Goal: Find specific page/section: Find specific page/section

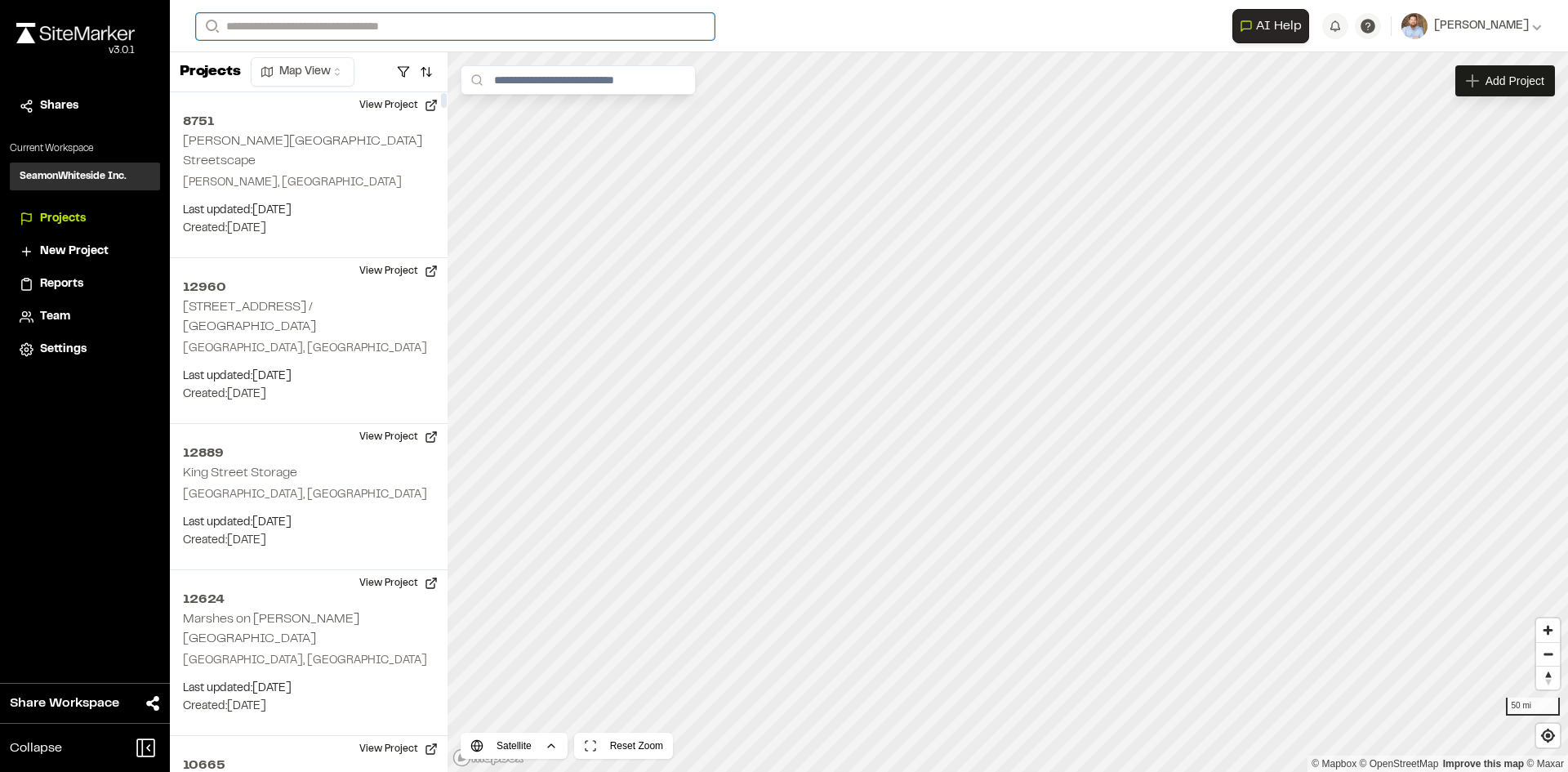
click at [303, 28] on input "Search" at bounding box center [454, 26] width 518 height 27
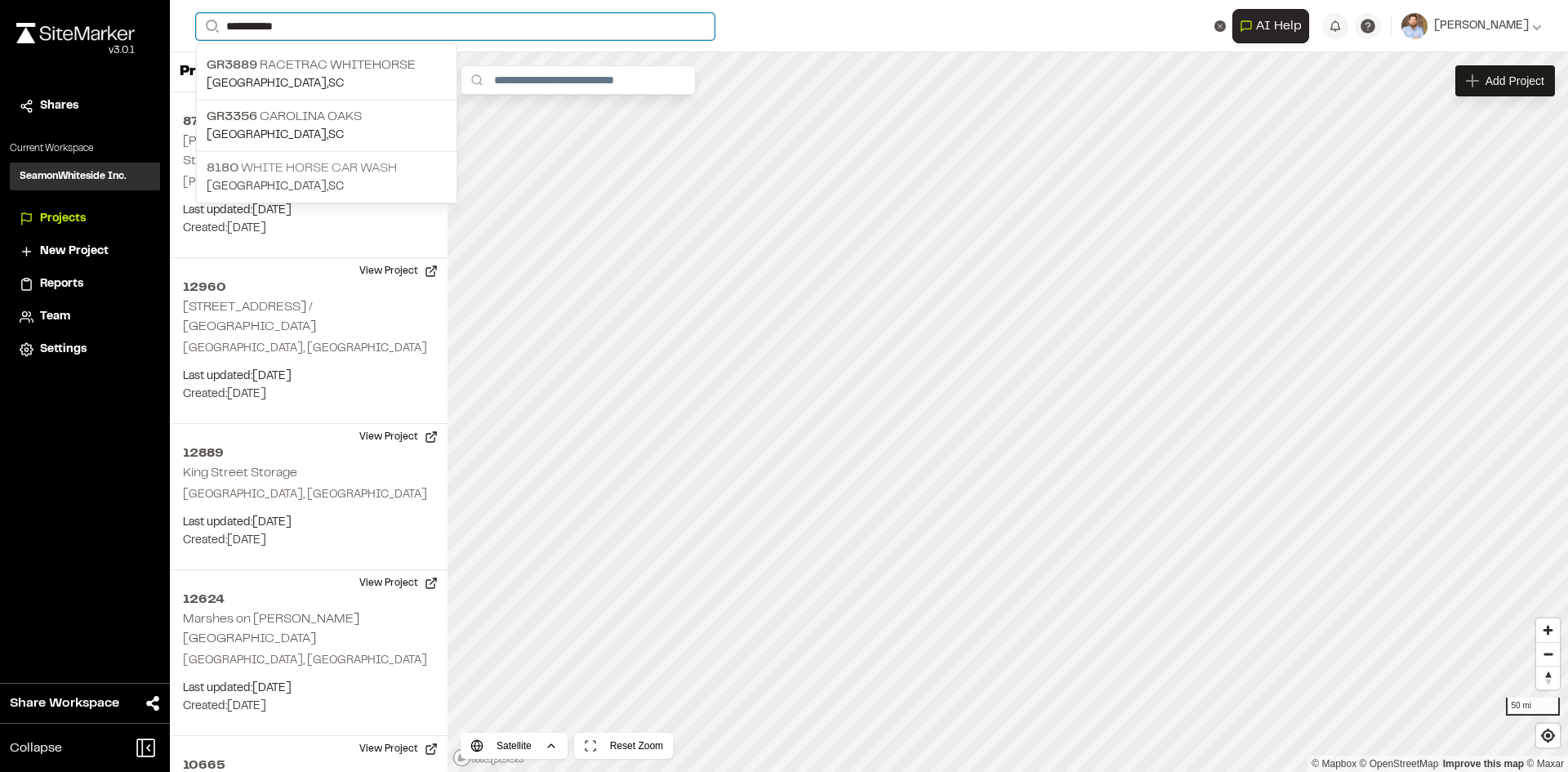
type input "**********"
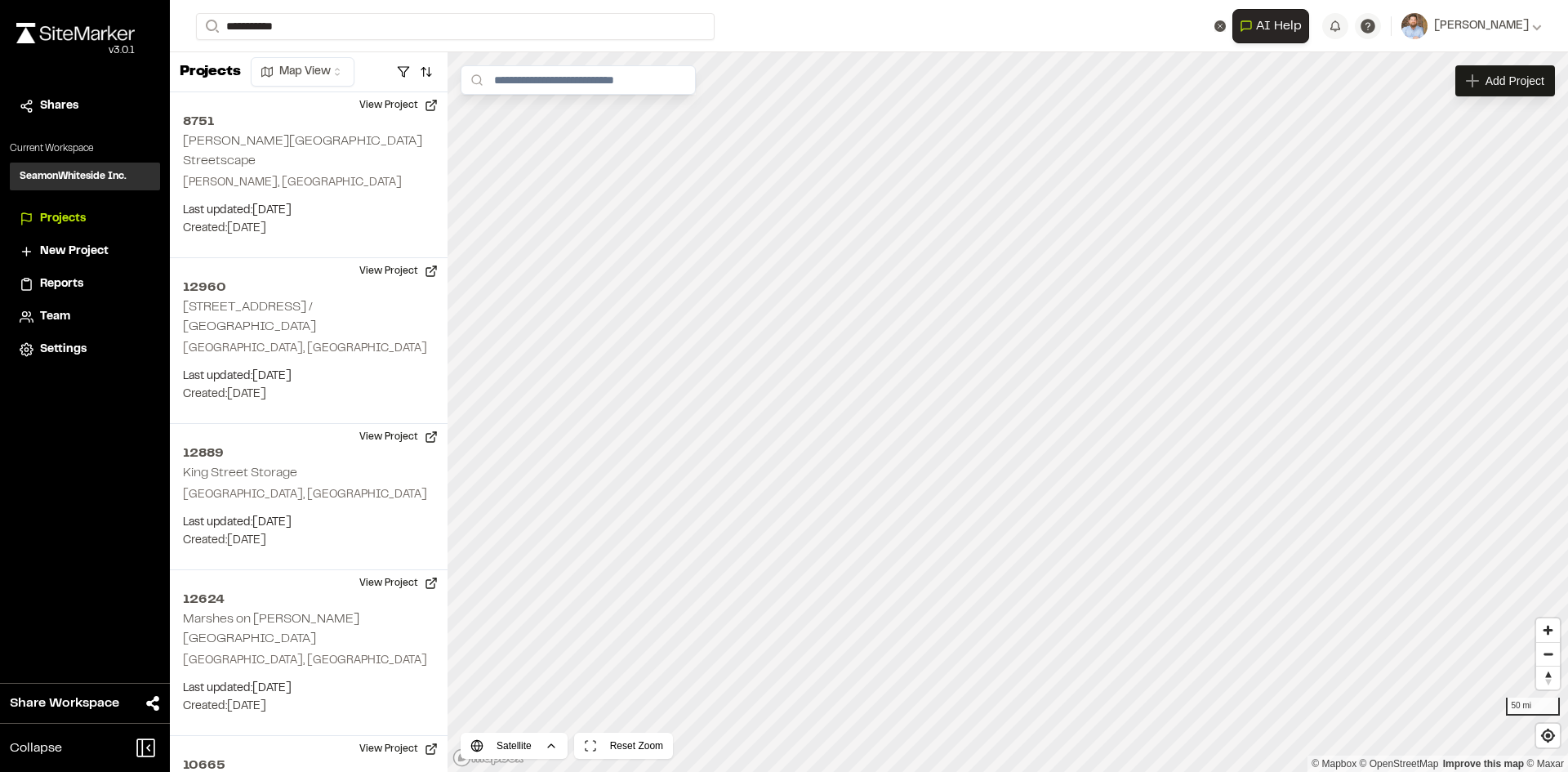
click at [327, 173] on p "8180 White Horse Car Wash" at bounding box center [326, 168] width 240 height 20
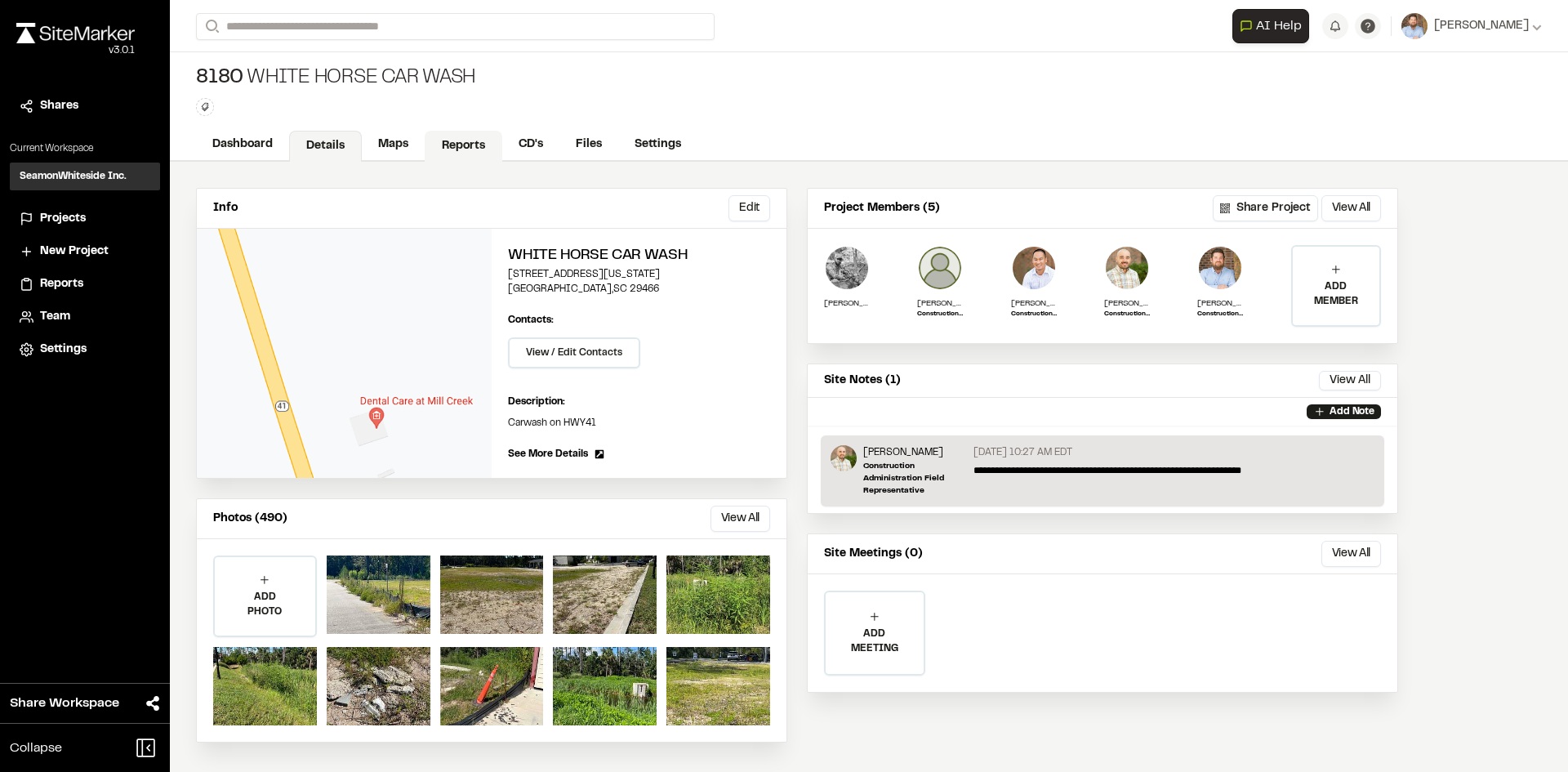
click at [462, 140] on link "Reports" at bounding box center [463, 147] width 78 height 31
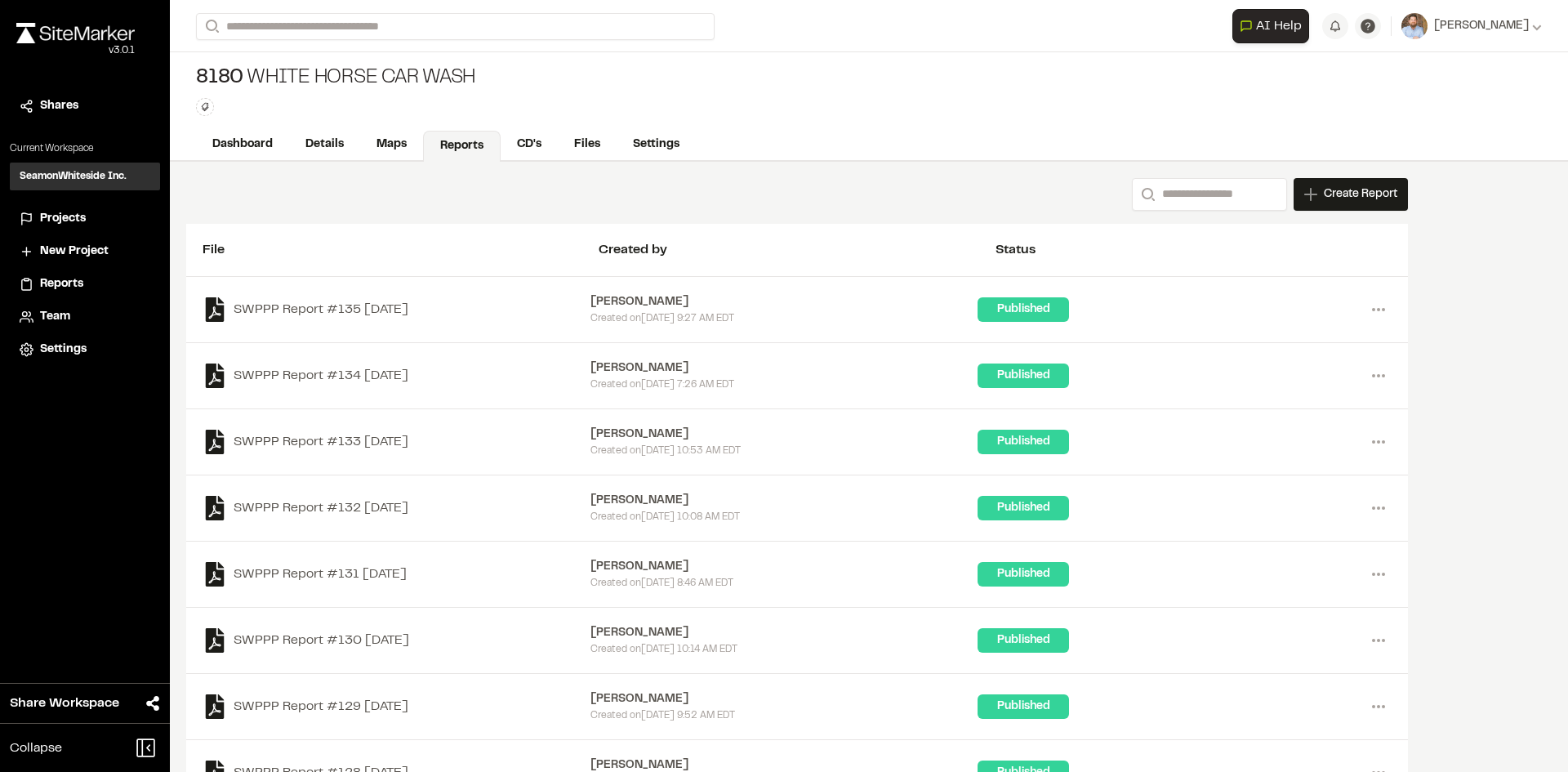
click at [75, 281] on span "Reports" at bounding box center [62, 284] width 43 height 18
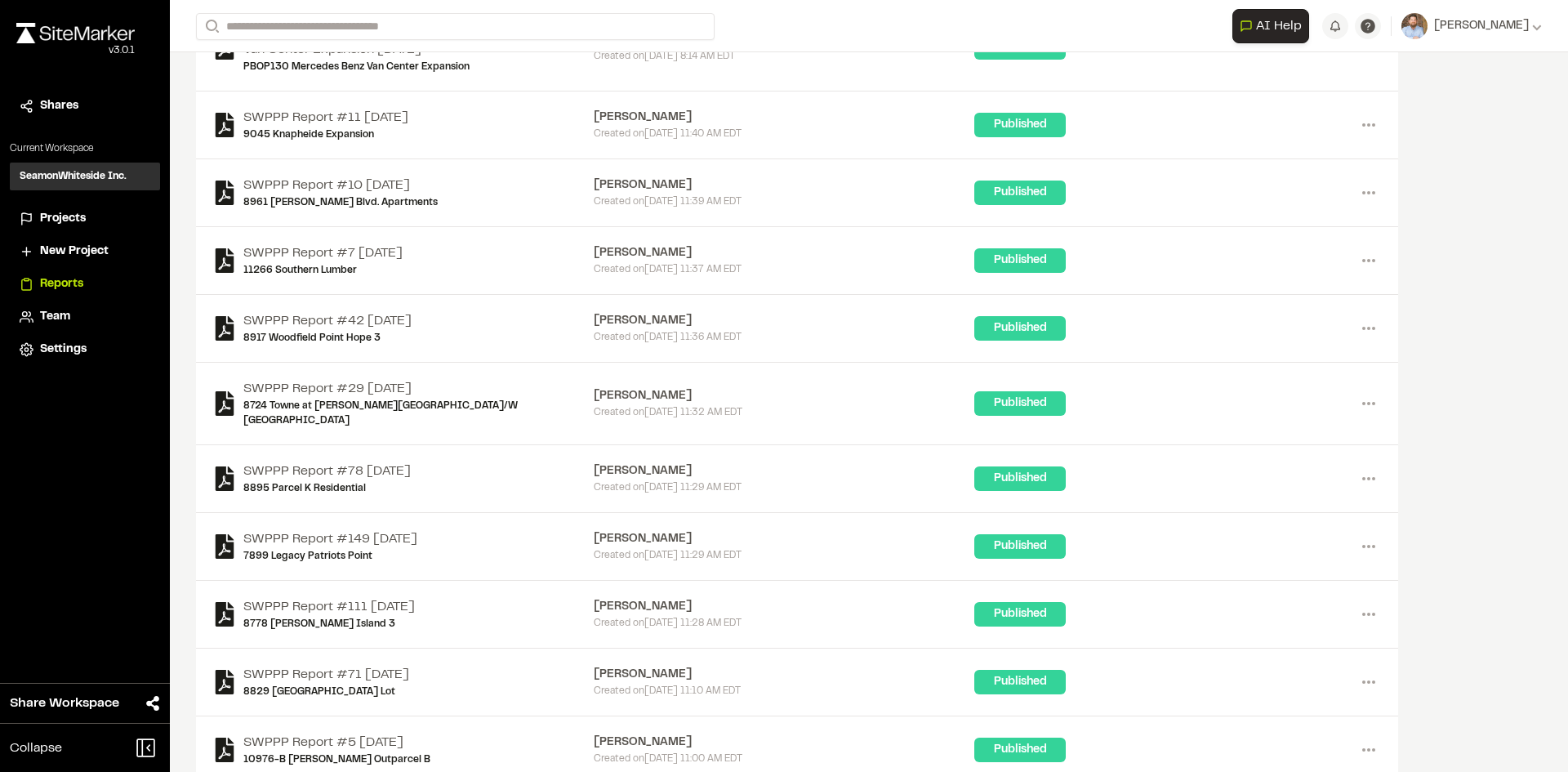
scroll to position [327, 0]
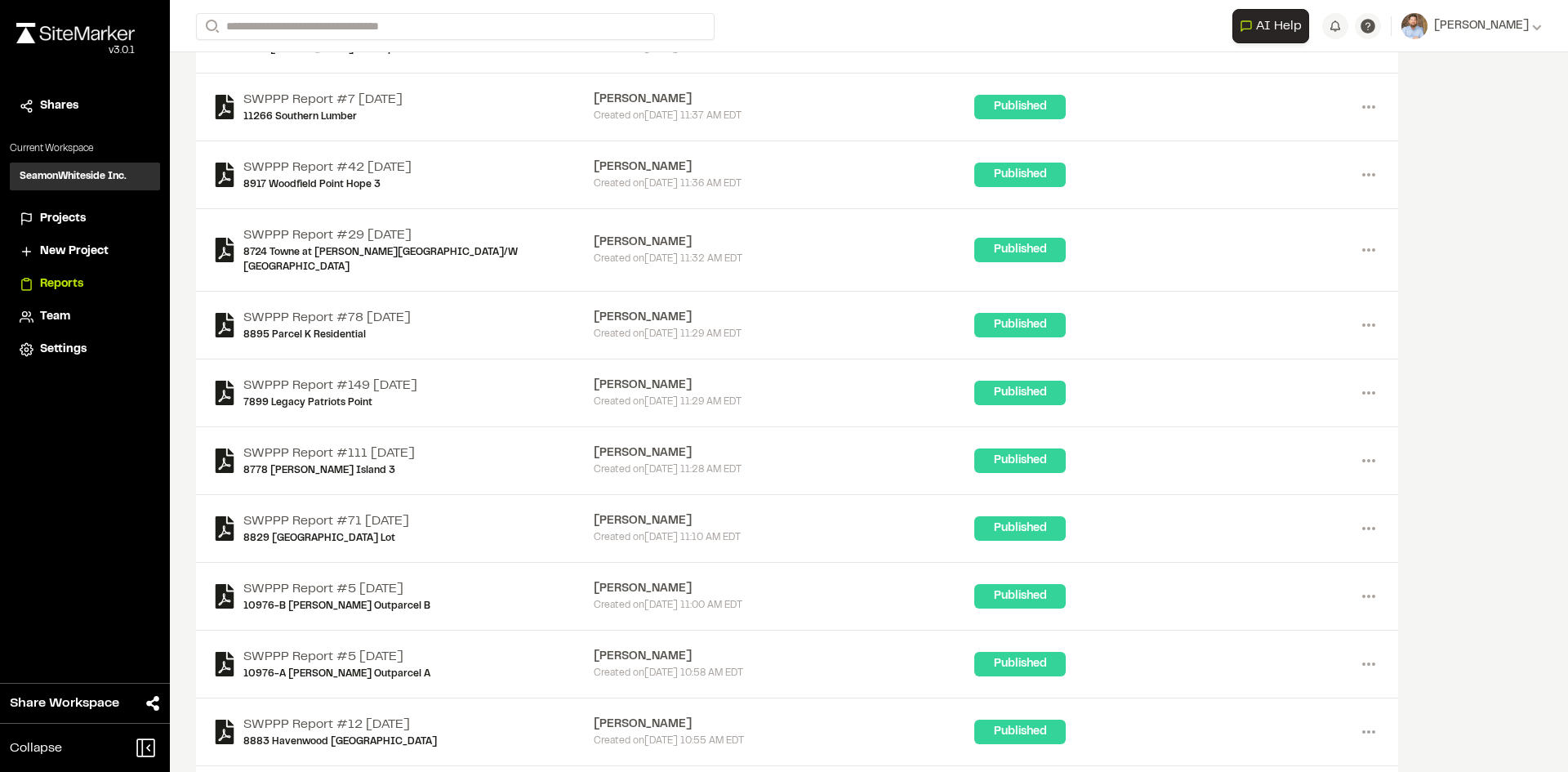
click at [58, 221] on span "Projects" at bounding box center [63, 218] width 46 height 18
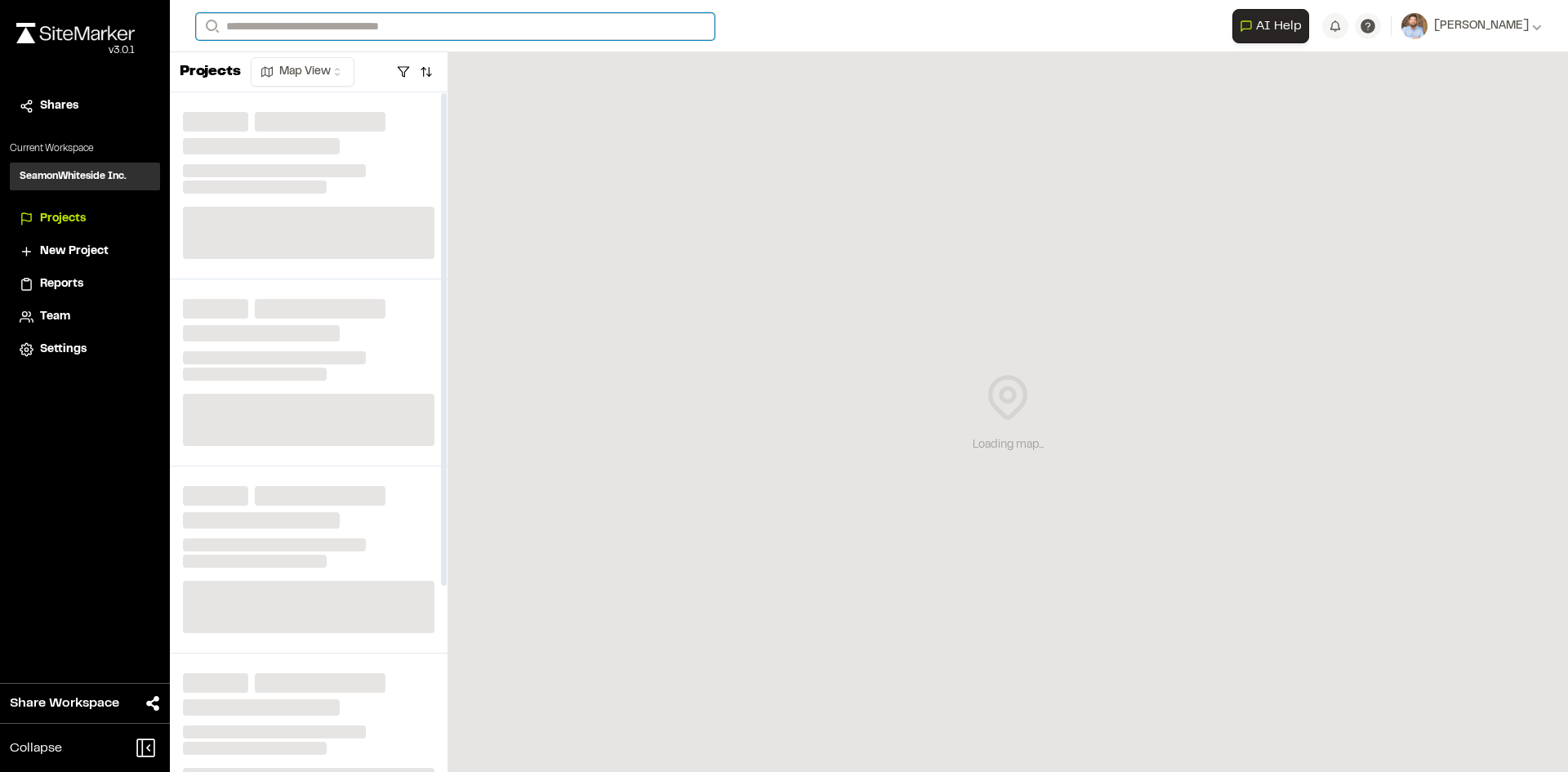
click at [281, 27] on input "Search" at bounding box center [454, 26] width 518 height 27
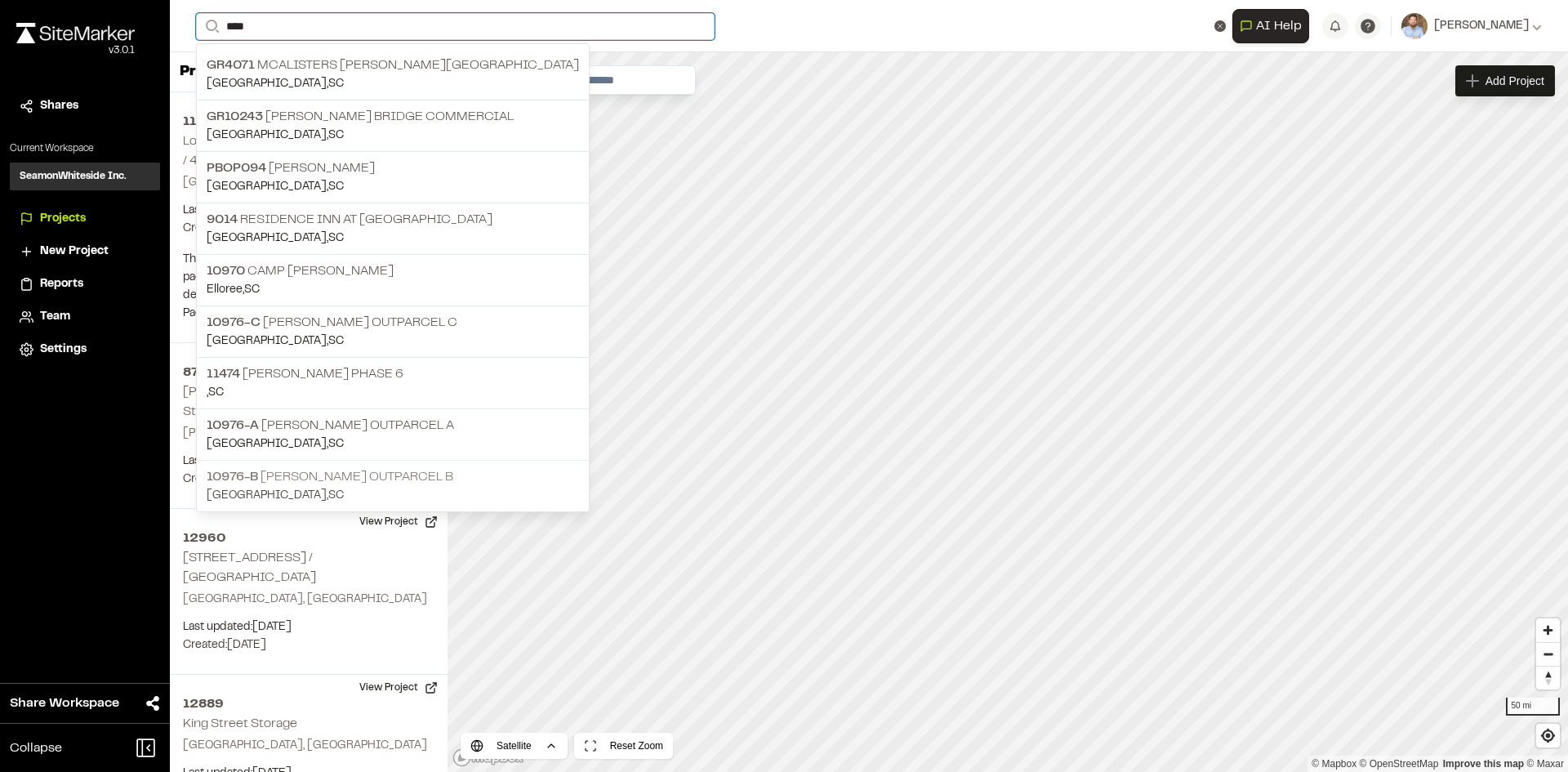
type input "****"
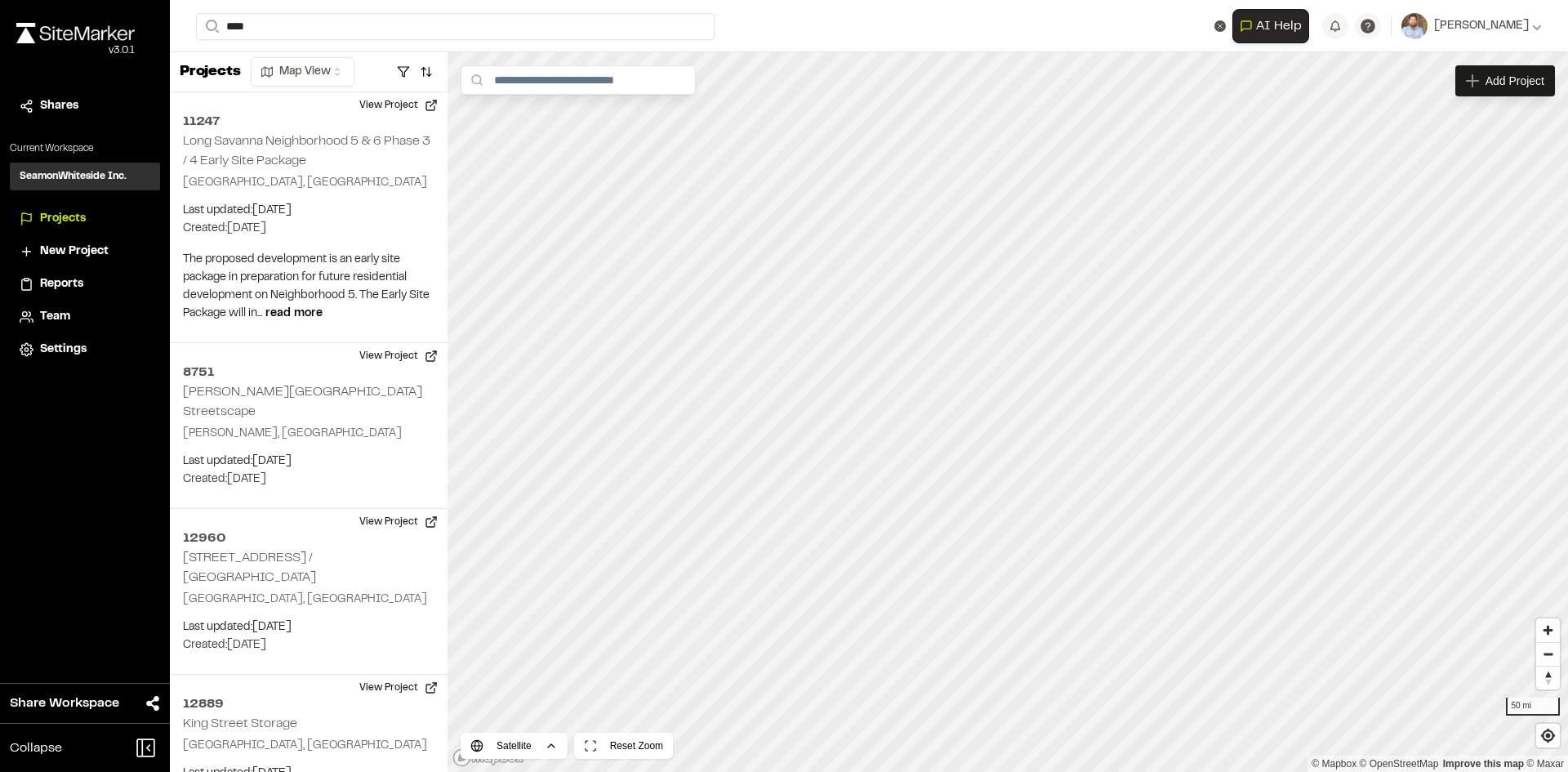
click at [337, 480] on p "10976-B [PERSON_NAME] Outparcel B" at bounding box center [392, 477] width 373 height 20
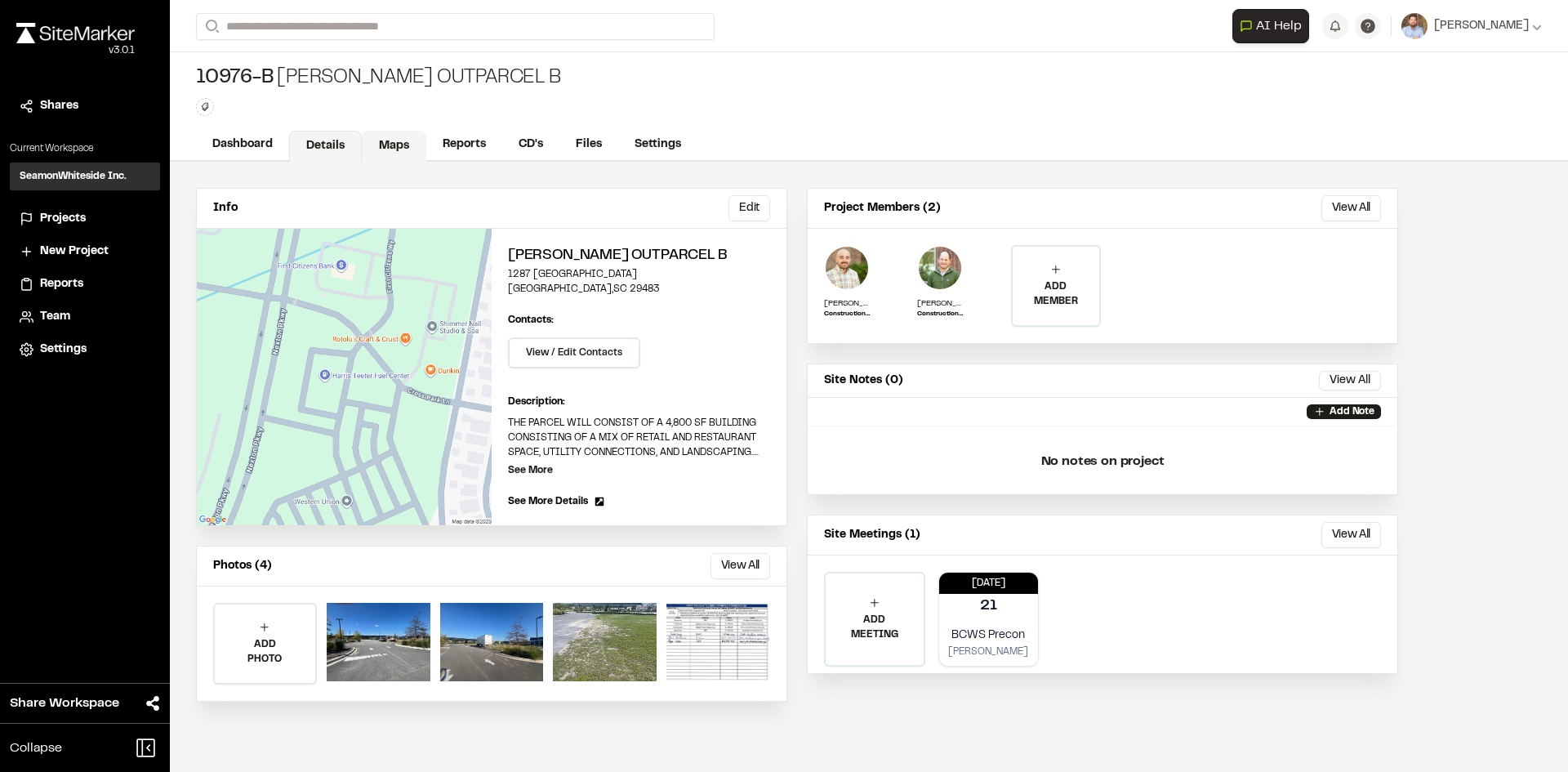
click at [402, 133] on link "Maps" at bounding box center [394, 147] width 65 height 31
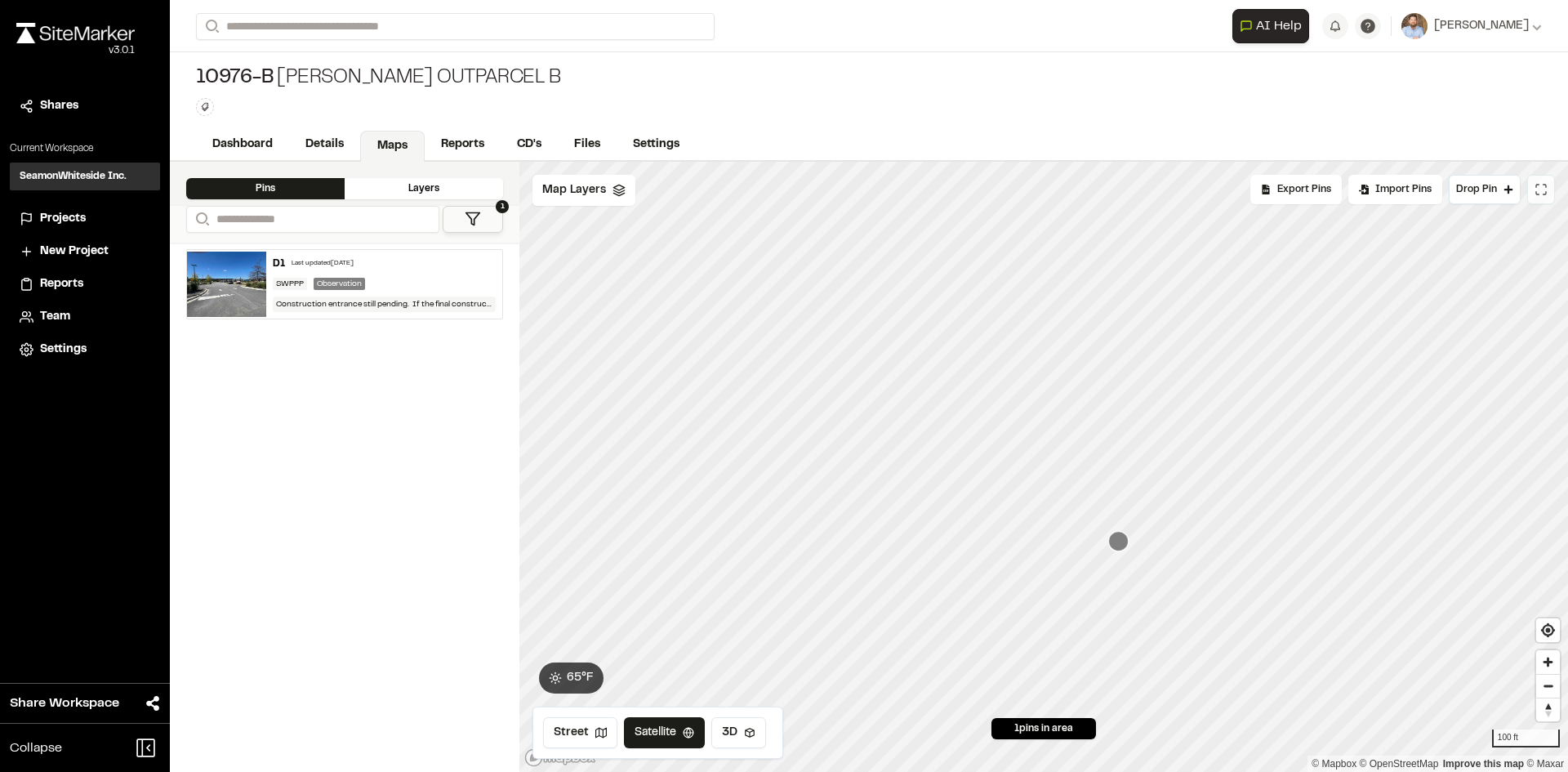
click at [1539, 190] on icon at bounding box center [1539, 189] width 13 height 13
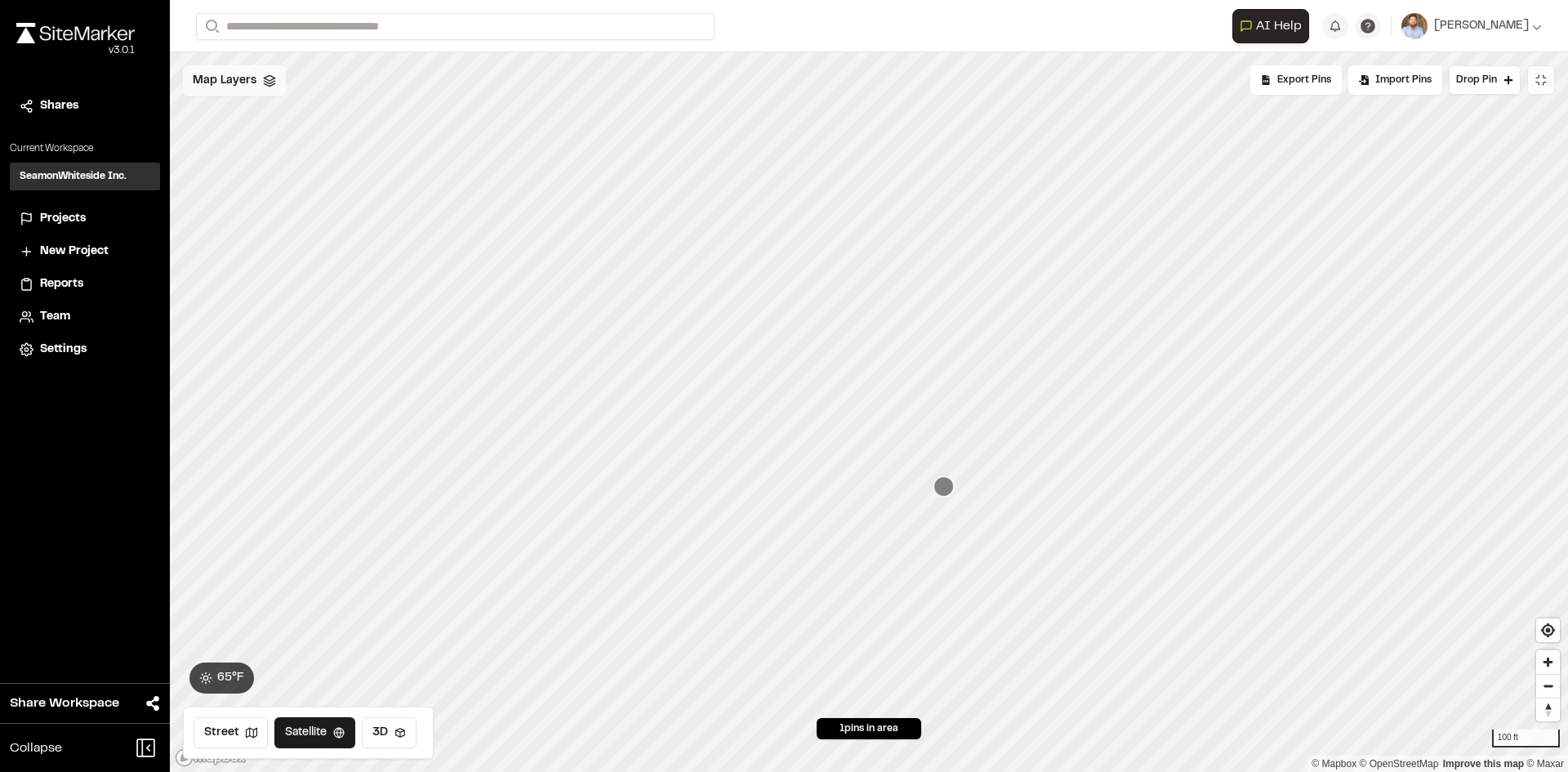
click at [227, 89] on span "Map Layers" at bounding box center [224, 81] width 64 height 18
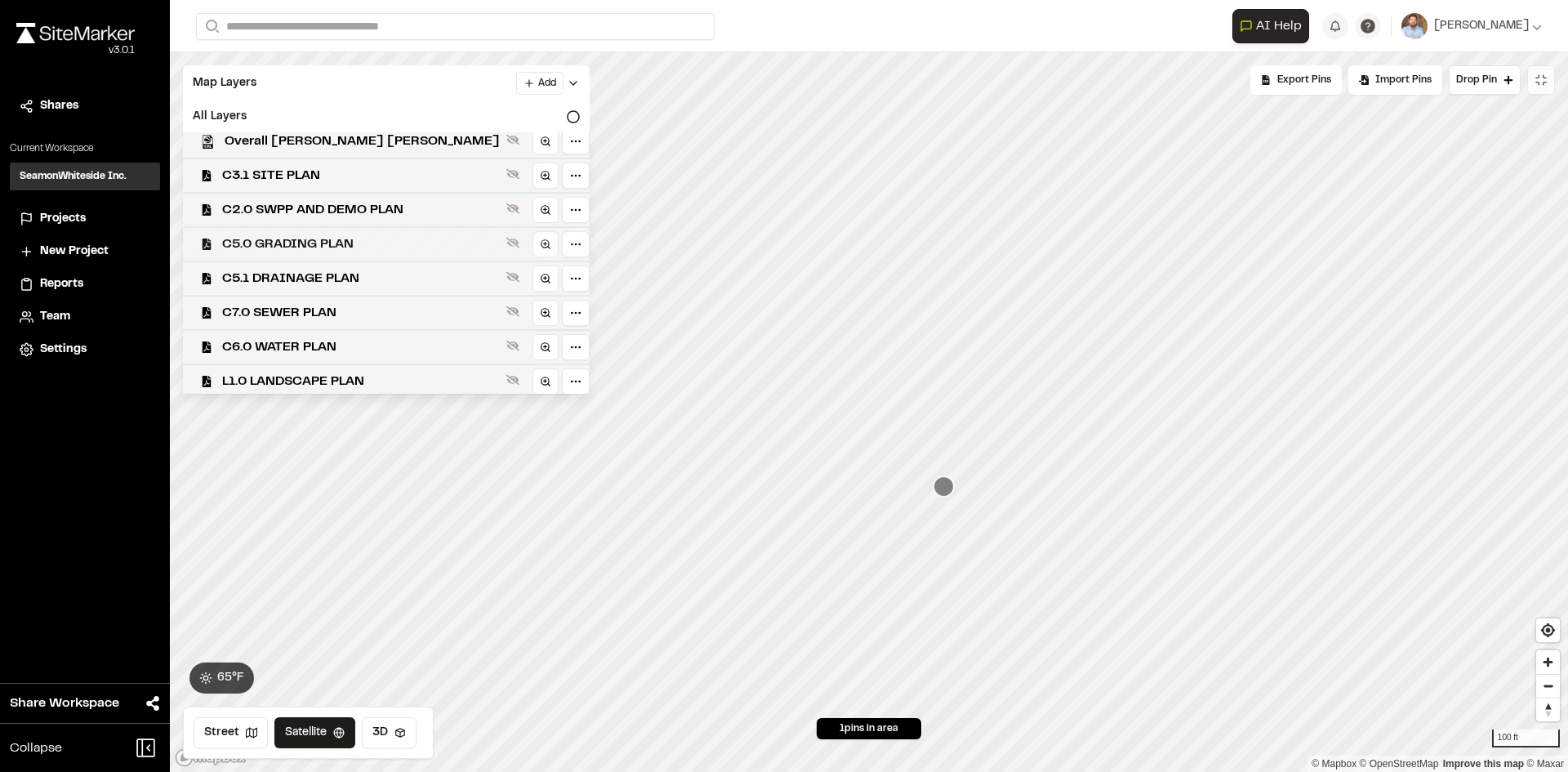
scroll to position [13, 0]
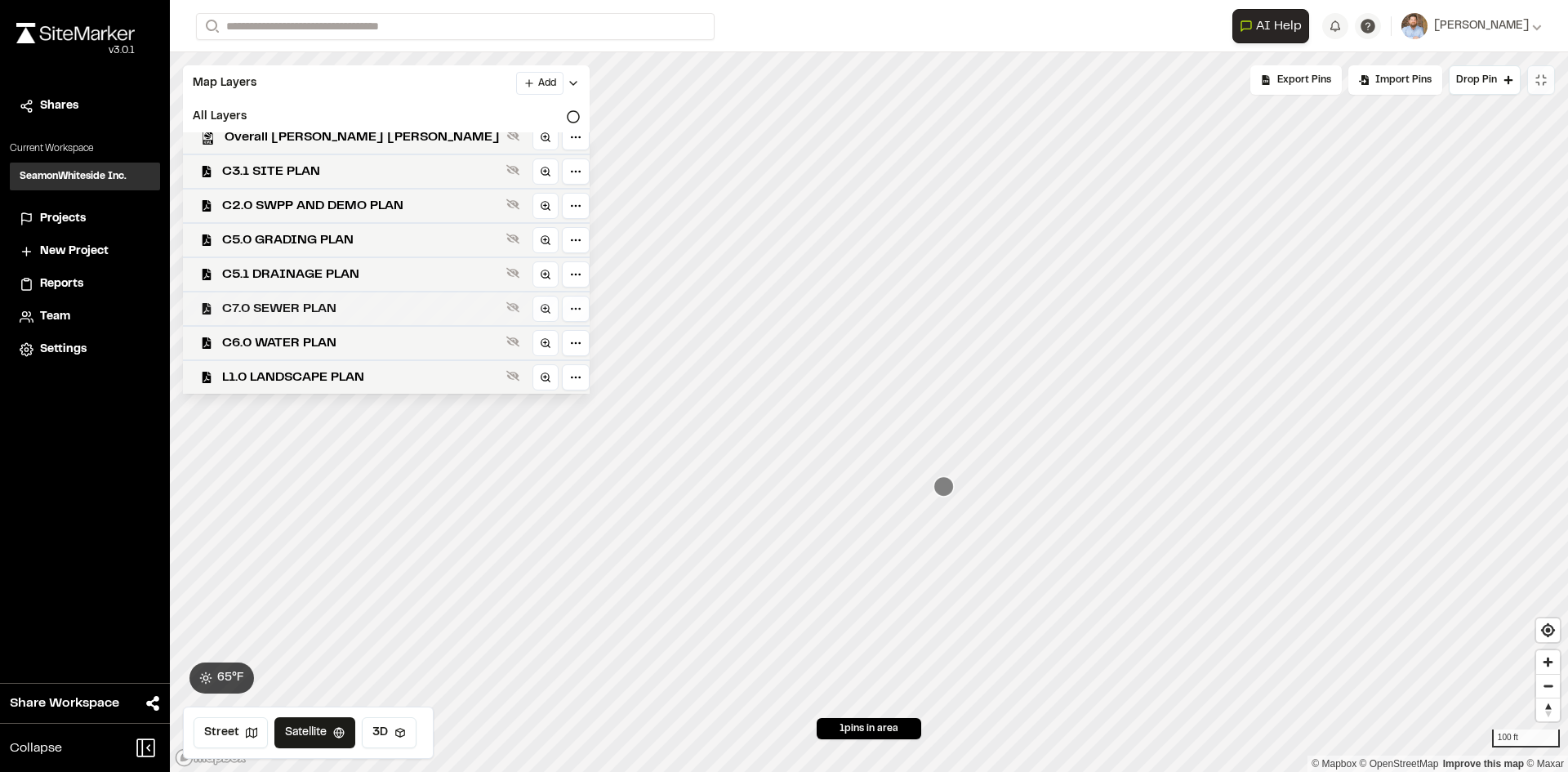
click at [308, 310] on span "C7.0 SEWER PLAN" at bounding box center [361, 309] width 277 height 20
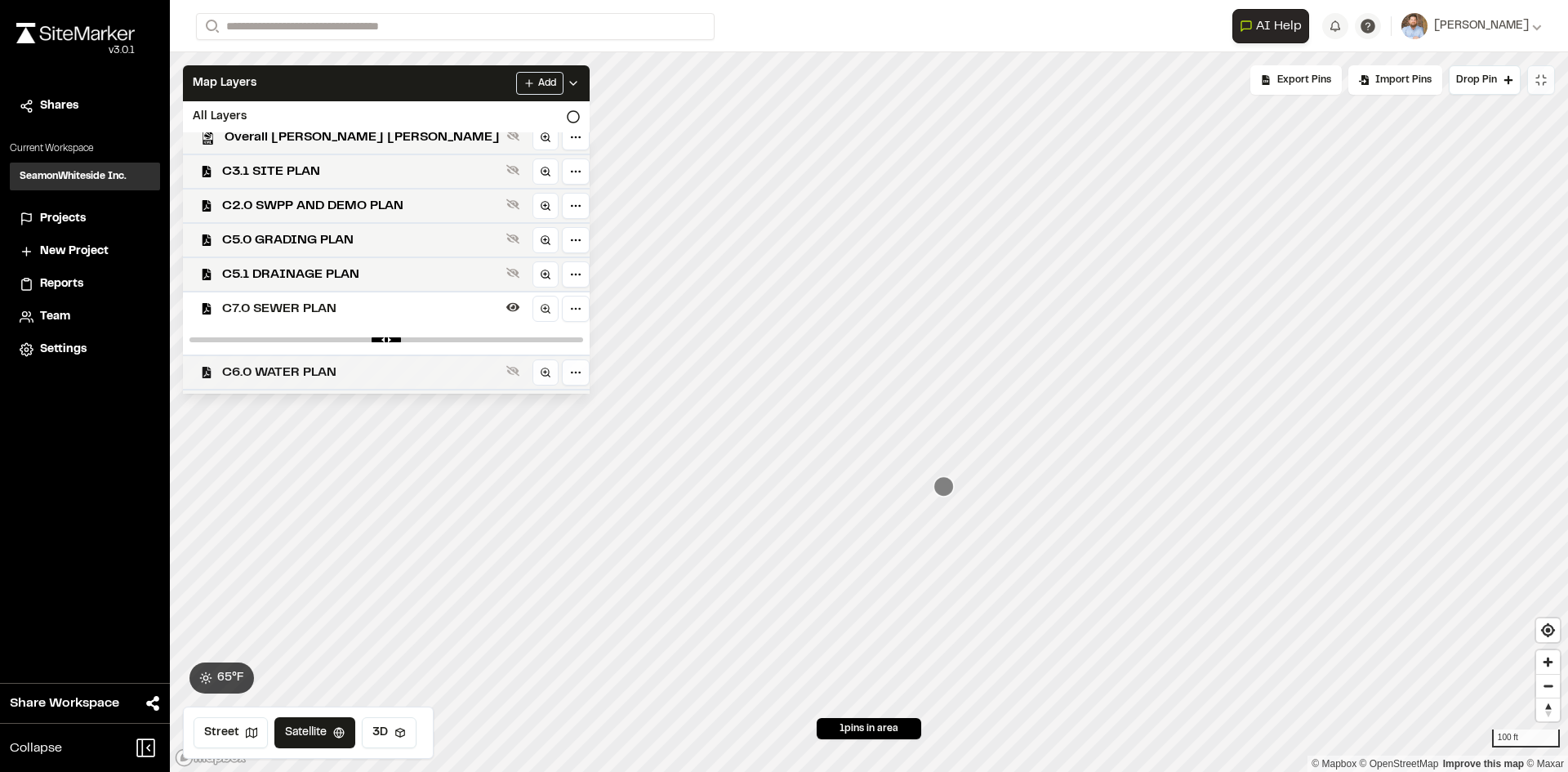
click at [296, 378] on span "C6.0 WATER PLAN" at bounding box center [361, 373] width 277 height 20
click at [298, 372] on span "C6.0 WATER PLAN" at bounding box center [361, 373] width 277 height 20
click at [570, 84] on polyline at bounding box center [573, 83] width 7 height 3
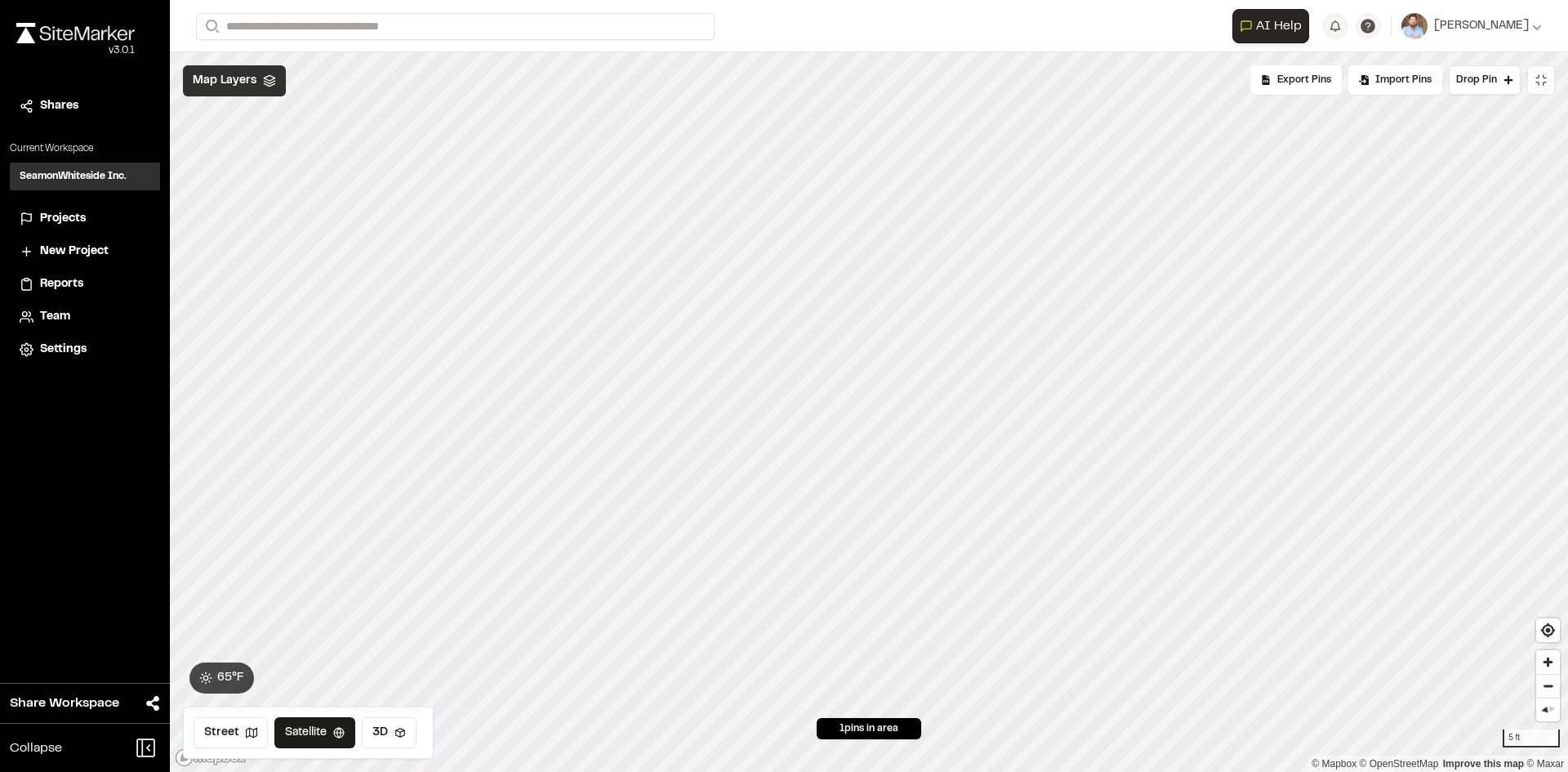
click at [253, 75] on span "Map Layers" at bounding box center [224, 81] width 64 height 18
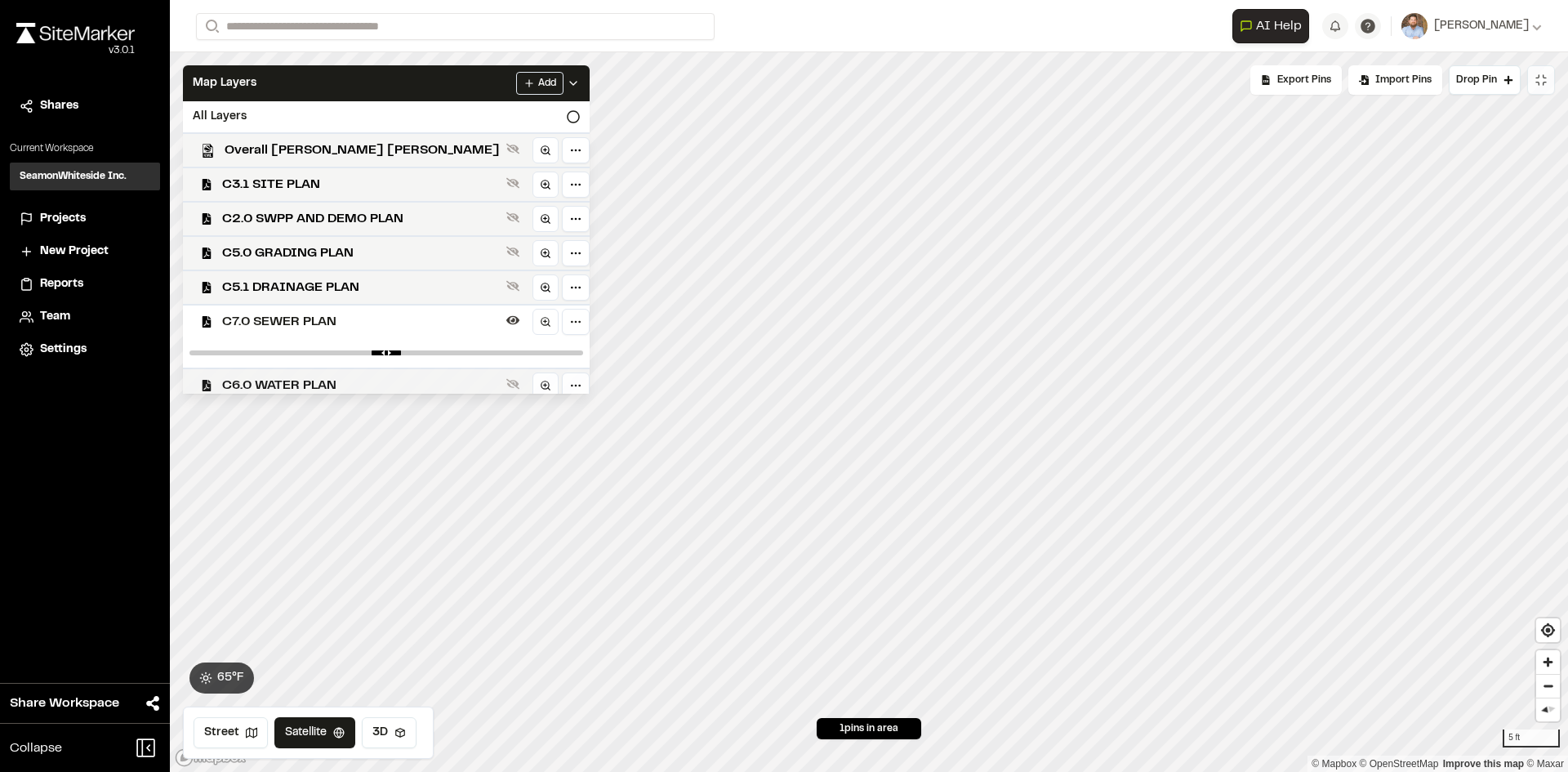
click at [301, 386] on span "C6.0 WATER PLAN" at bounding box center [361, 386] width 277 height 20
click at [315, 321] on span "C7.0 SEWER PLAN" at bounding box center [361, 322] width 277 height 20
click at [566, 80] on icon at bounding box center [572, 83] width 13 height 13
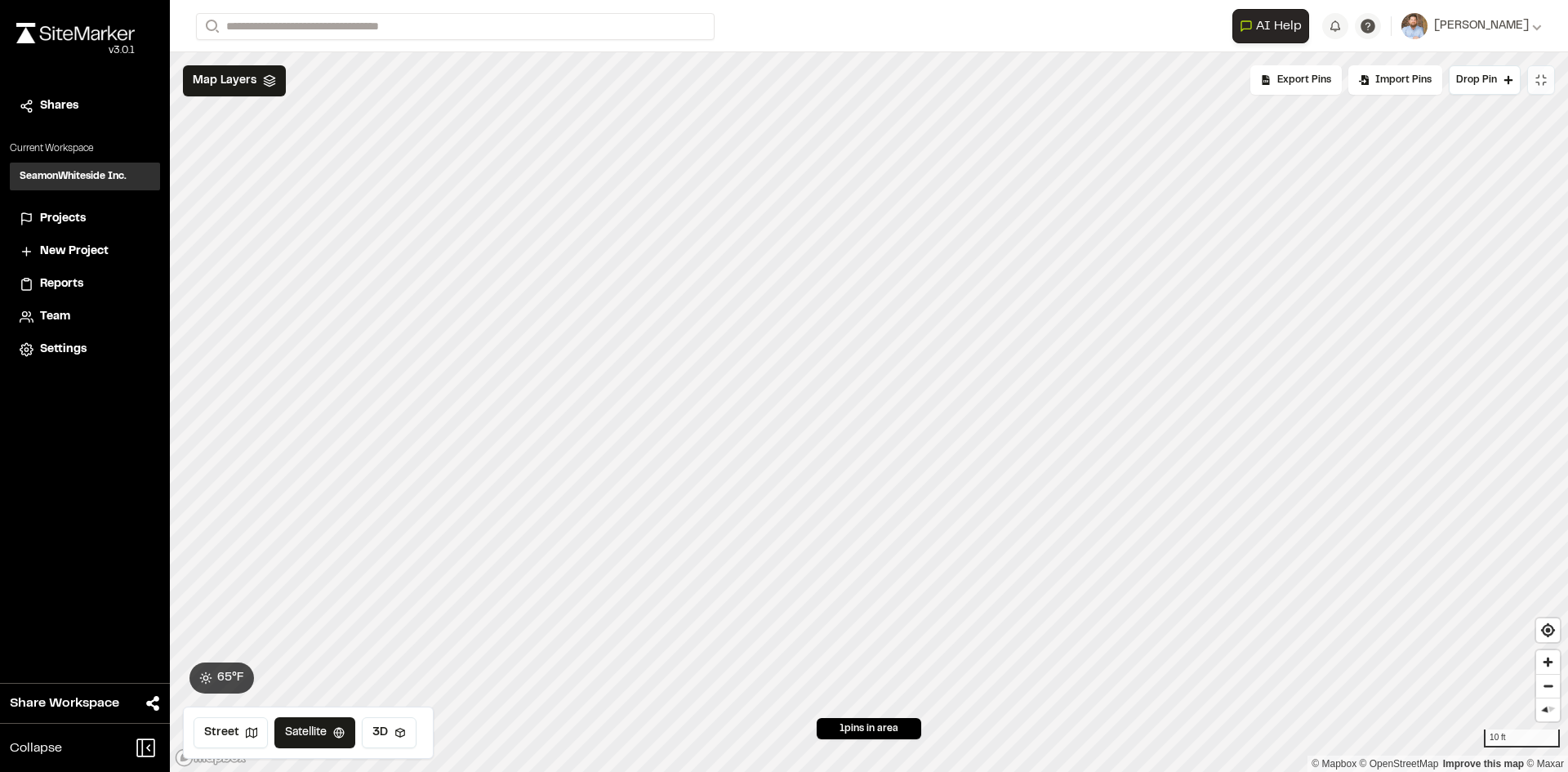
click at [70, 219] on span "Projects" at bounding box center [63, 218] width 46 height 18
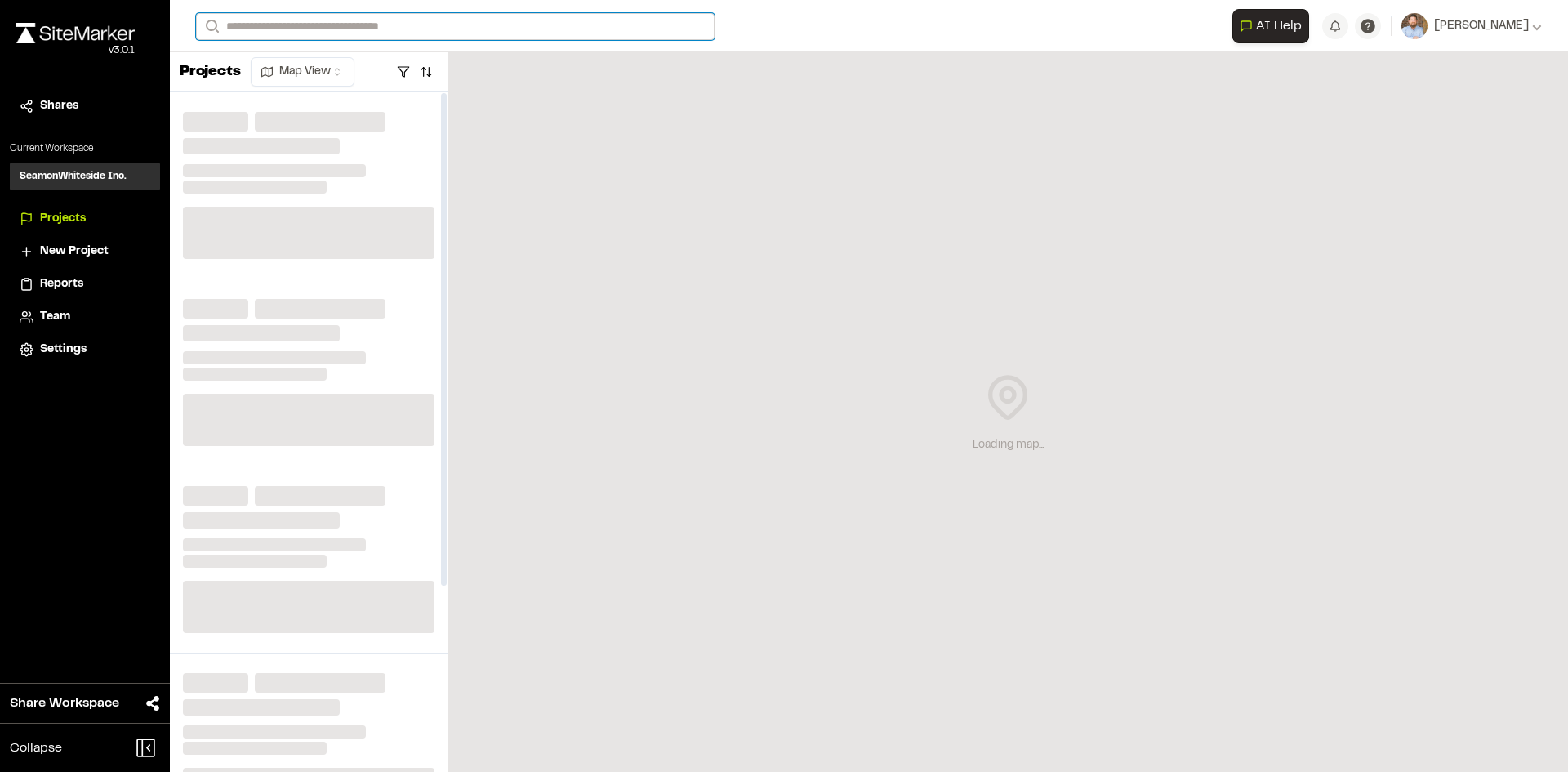
click at [285, 18] on input "Search" at bounding box center [454, 26] width 518 height 27
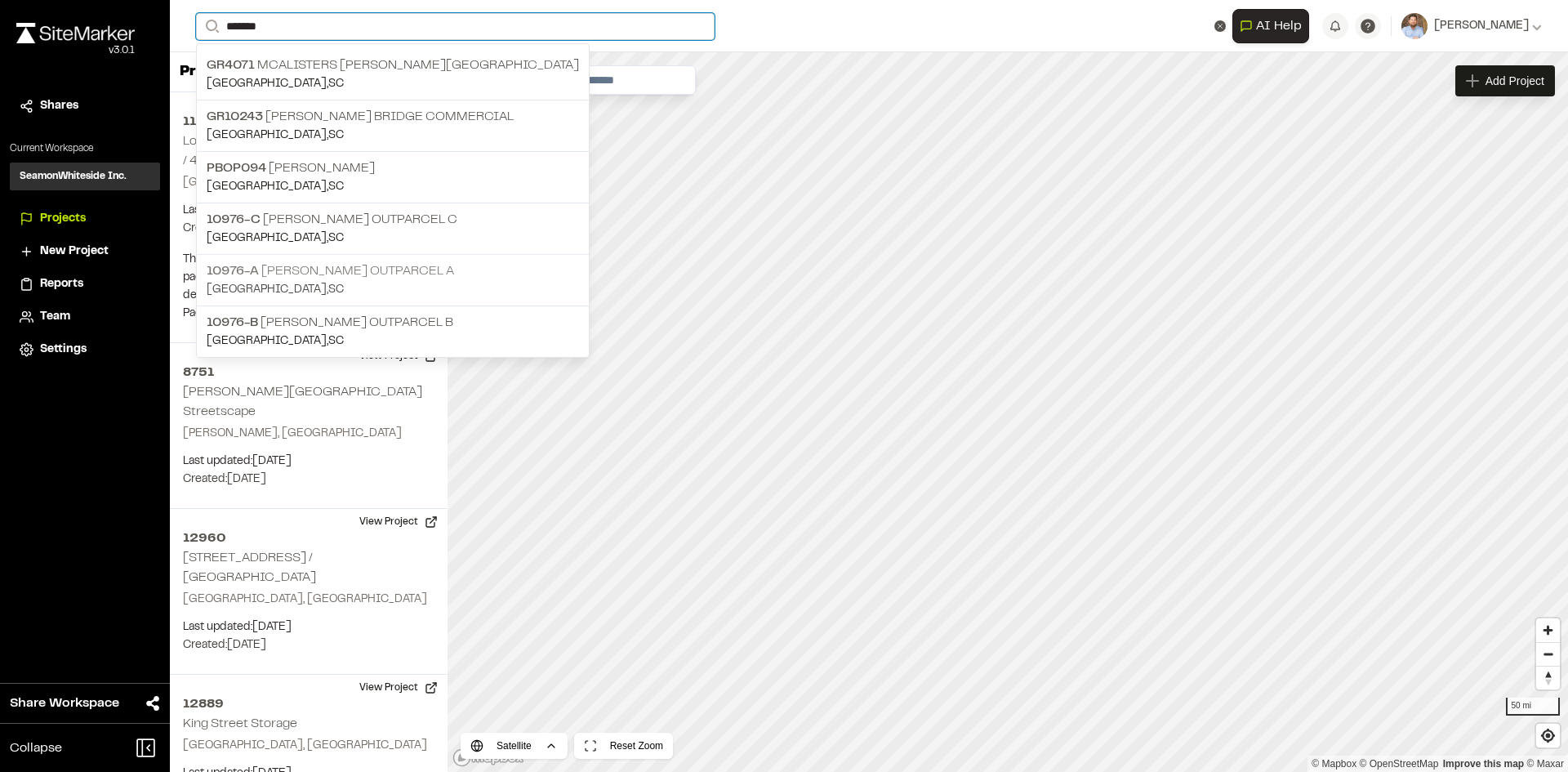
type input "******"
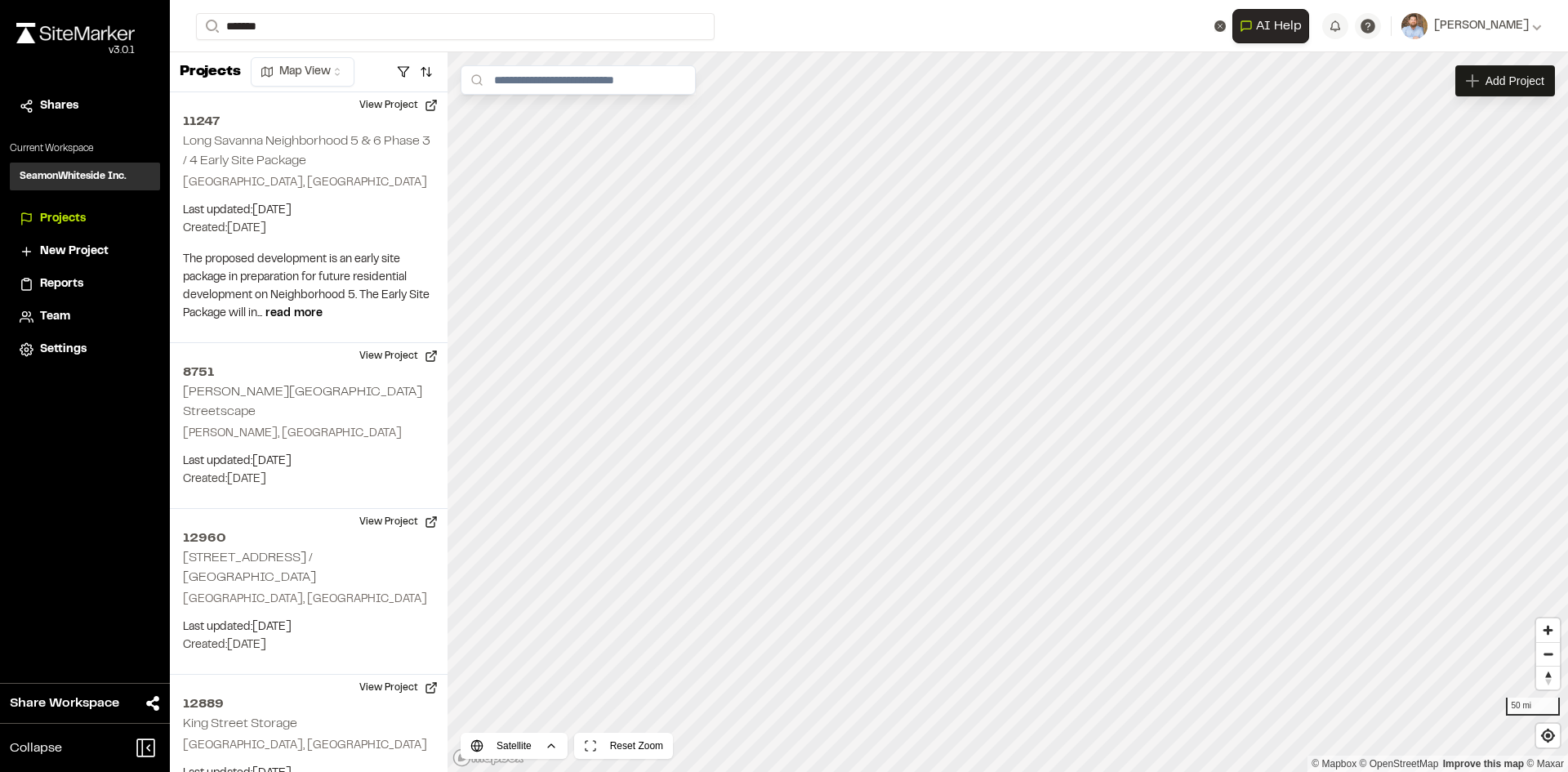
click at [319, 269] on p "10976-A [PERSON_NAME] Outparcel A" at bounding box center [392, 271] width 373 height 20
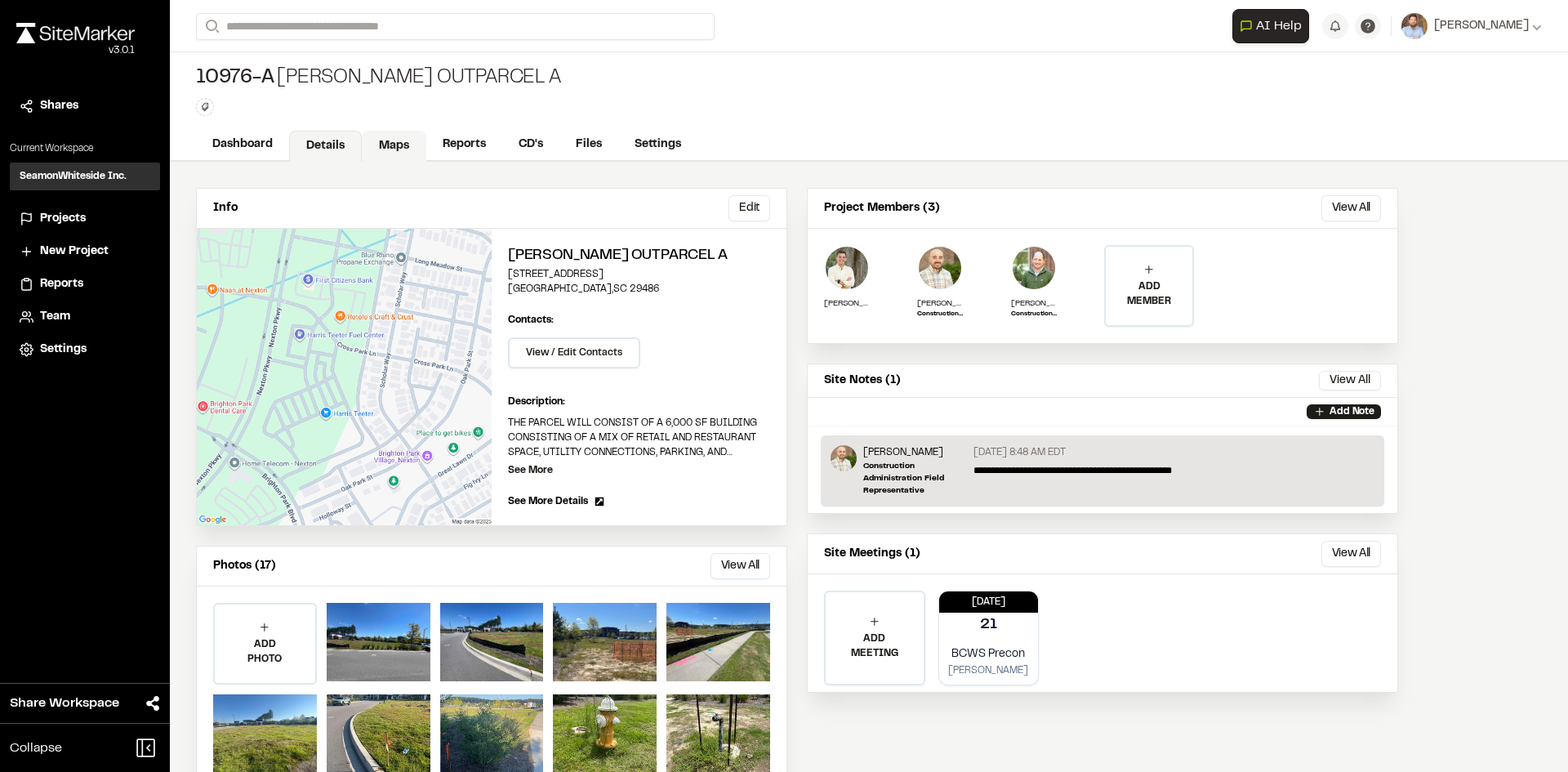
click at [404, 144] on link "Maps" at bounding box center [394, 147] width 65 height 31
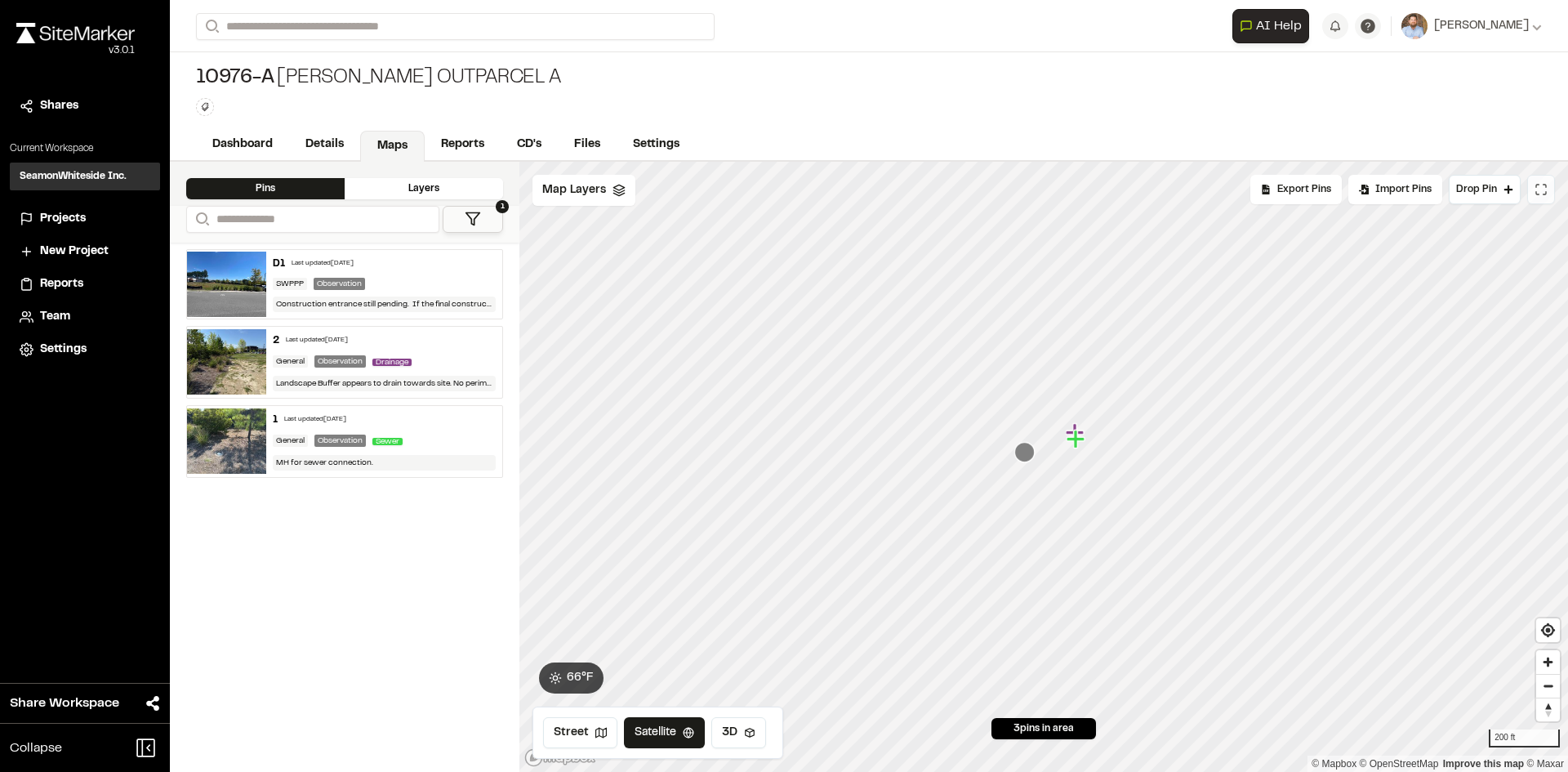
click at [1537, 187] on icon at bounding box center [1539, 189] width 13 height 13
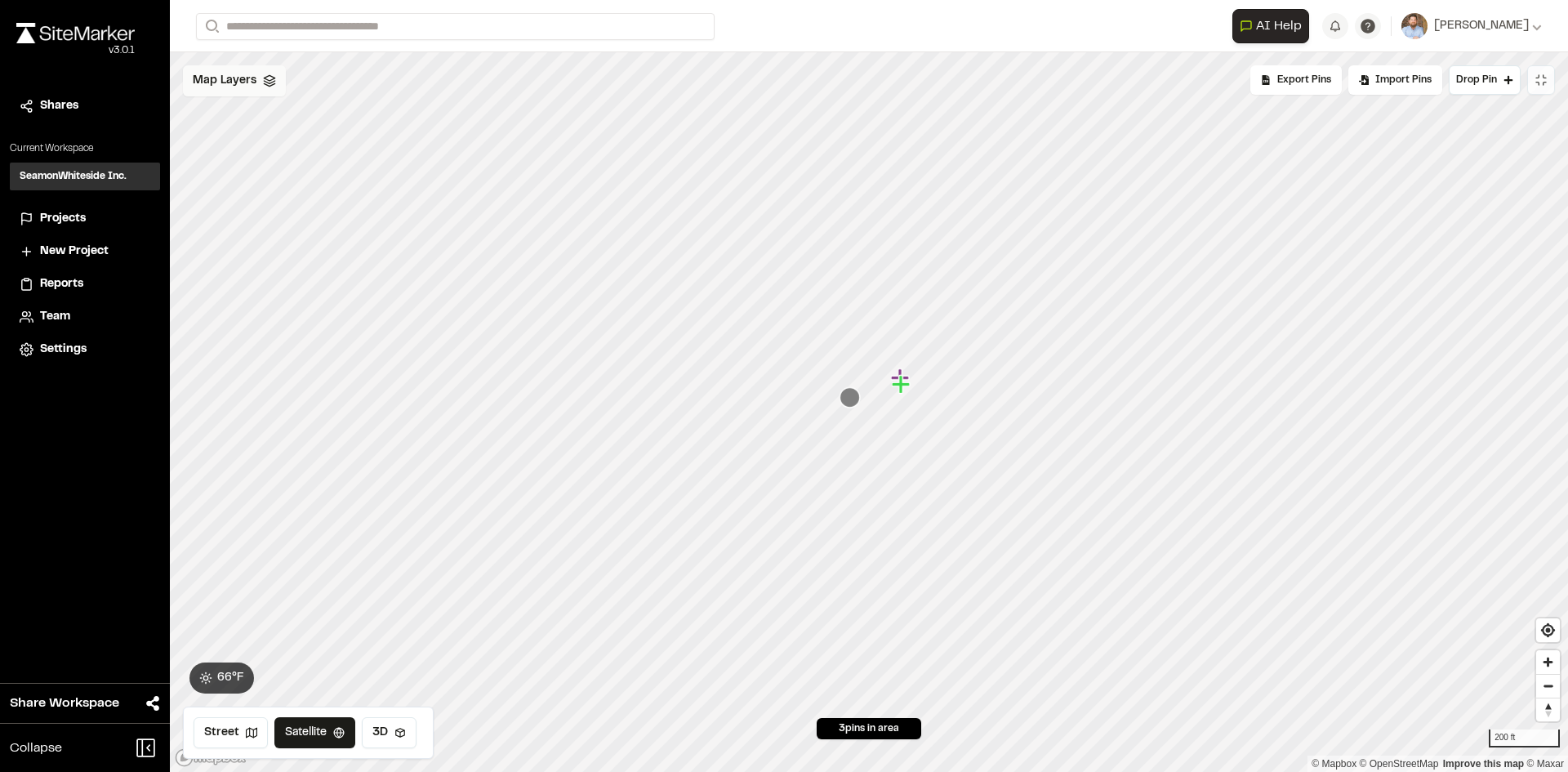
click at [254, 83] on span "Map Layers" at bounding box center [224, 81] width 64 height 18
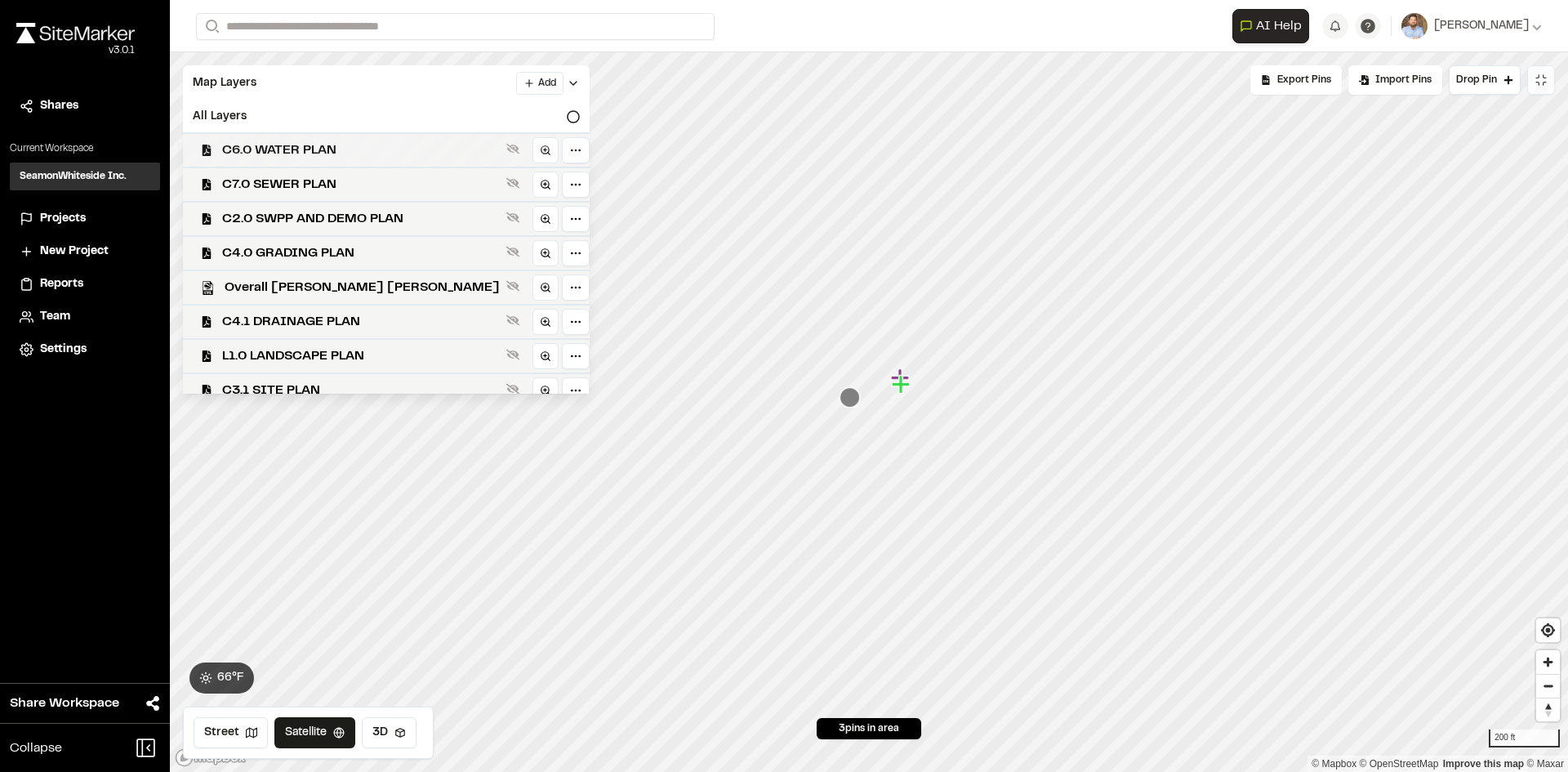
click at [332, 156] on span "C6.0 WATER PLAN" at bounding box center [361, 150] width 277 height 20
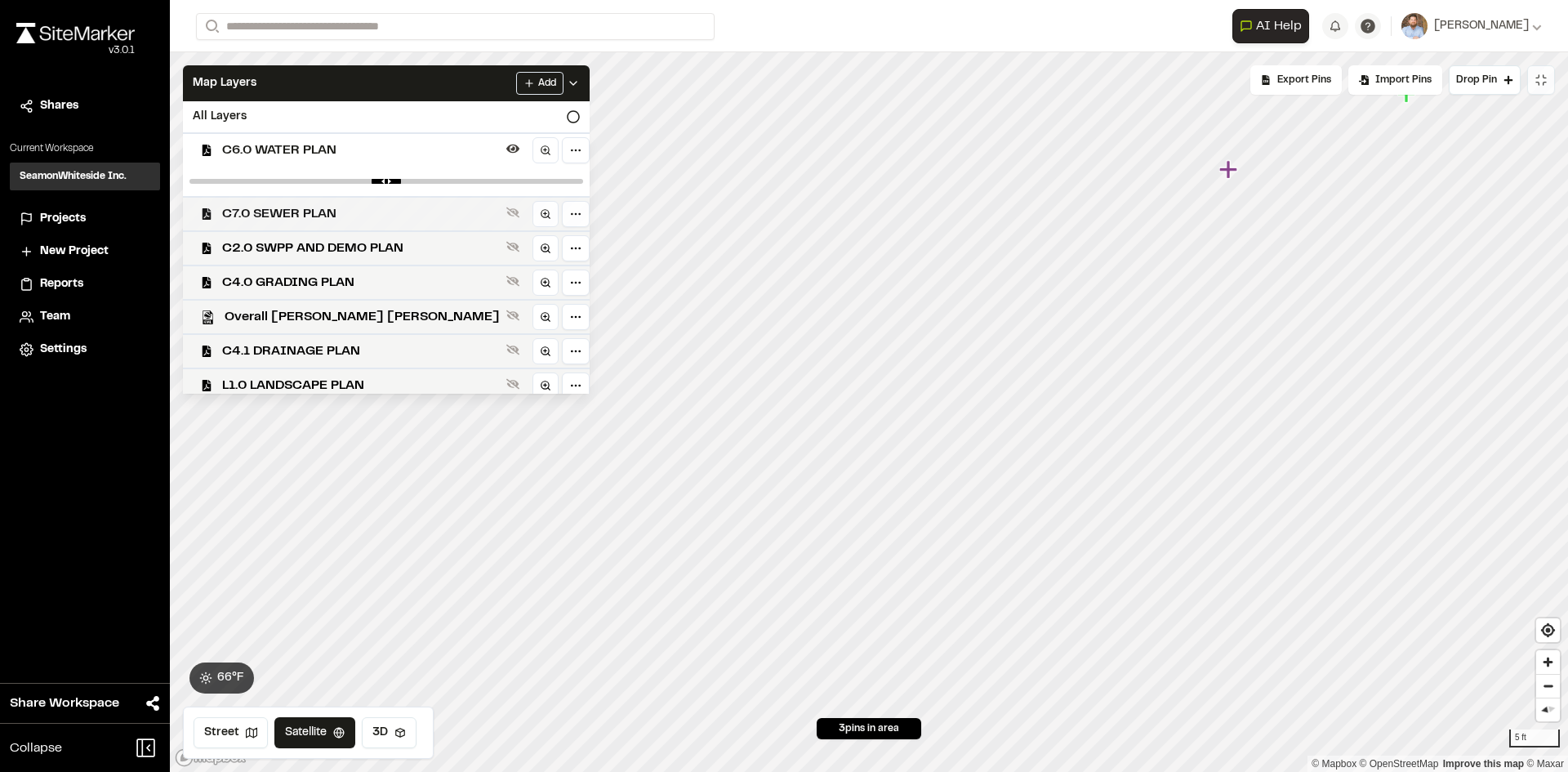
click at [314, 210] on span "C7.0 SEWER PLAN" at bounding box center [361, 214] width 277 height 20
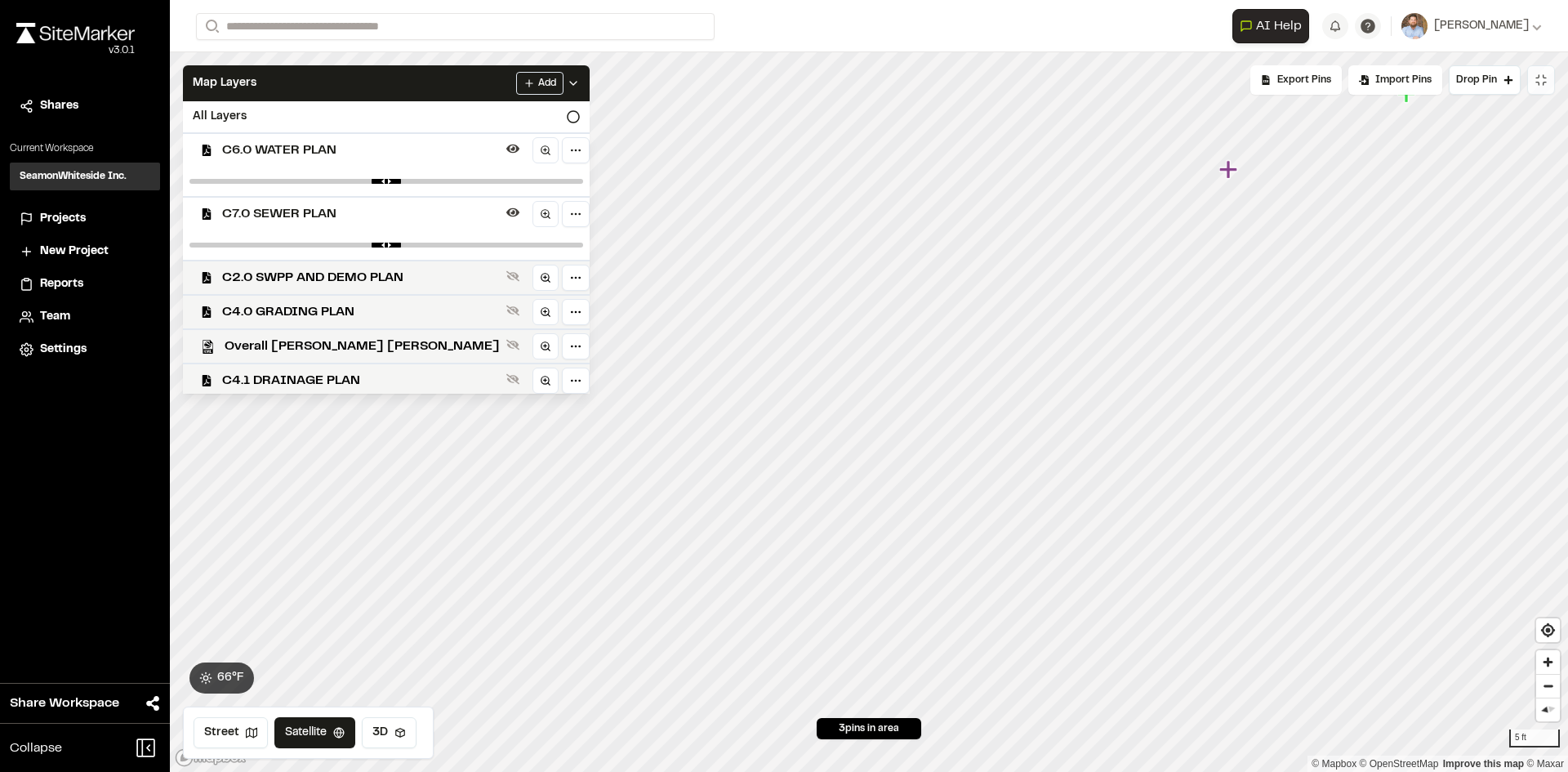
click at [331, 152] on span "C6.0 WATER PLAN" at bounding box center [361, 150] width 277 height 20
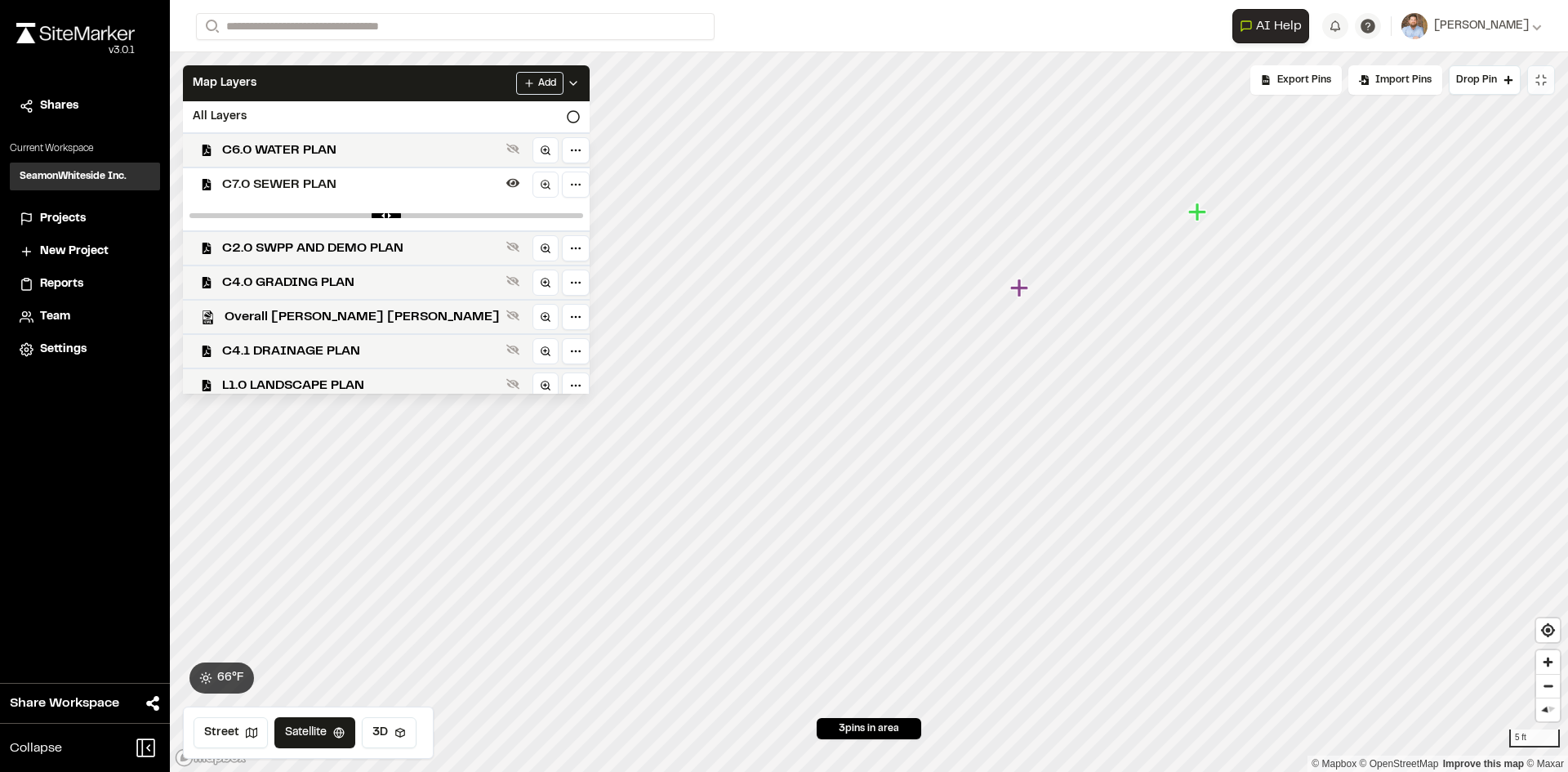
click at [1198, 212] on icon "Map marker" at bounding box center [1196, 211] width 18 height 18
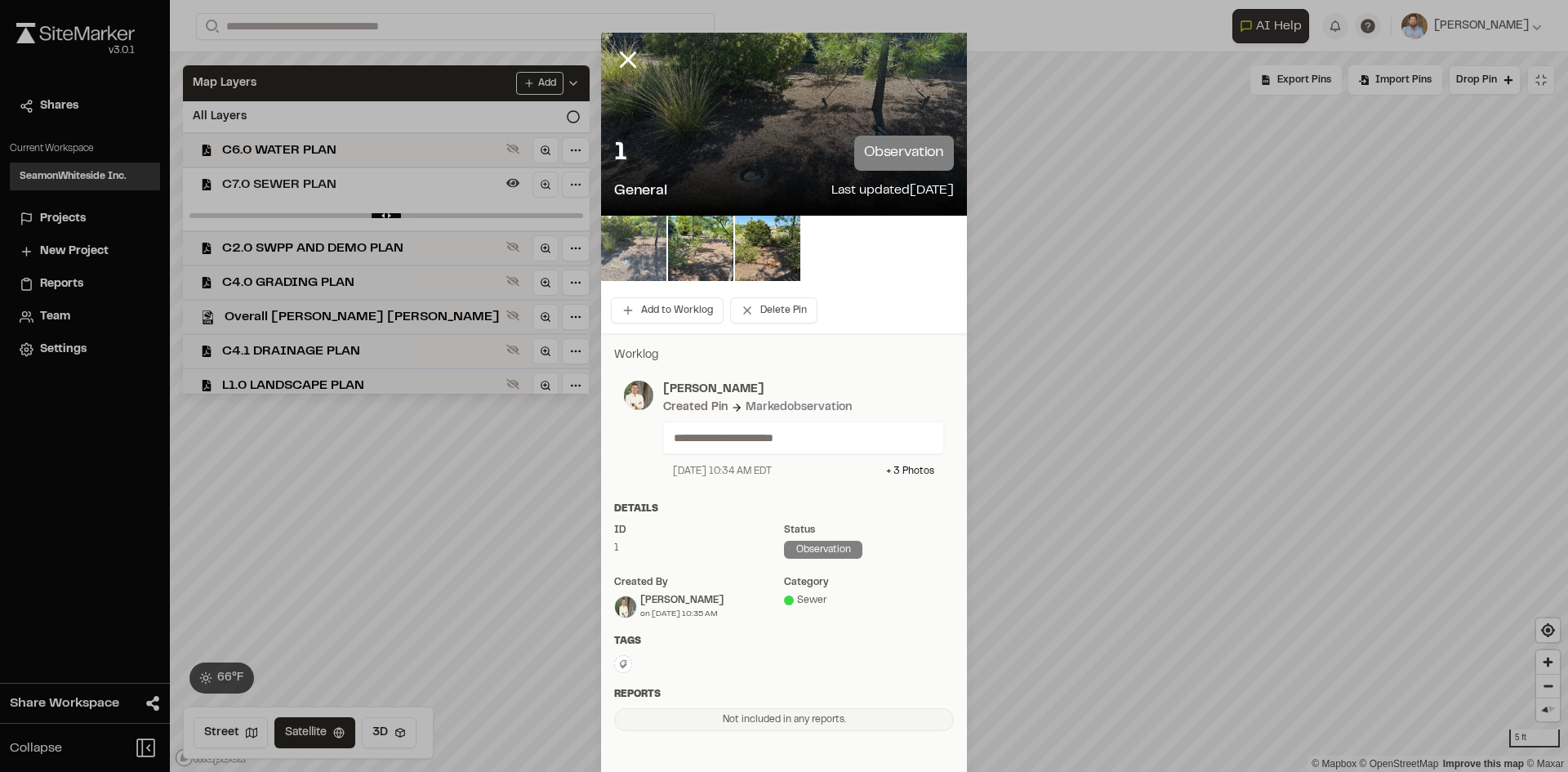
click at [633, 243] on img at bounding box center [633, 248] width 65 height 65
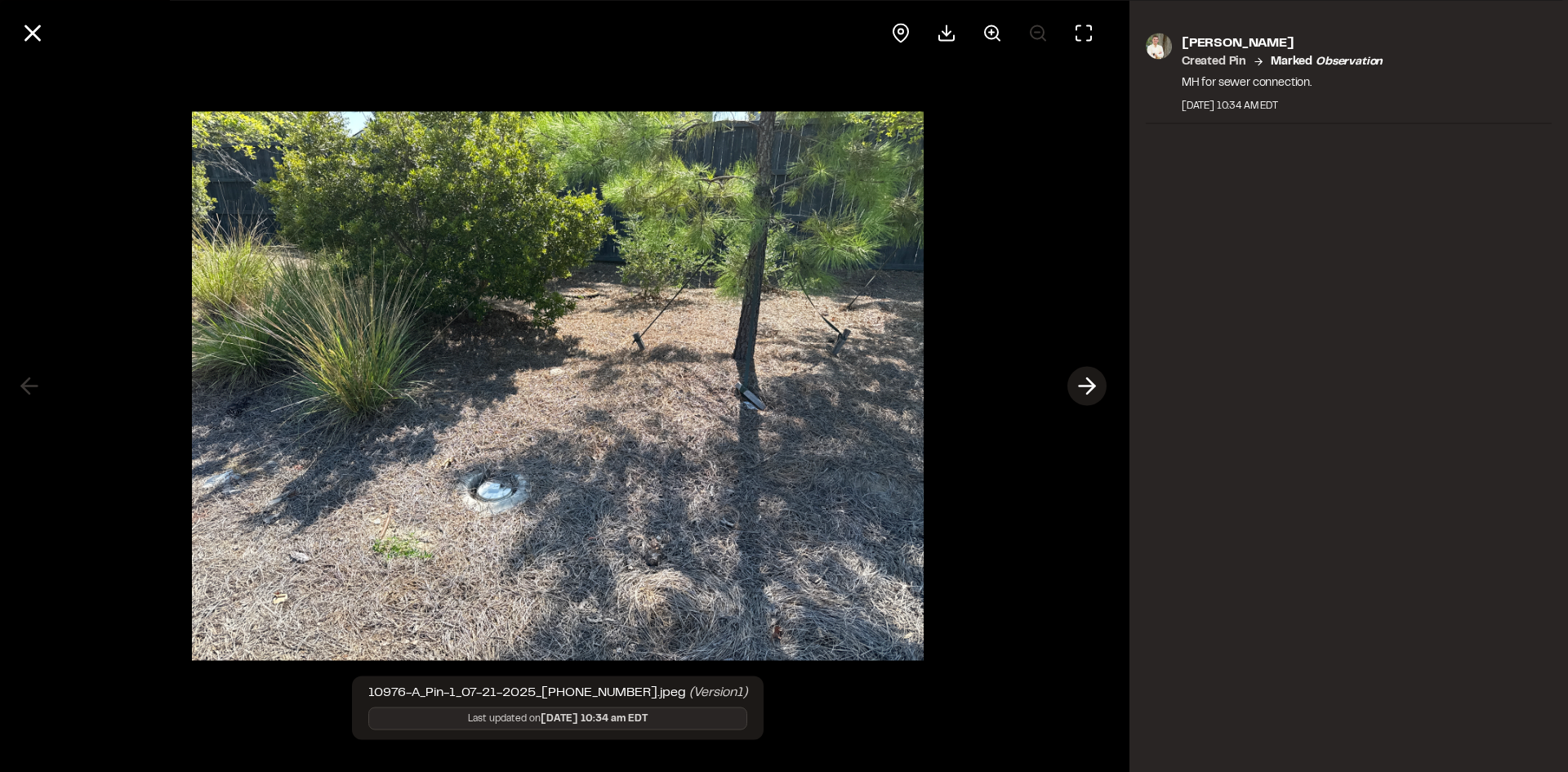
click at [1080, 378] on icon at bounding box center [1086, 386] width 27 height 28
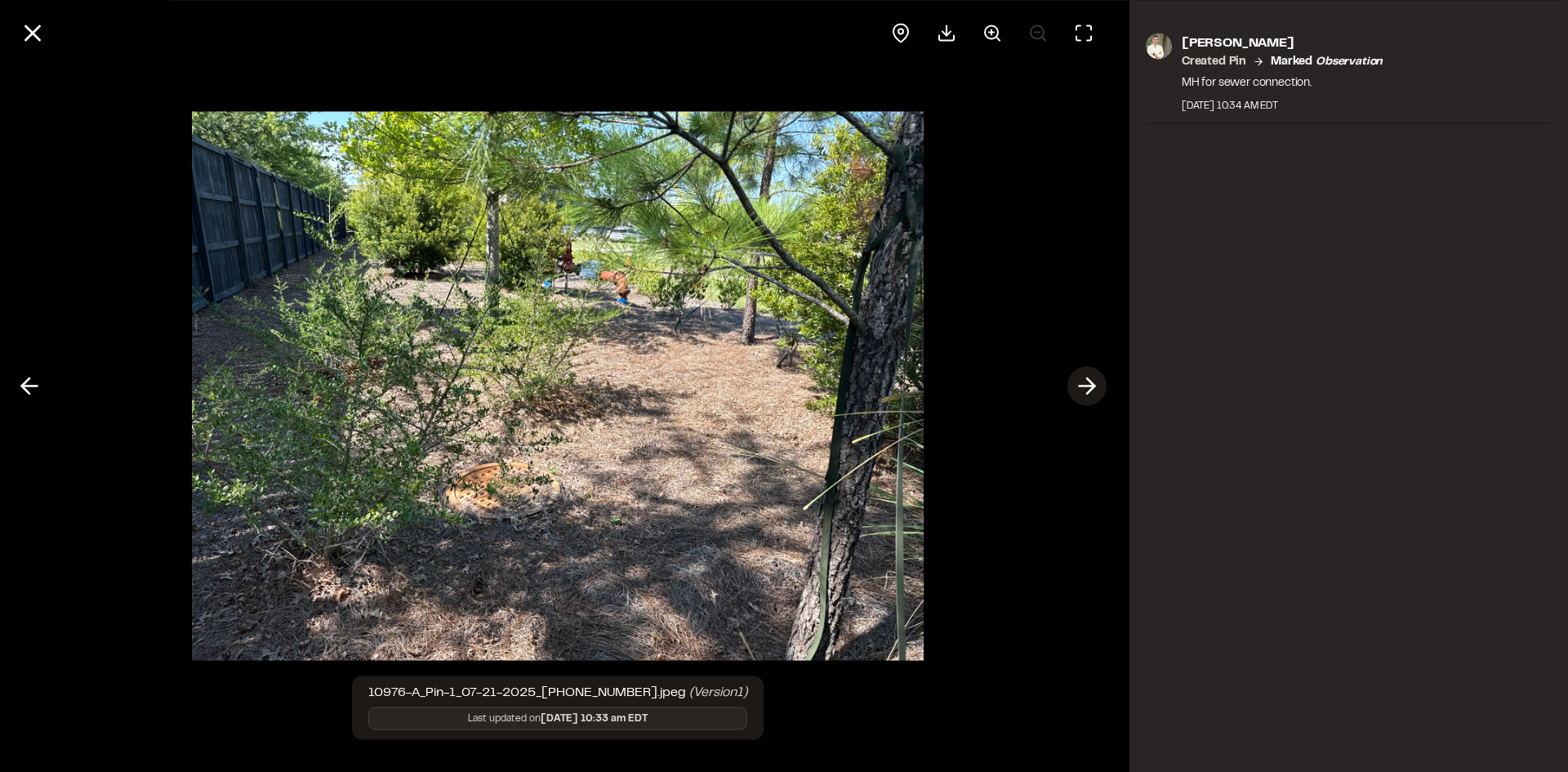
click at [1080, 377] on icon at bounding box center [1086, 386] width 27 height 28
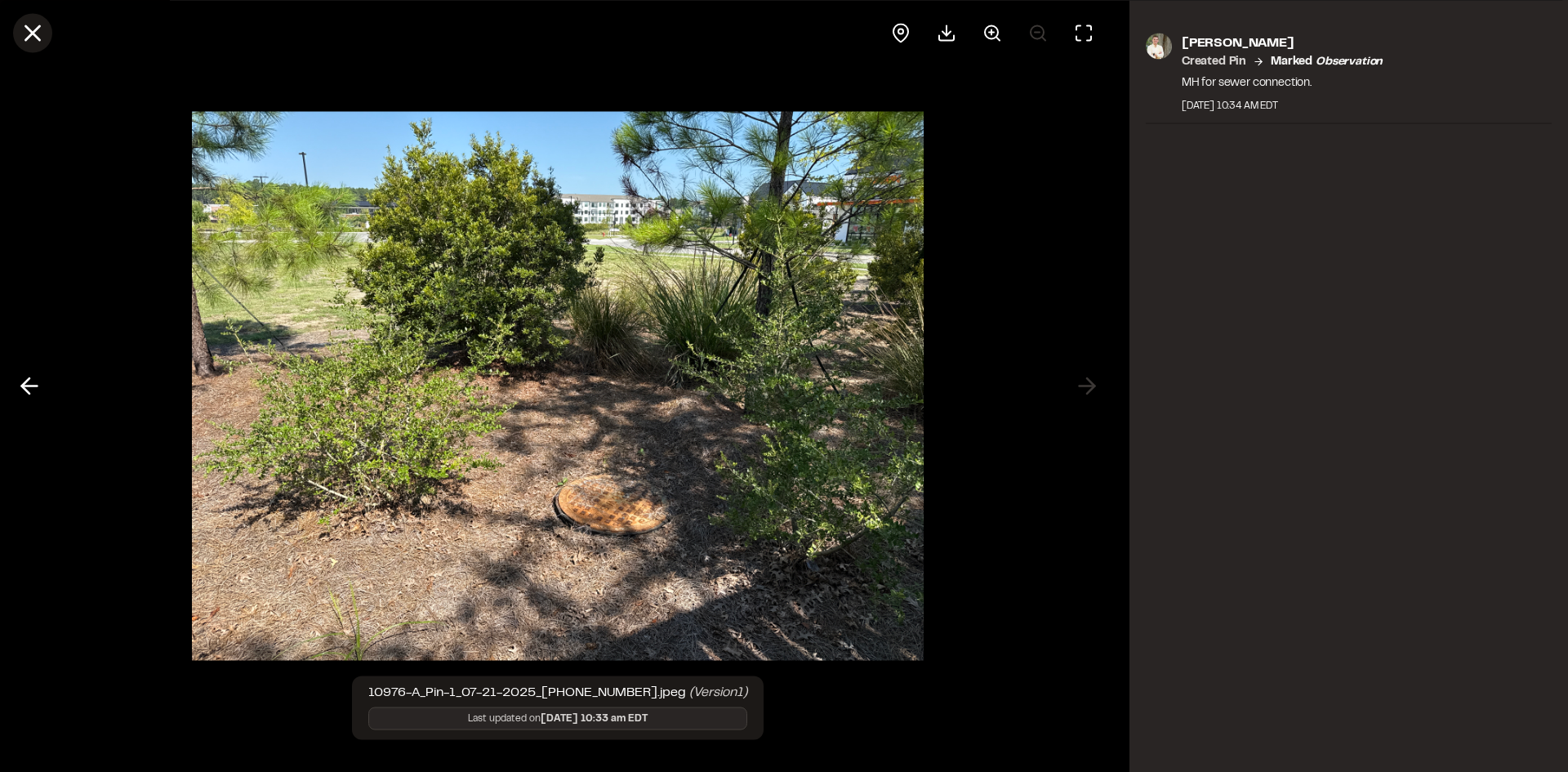
click at [35, 30] on line at bounding box center [33, 33] width 14 height 14
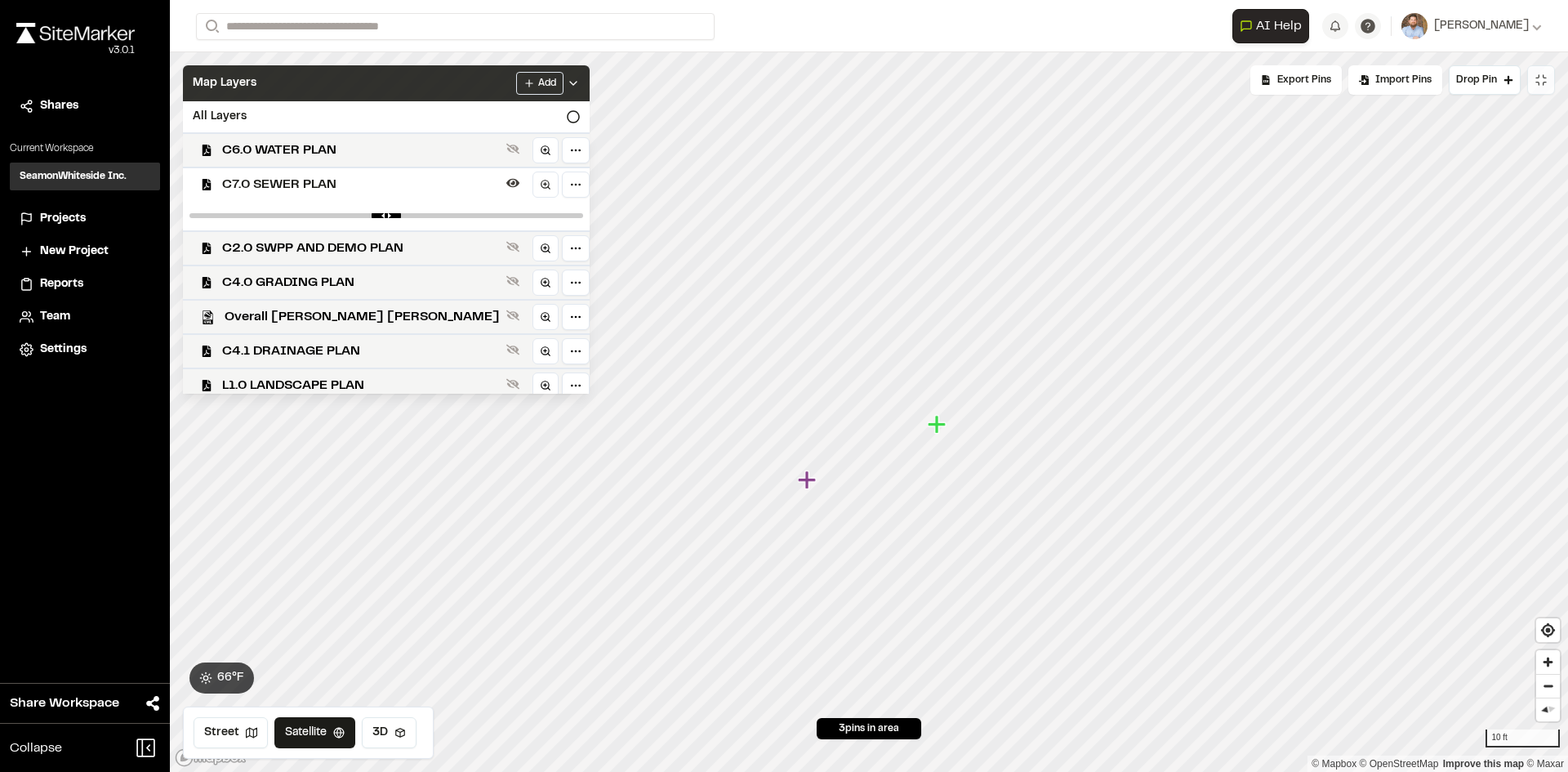
click at [570, 85] on polyline at bounding box center [573, 83] width 7 height 3
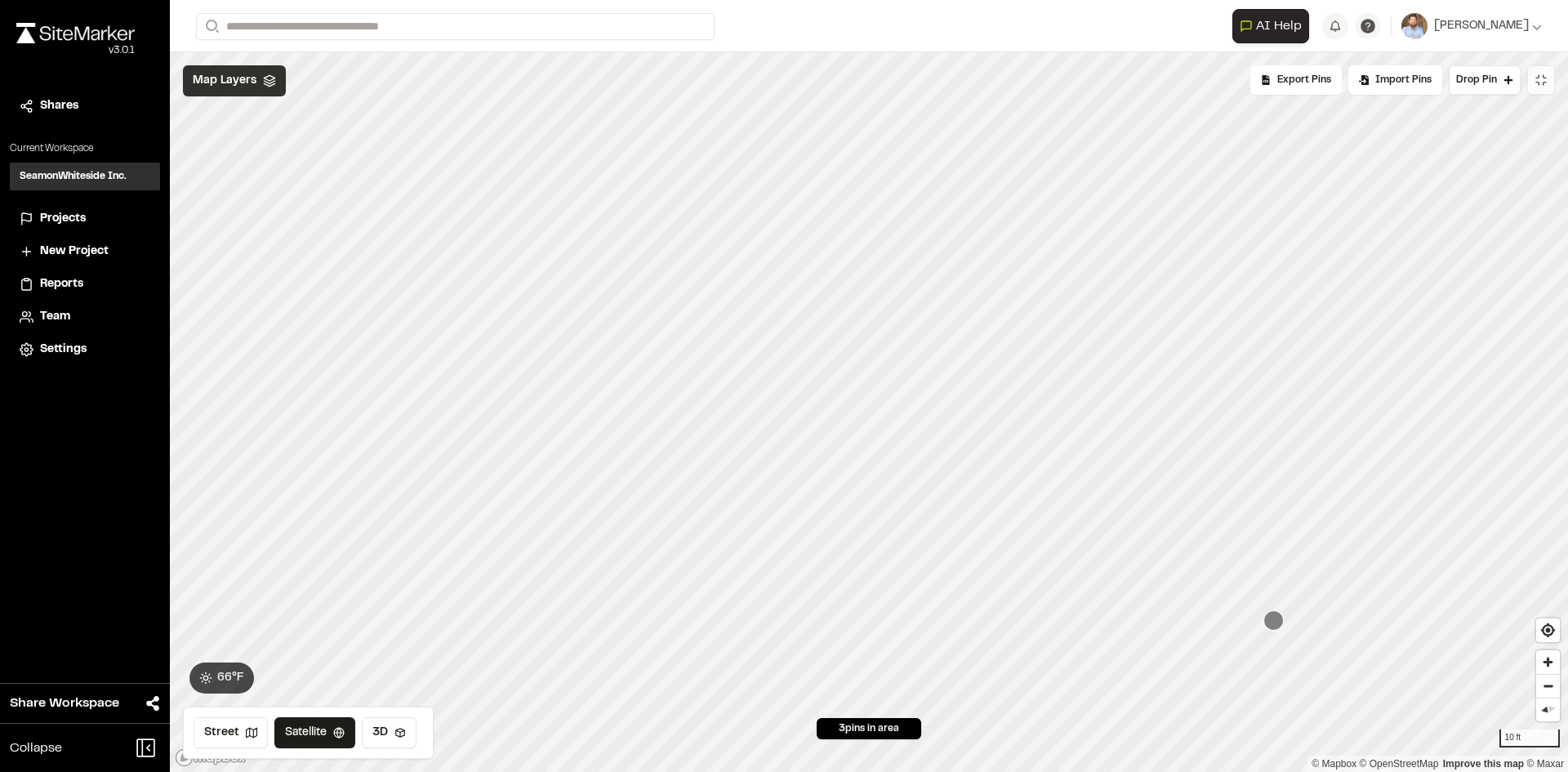
click at [239, 76] on span "Map Layers" at bounding box center [224, 81] width 64 height 18
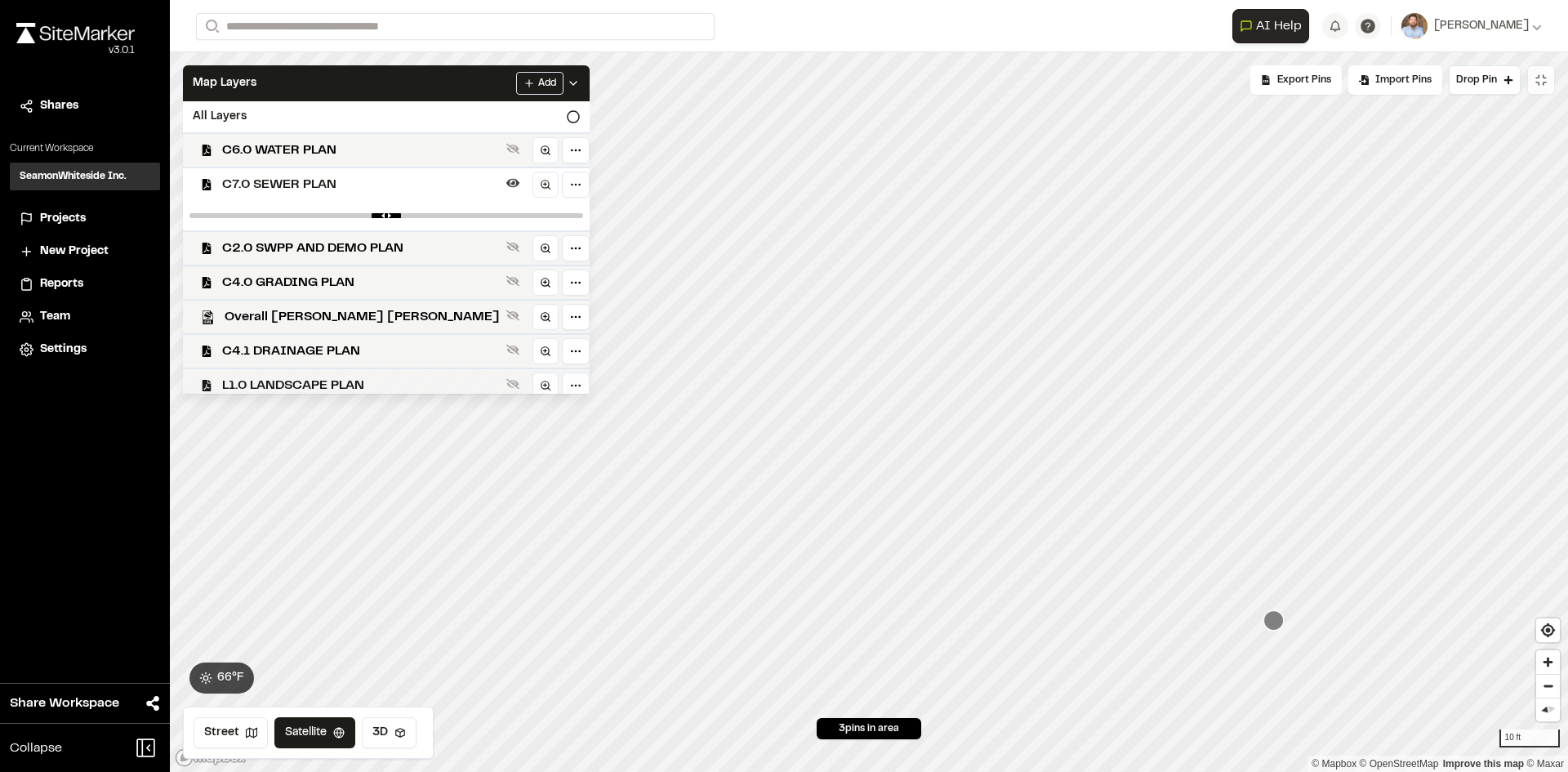
click at [334, 381] on span "L1.0 LANDSCAPE PLAN" at bounding box center [361, 386] width 277 height 20
click at [326, 179] on span "C7.0 SEWER PLAN" at bounding box center [361, 185] width 277 height 20
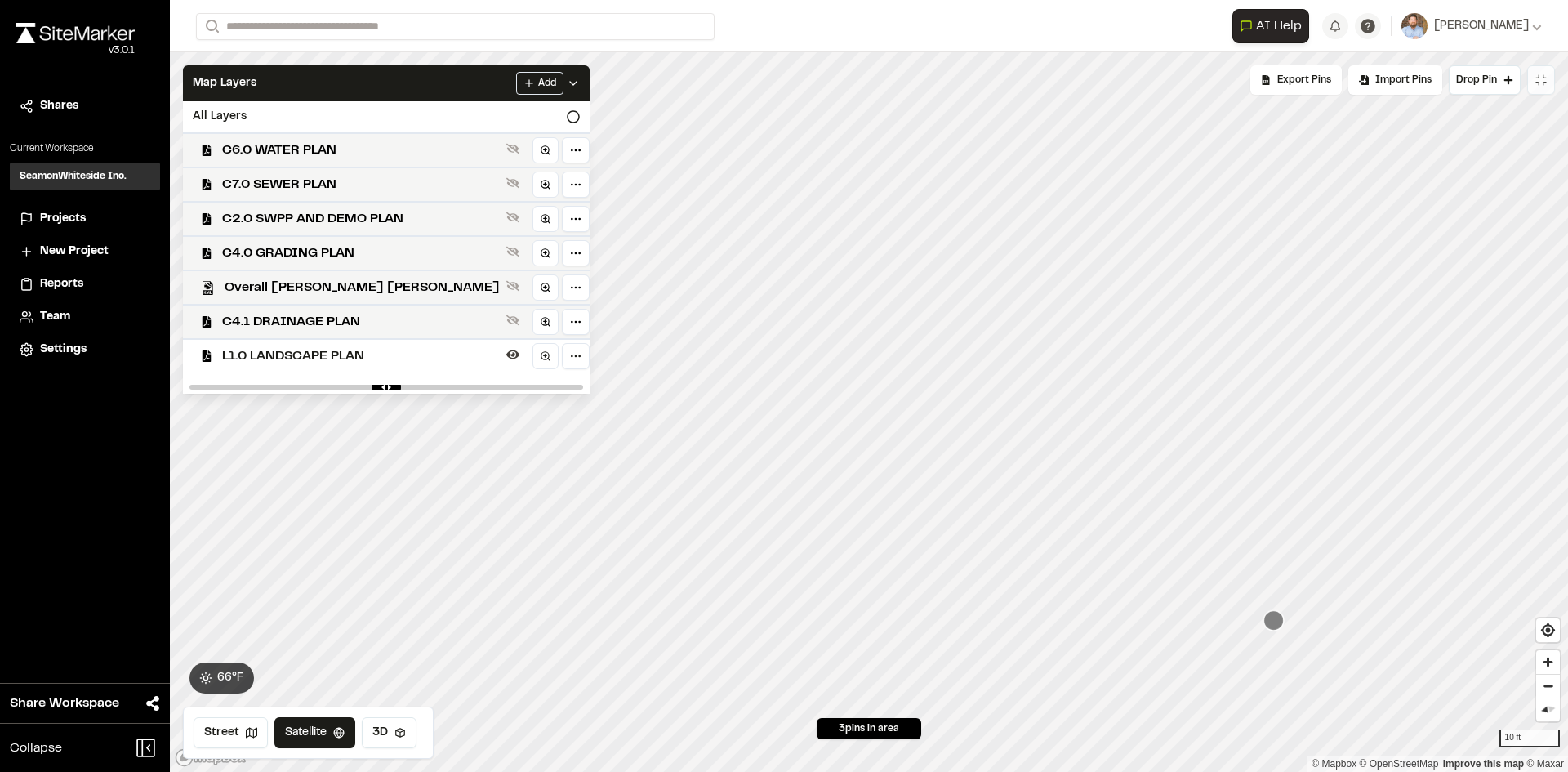
click at [566, 85] on icon at bounding box center [572, 83] width 13 height 13
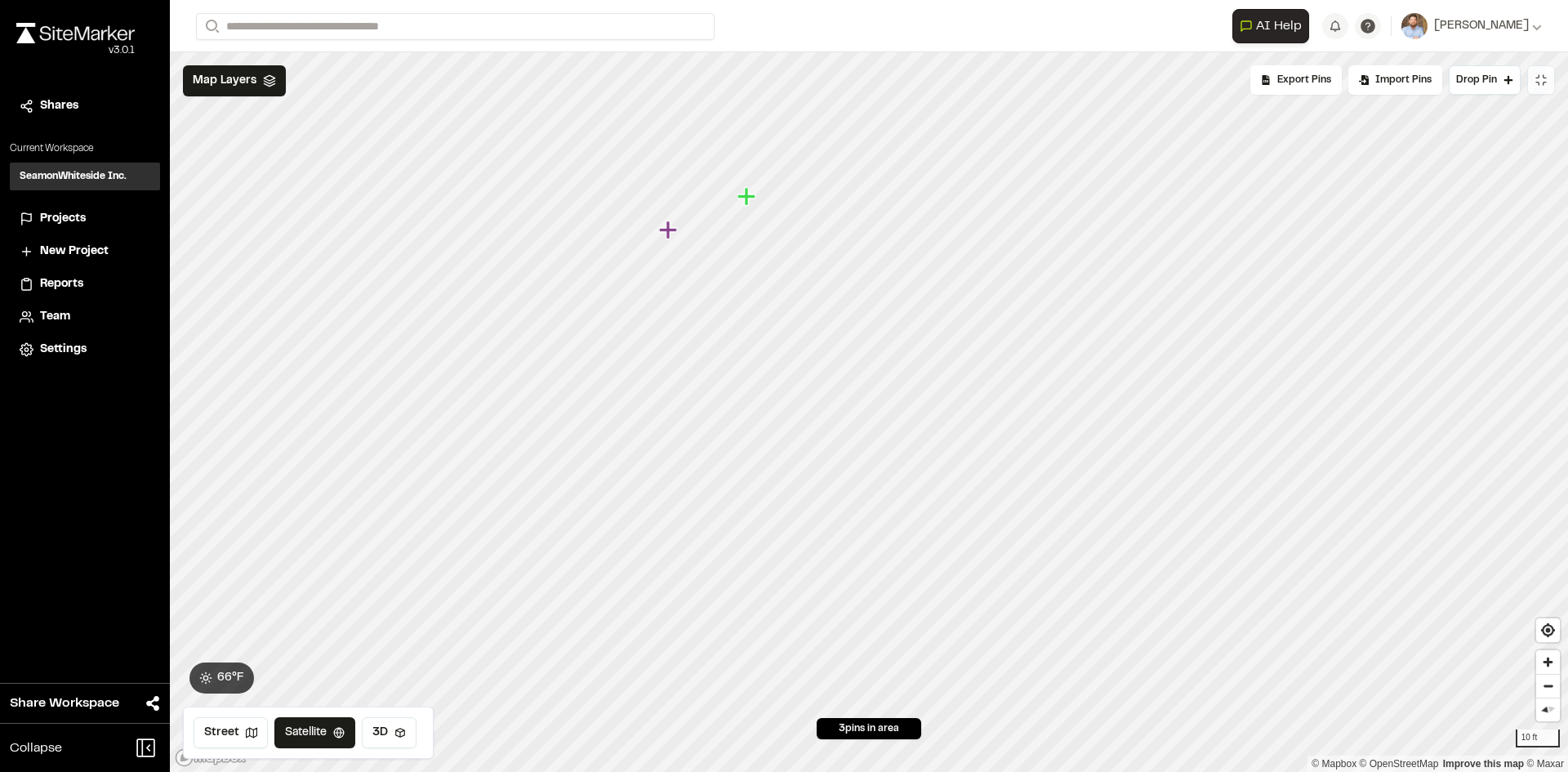
click at [668, 230] on icon "Map marker" at bounding box center [668, 229] width 18 height 18
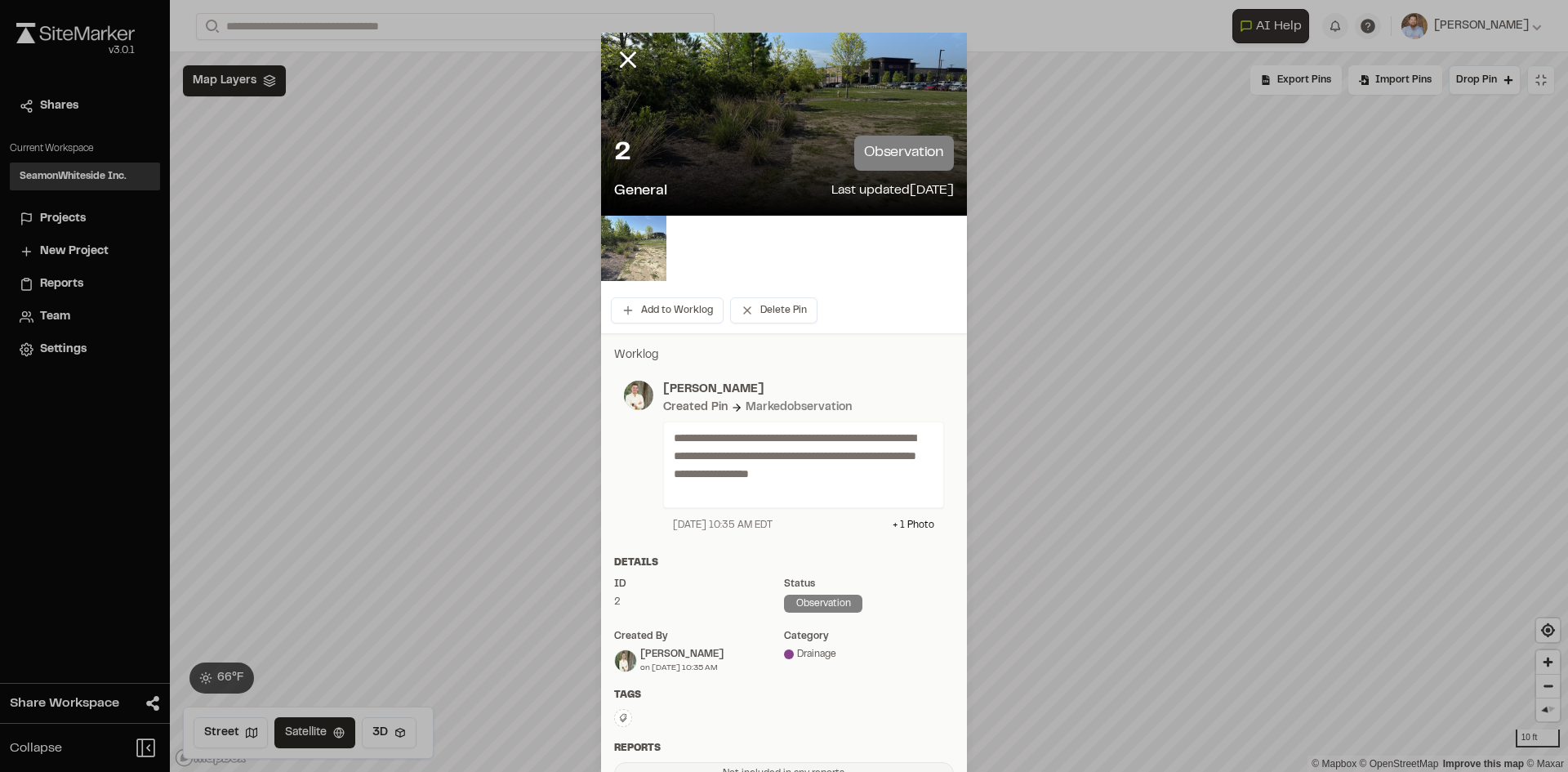
click at [638, 253] on img at bounding box center [633, 248] width 65 height 65
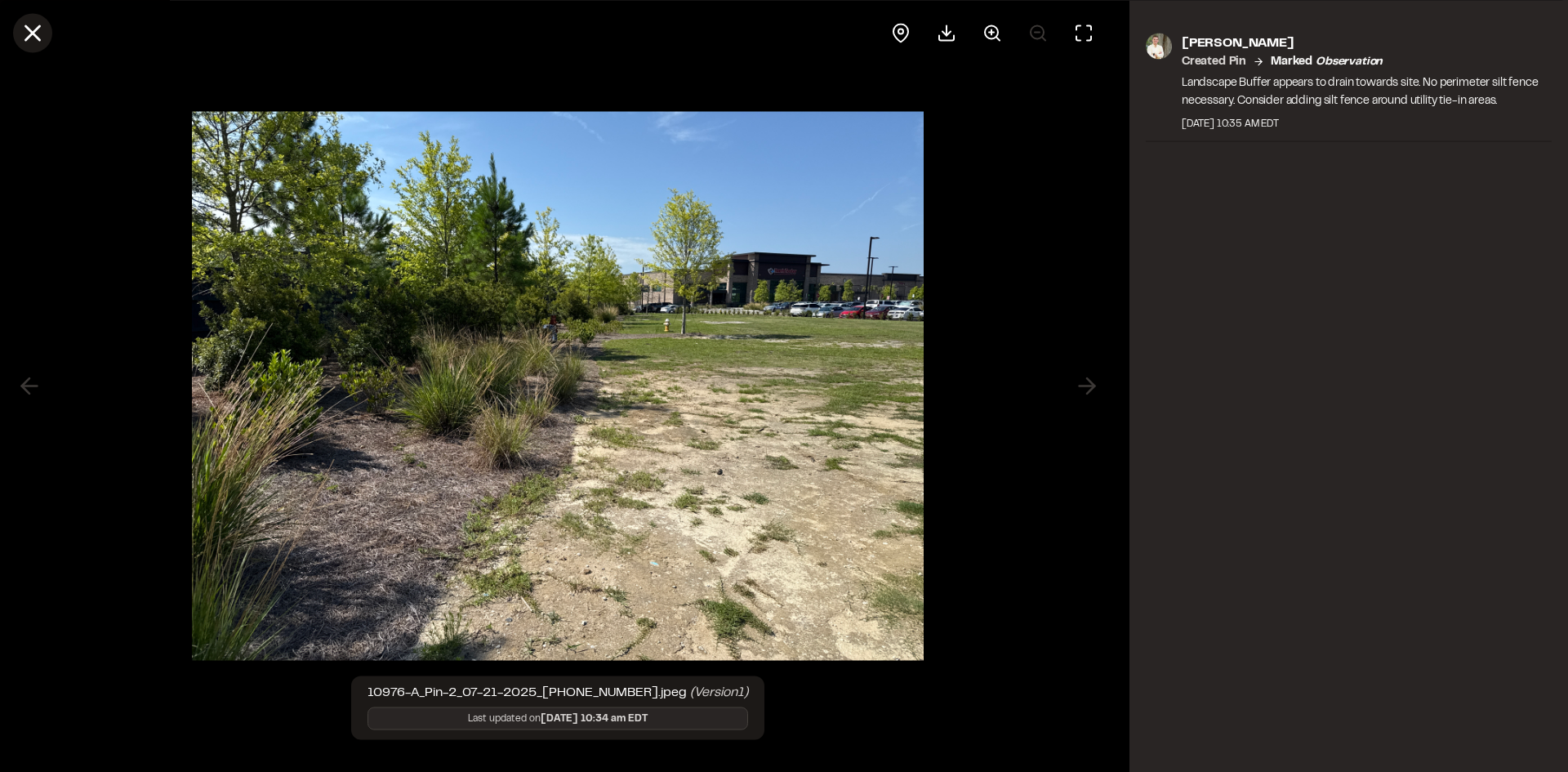
click at [28, 35] on icon at bounding box center [32, 32] width 28 height 28
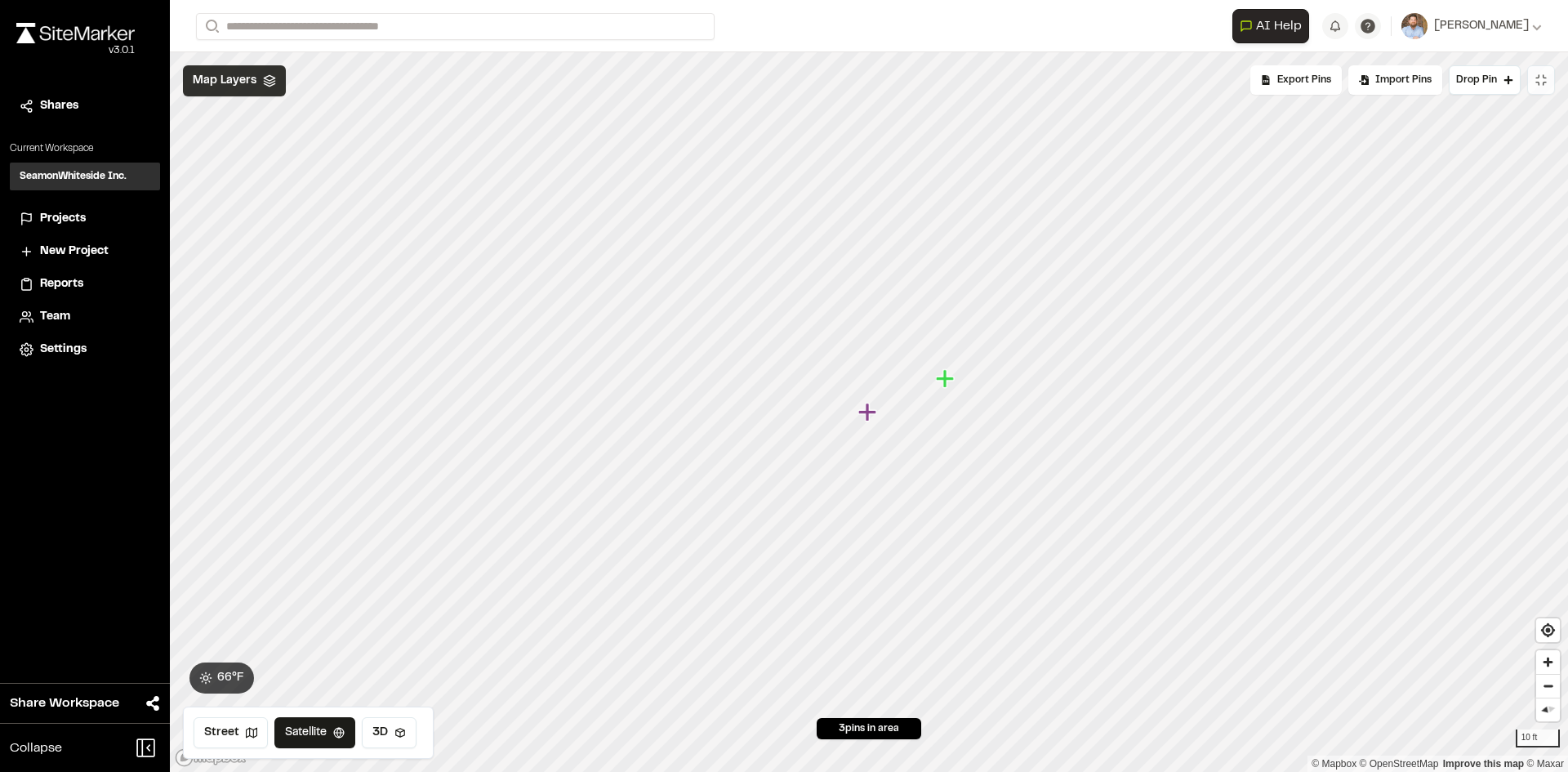
click at [233, 80] on span "Map Layers" at bounding box center [224, 81] width 64 height 18
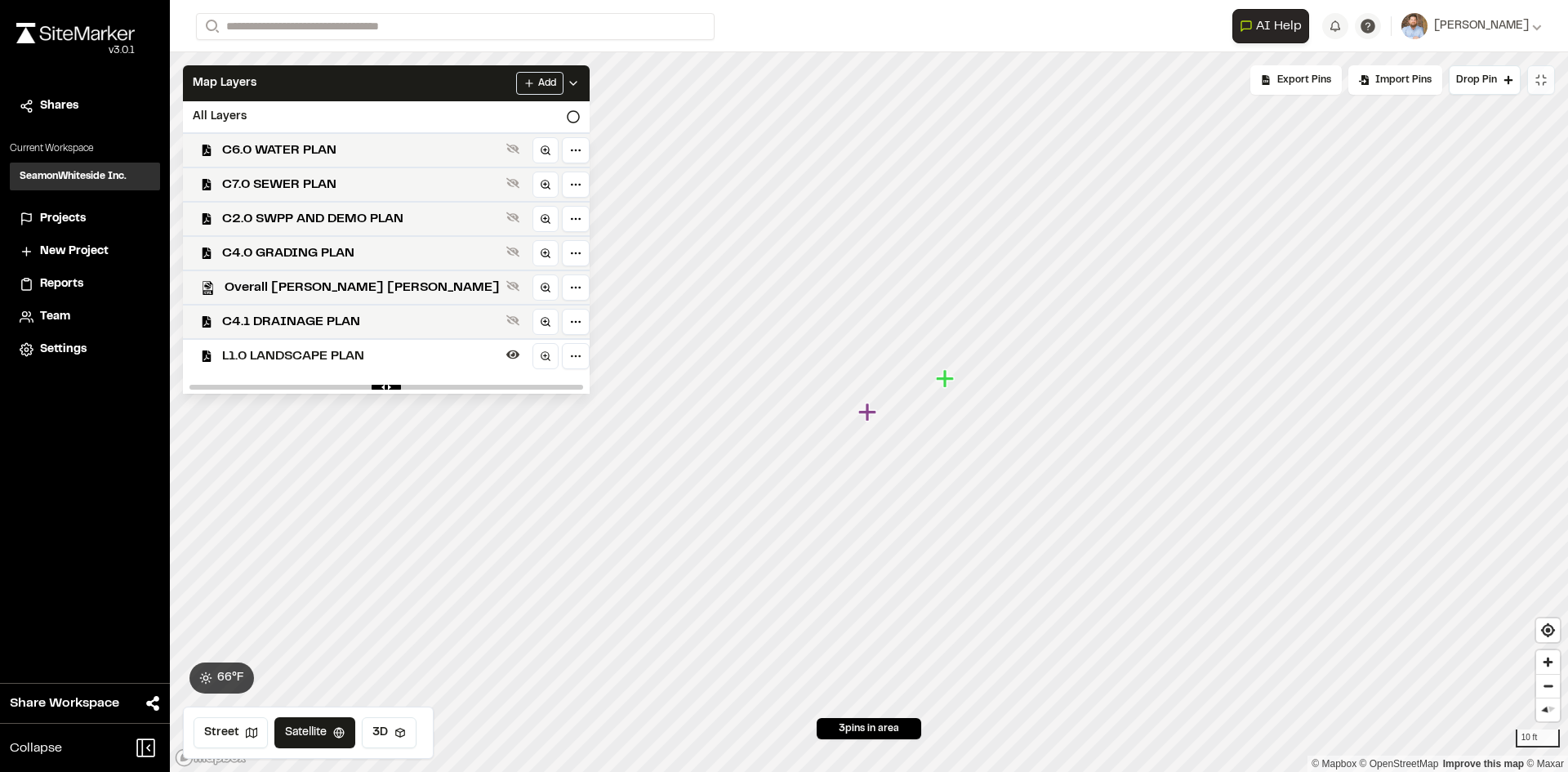
click at [302, 357] on span "L1.0 LANDSCAPE PLAN" at bounding box center [361, 356] width 277 height 20
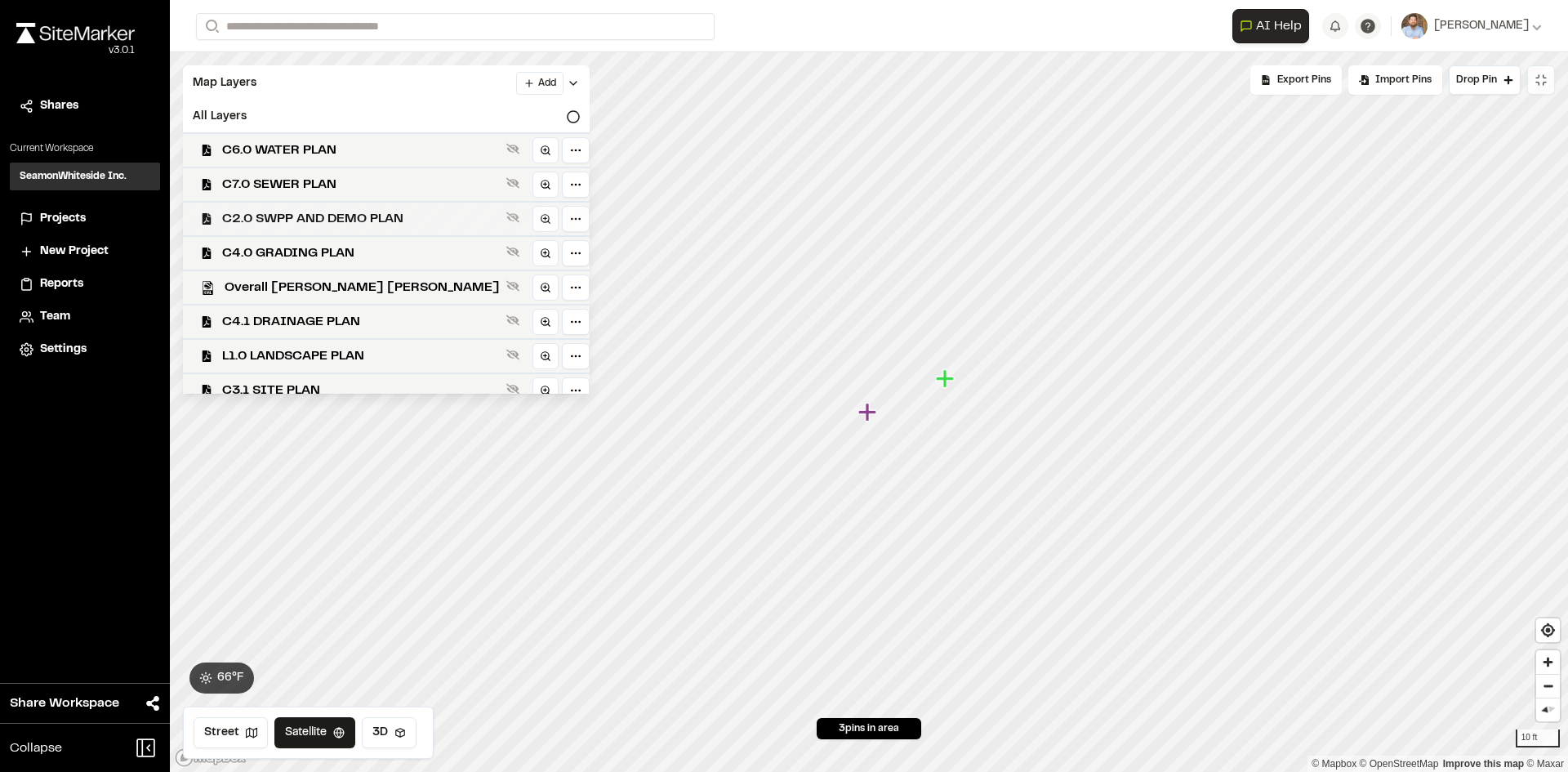
click at [305, 213] on span "C2.0 SWPP AND DEMO PLAN" at bounding box center [361, 219] width 277 height 20
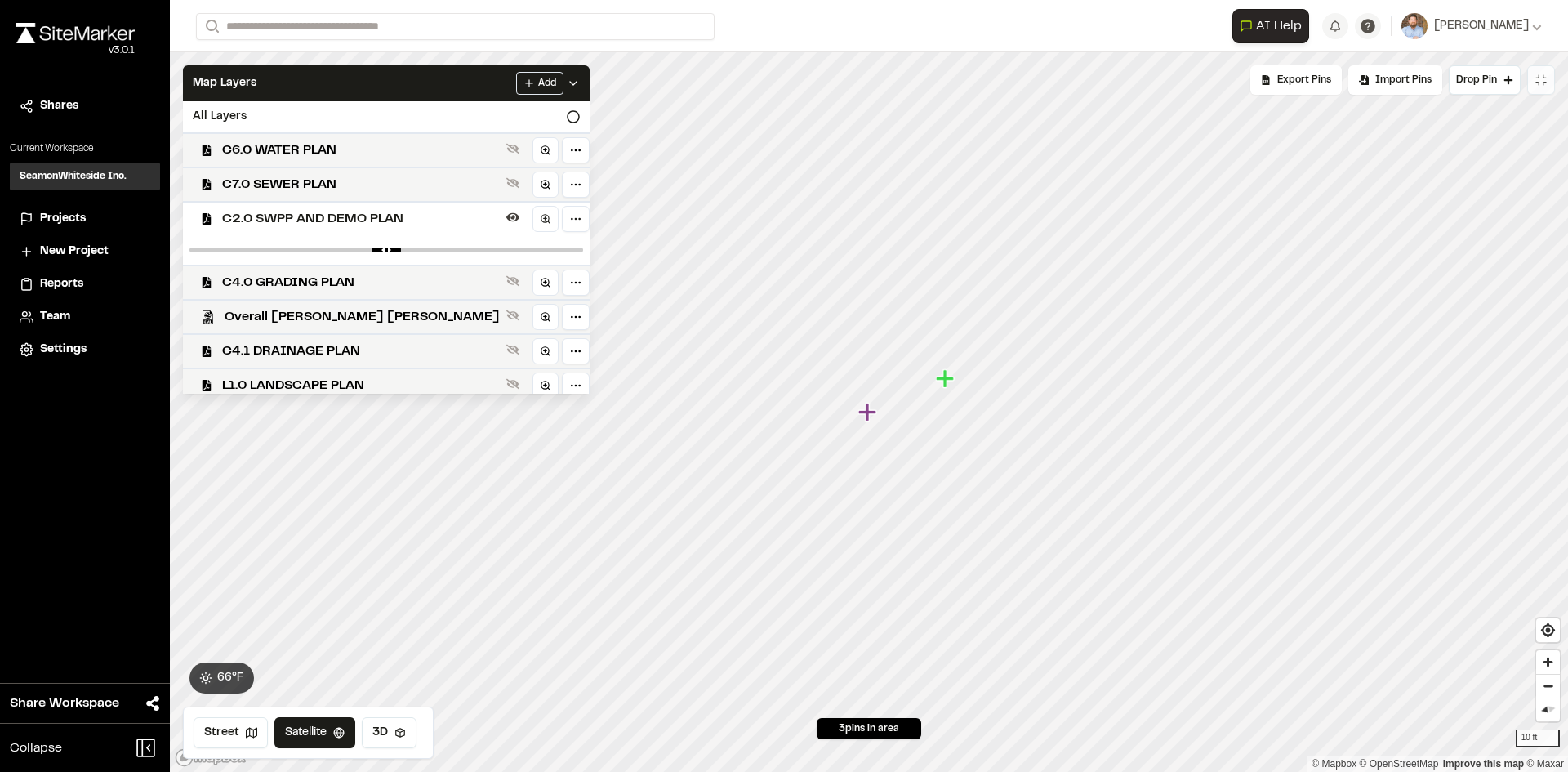
click at [566, 79] on icon at bounding box center [572, 83] width 13 height 13
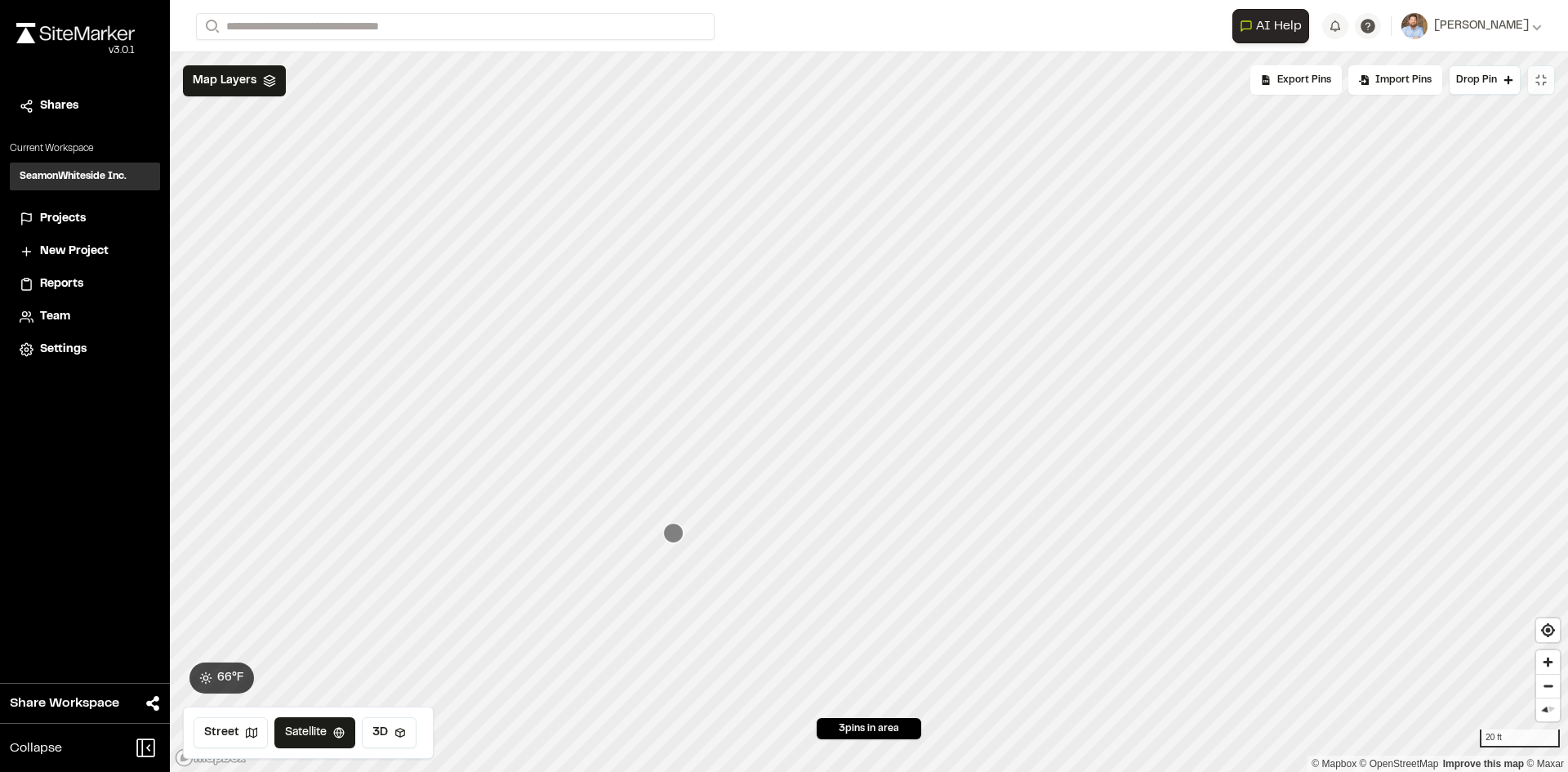
click at [87, 215] on div "Projects" at bounding box center [95, 218] width 110 height 18
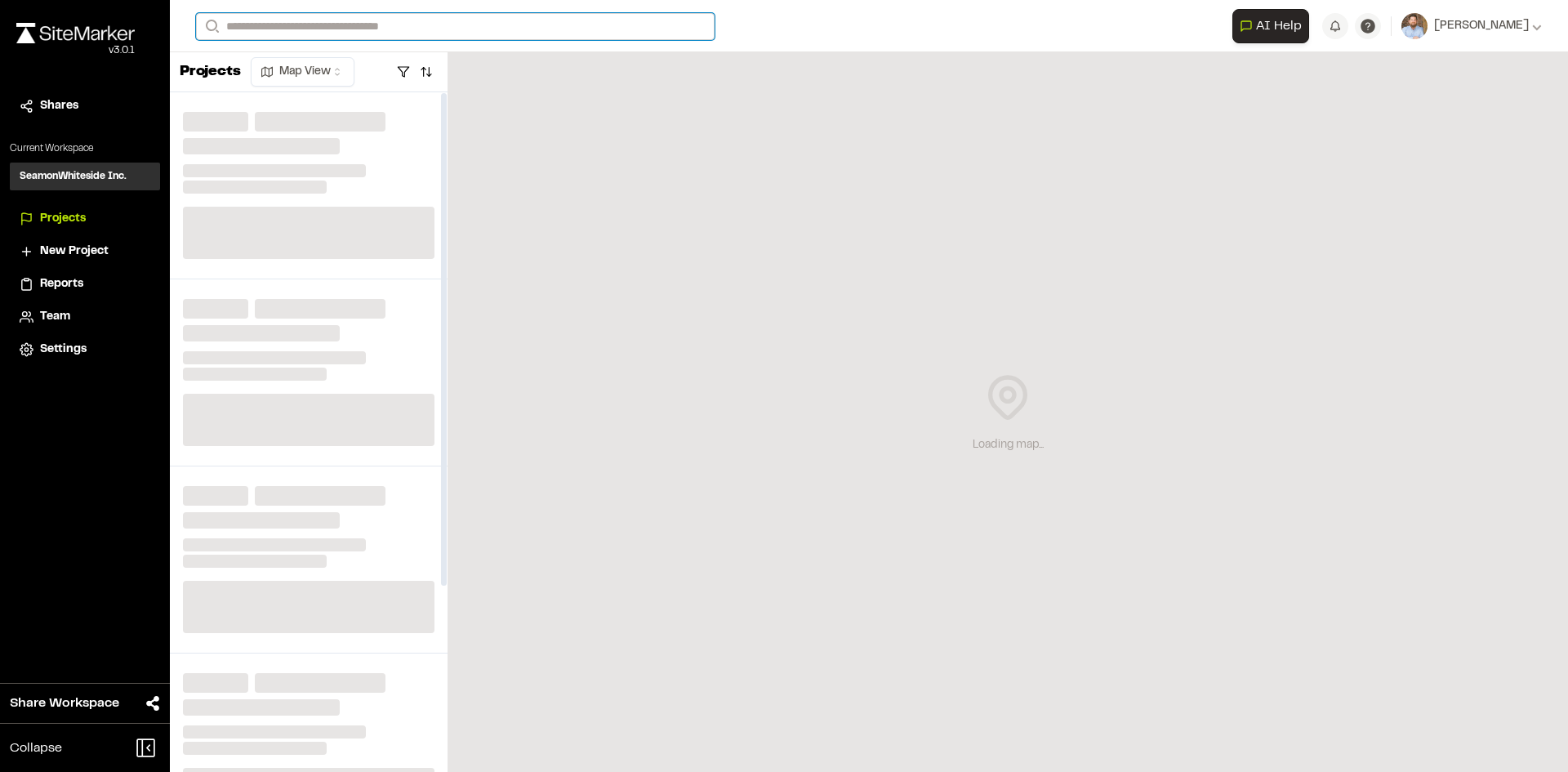
click at [285, 22] on input "Search" at bounding box center [454, 26] width 518 height 27
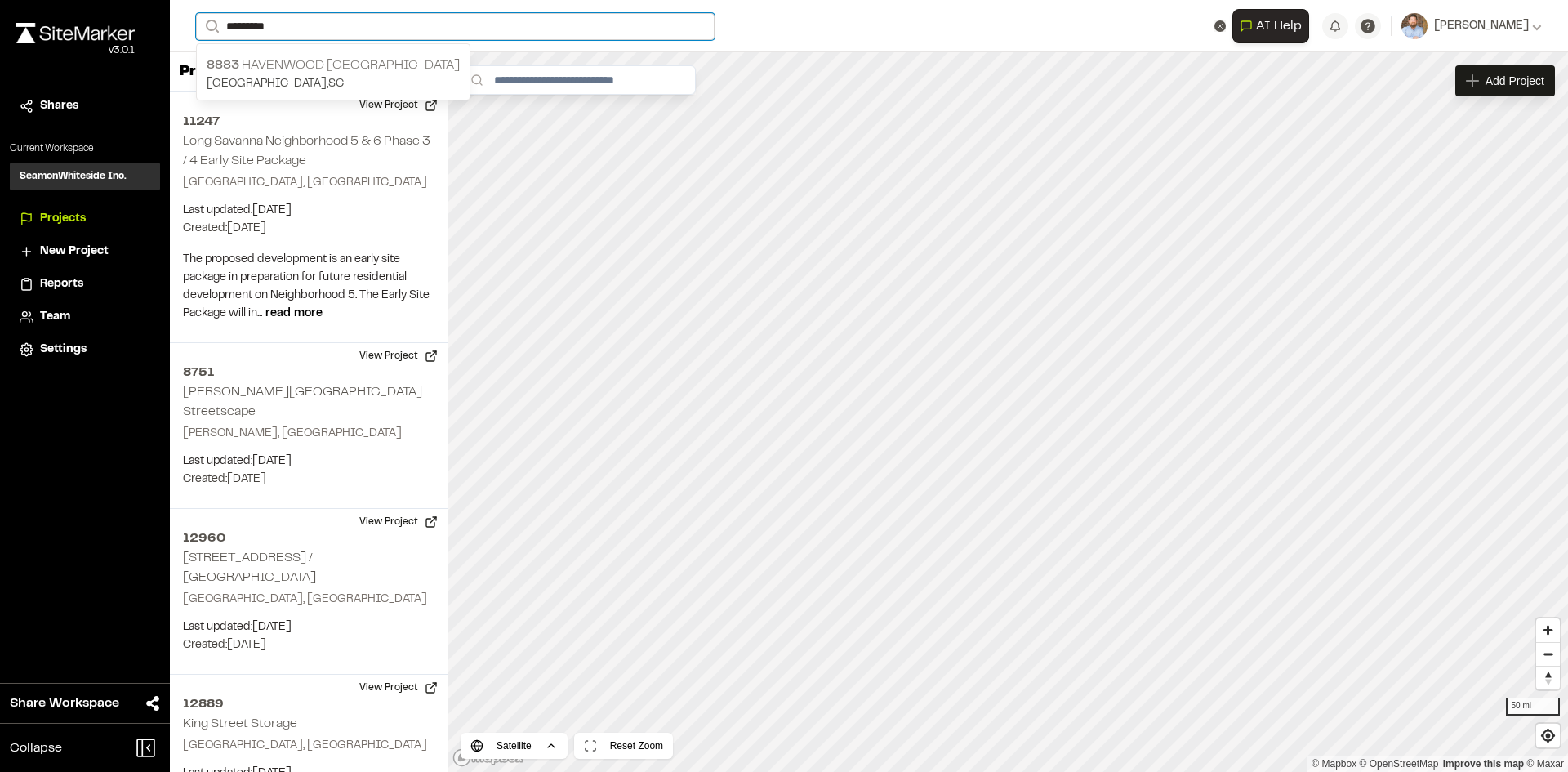
type input "*********"
click at [301, 68] on p "[STREET_ADDRESS]" at bounding box center [332, 65] width 253 height 20
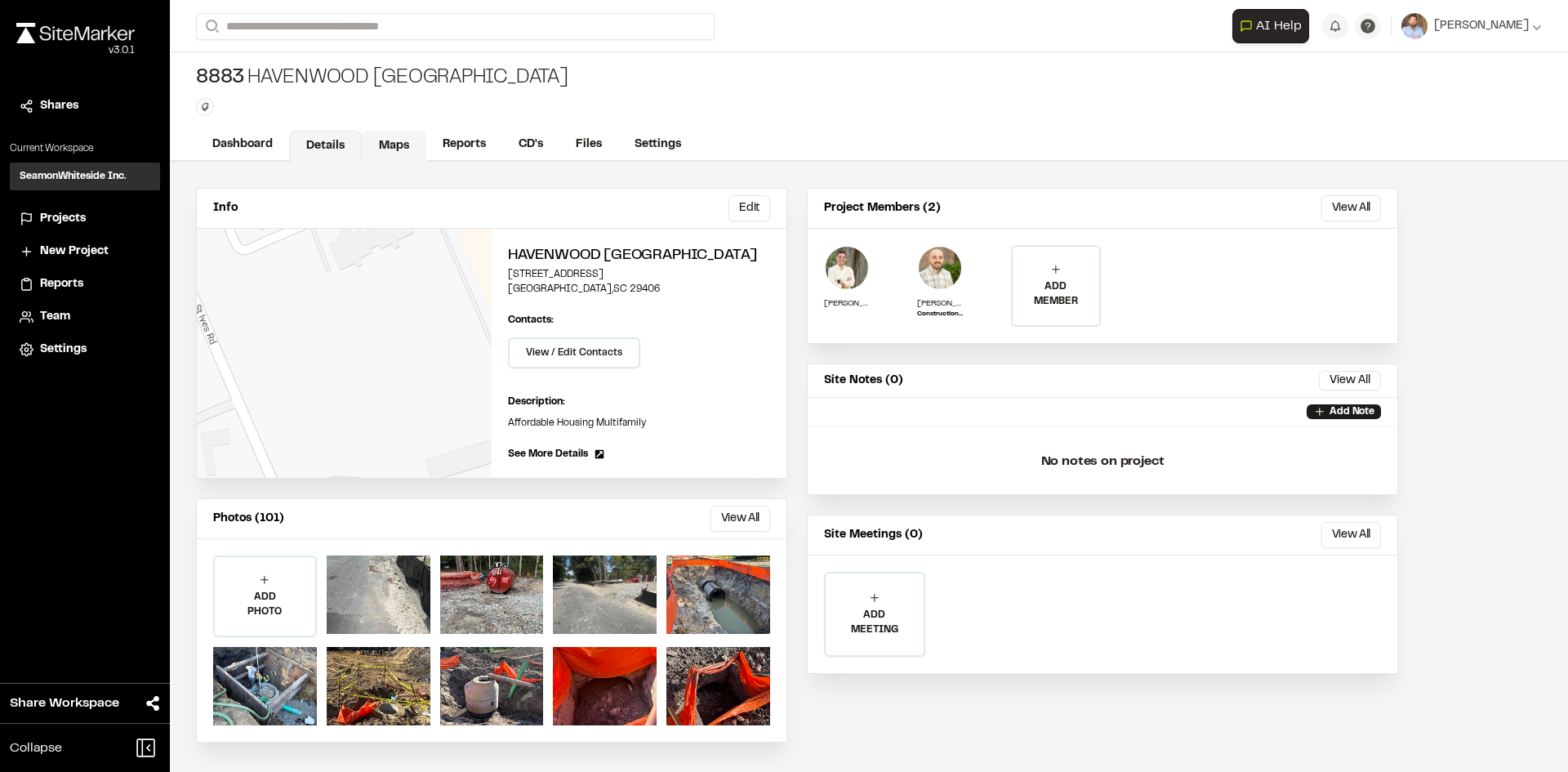
click at [393, 147] on link "Maps" at bounding box center [394, 147] width 65 height 31
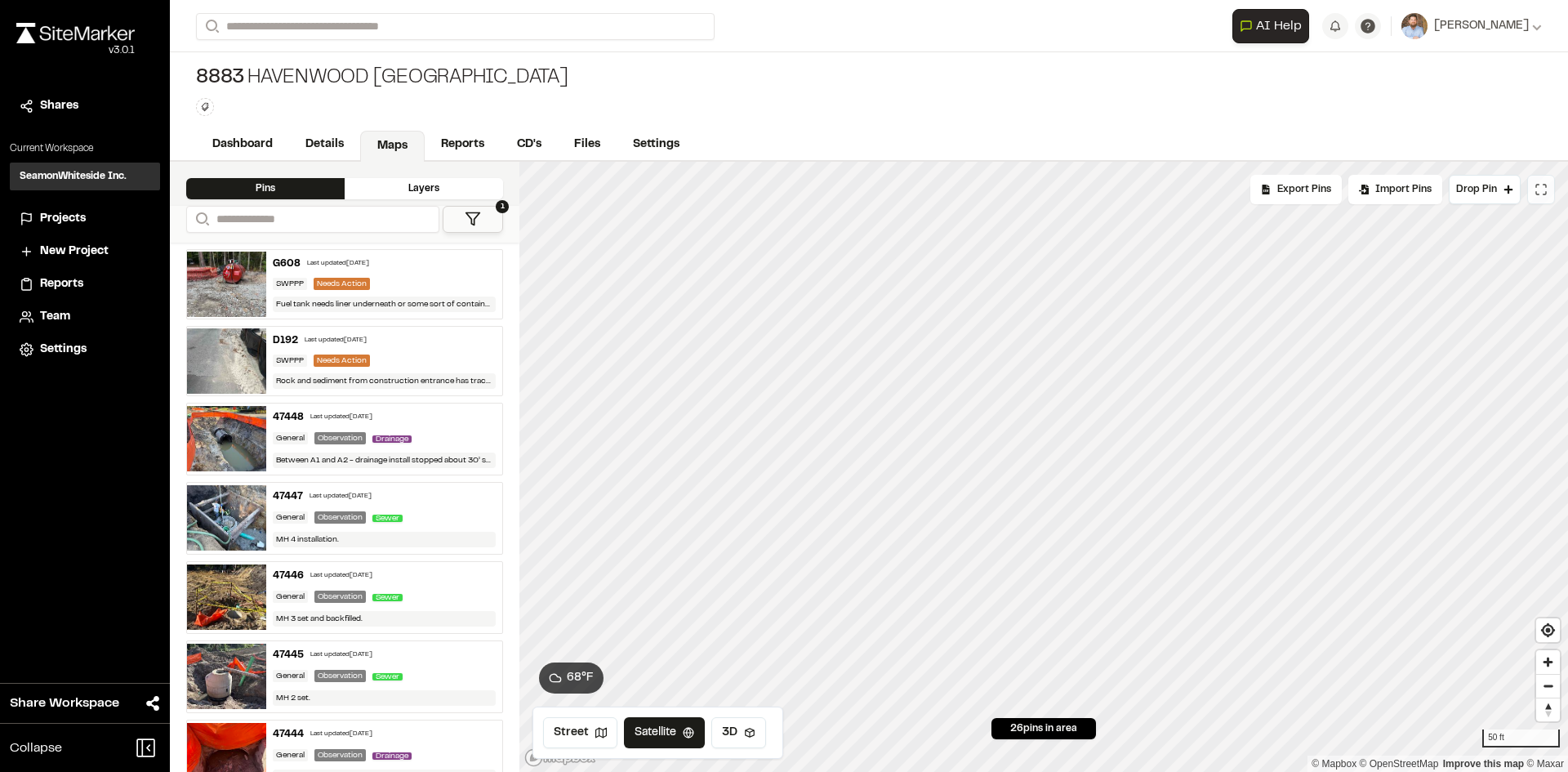
click at [1545, 195] on icon at bounding box center [1539, 189] width 13 height 13
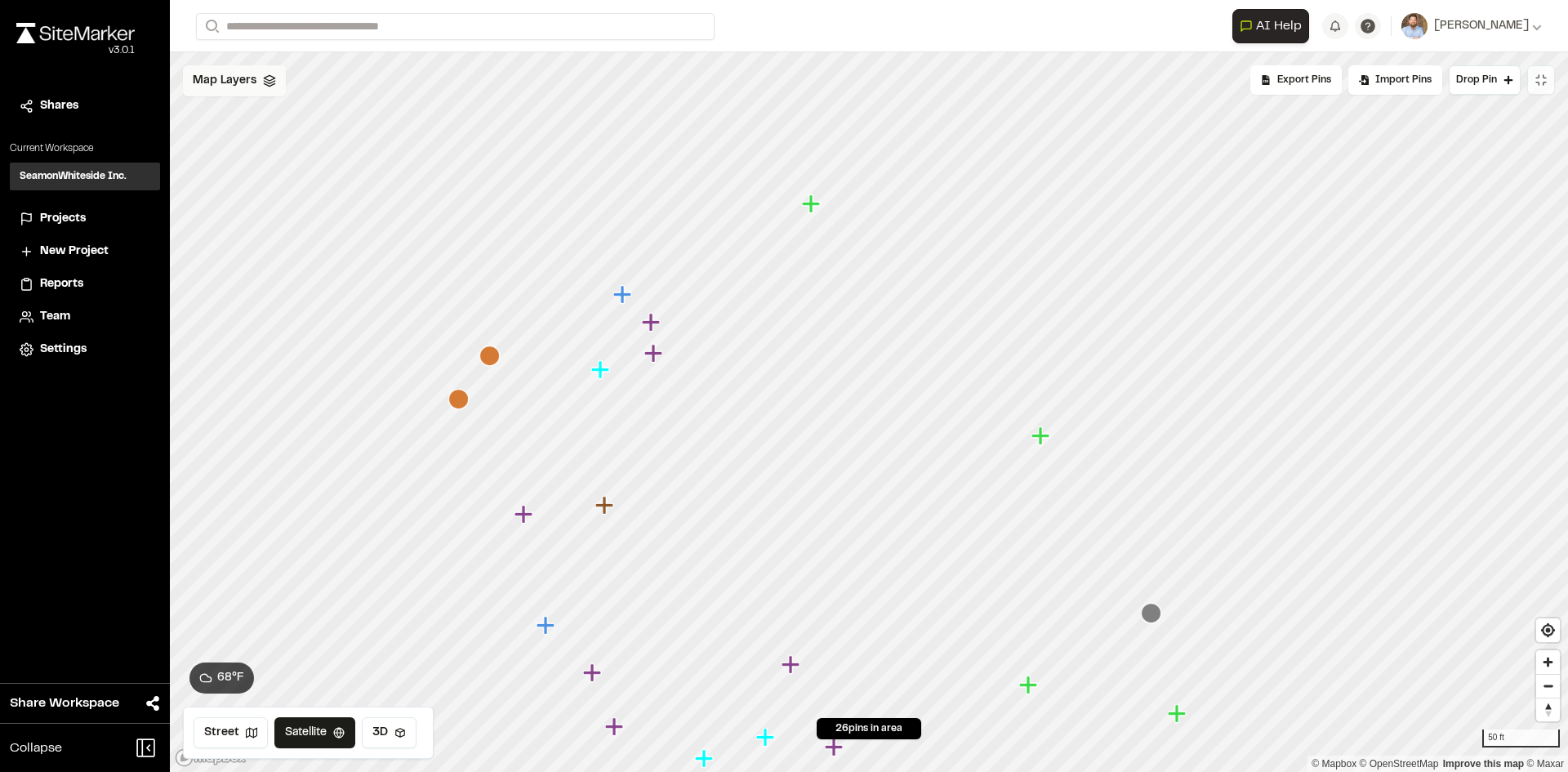
click at [239, 74] on span "Map Layers" at bounding box center [224, 81] width 64 height 18
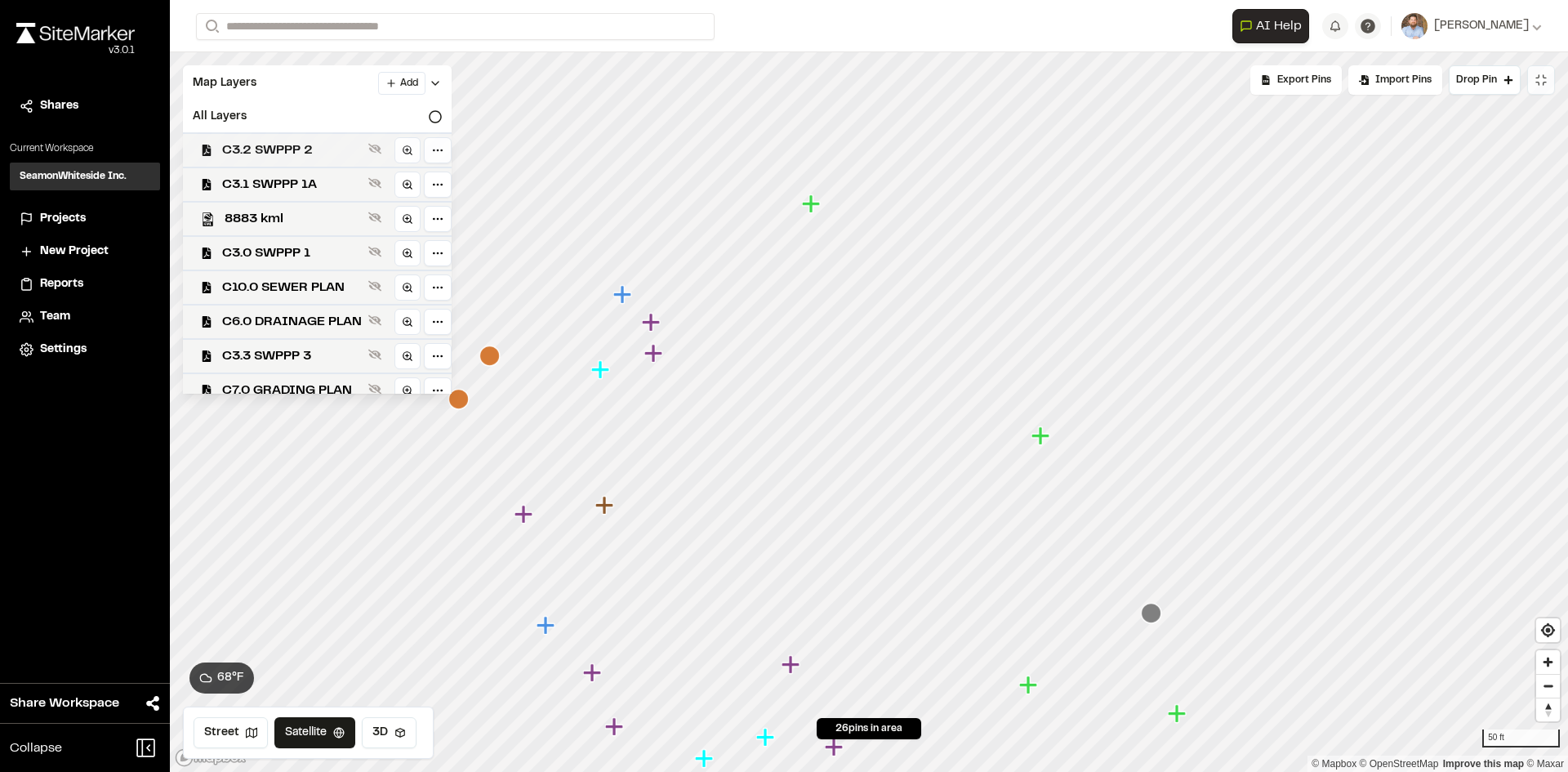
click at [305, 138] on div "C3.2 SWPPP 2" at bounding box center [311, 149] width 282 height 34
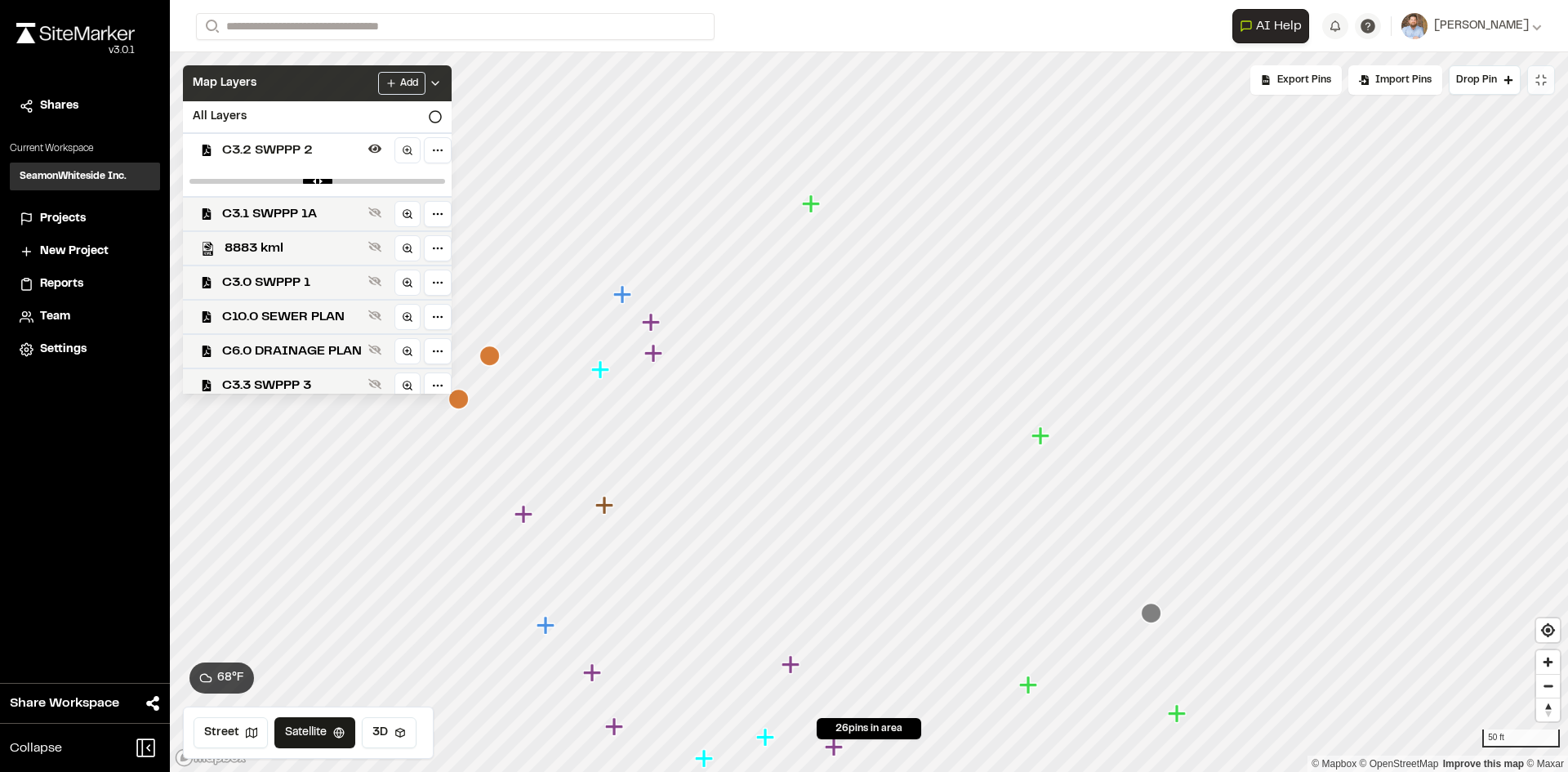
click at [441, 77] on icon at bounding box center [435, 83] width 13 height 13
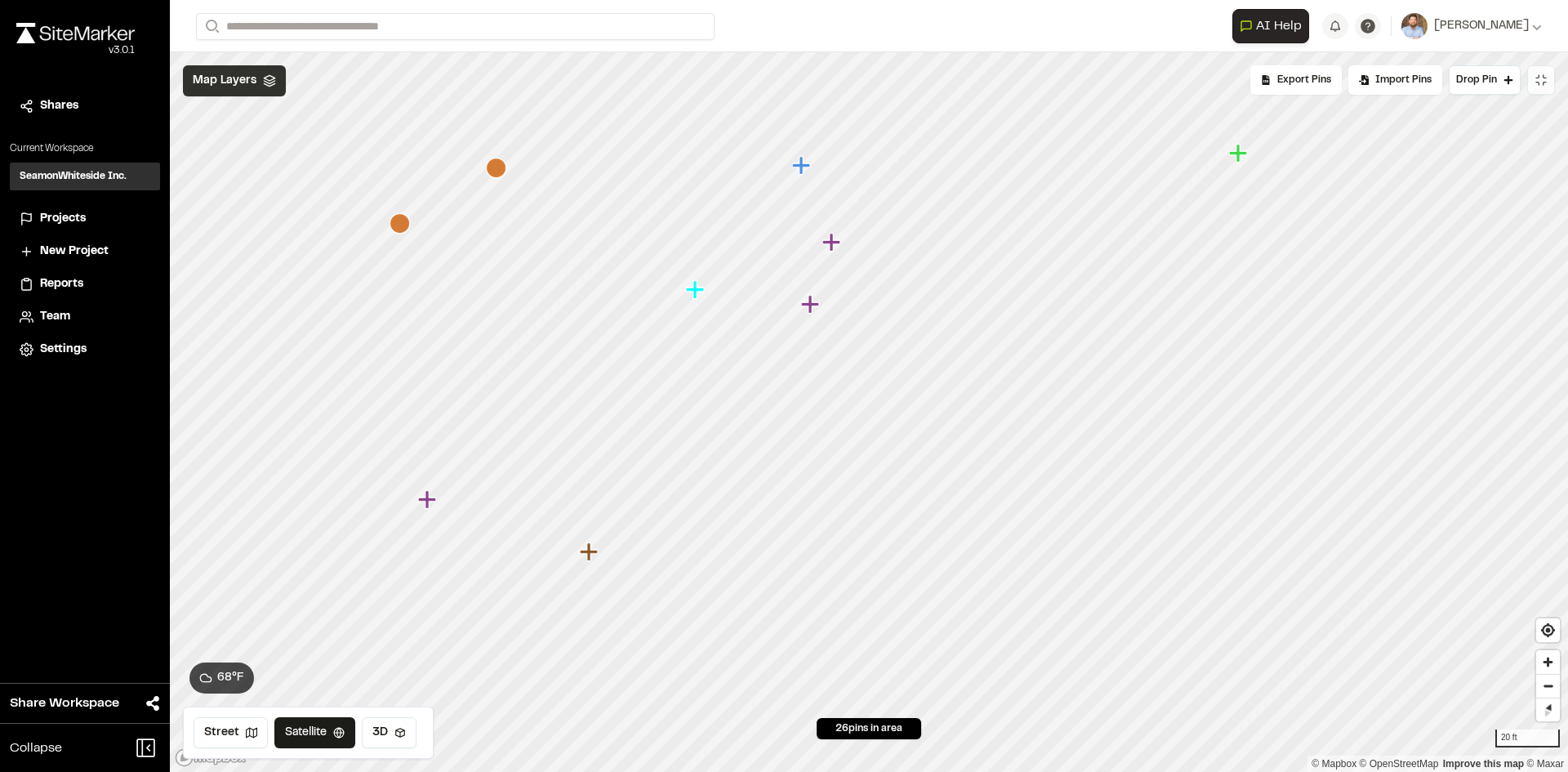
click at [243, 76] on span "Map Layers" at bounding box center [224, 81] width 64 height 18
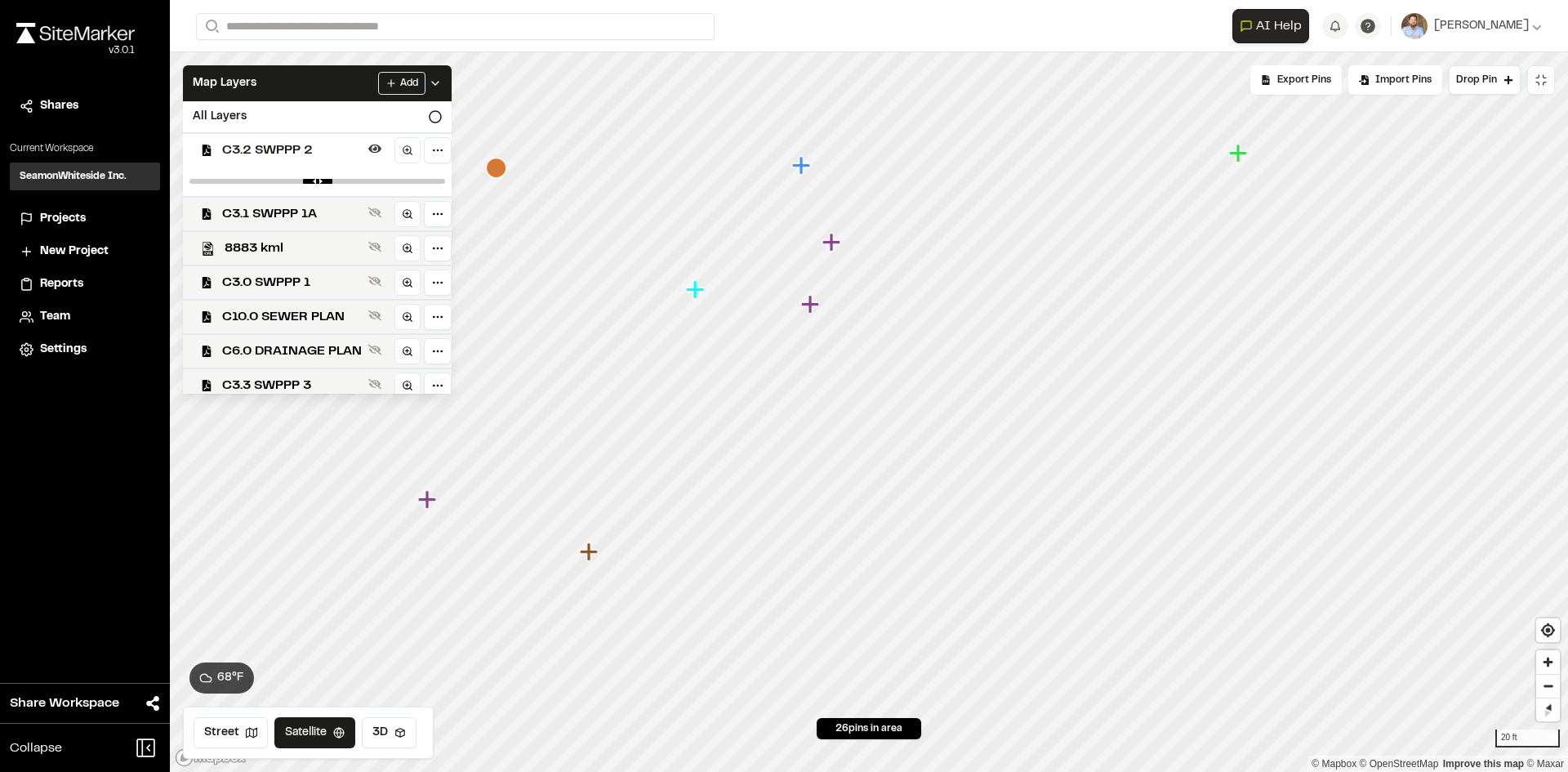
click at [293, 149] on span "C3.2 SWPPP 2" at bounding box center [292, 150] width 140 height 20
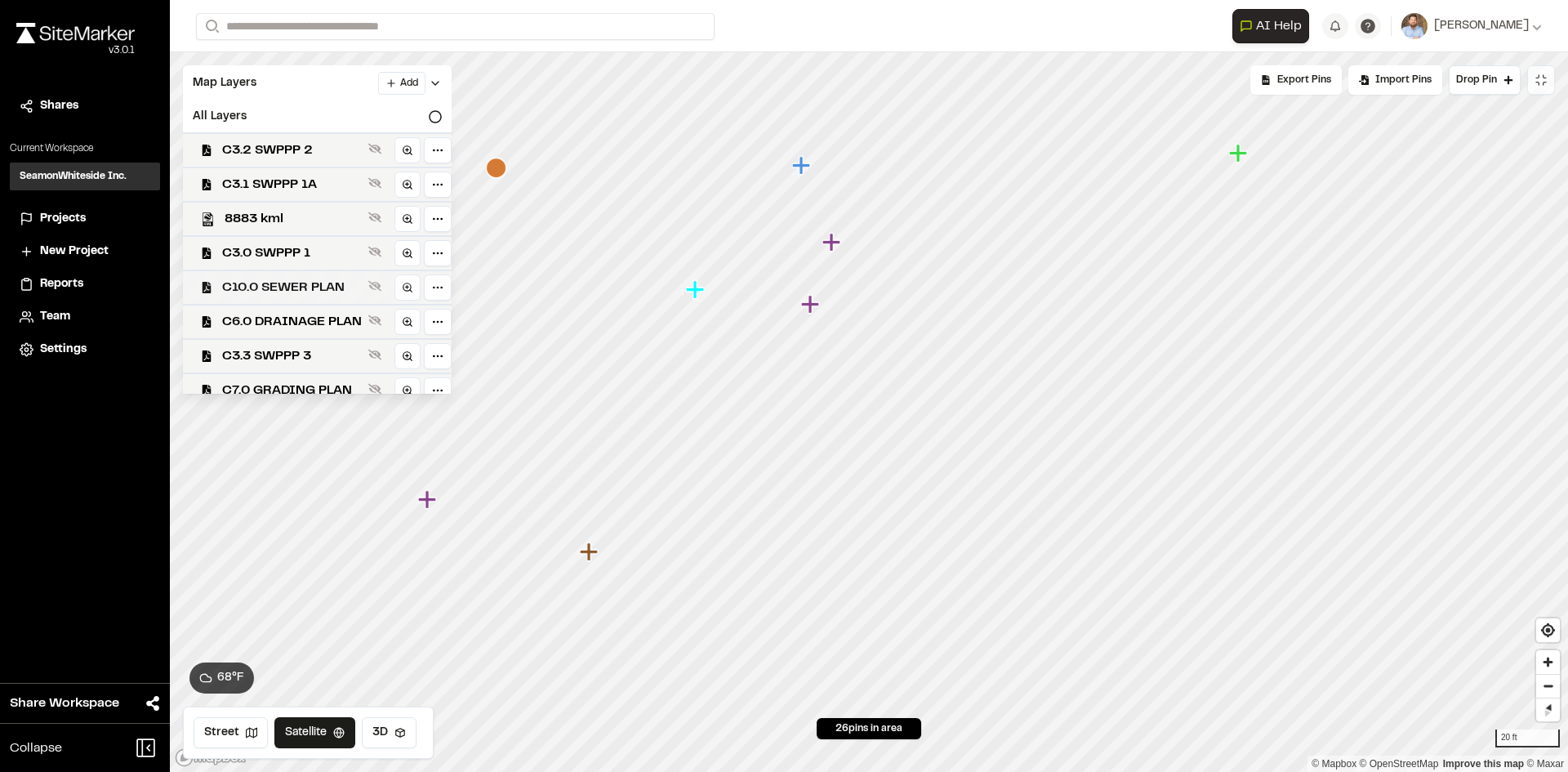
click at [324, 285] on span "C10.0 SEWER PLAN" at bounding box center [292, 287] width 140 height 20
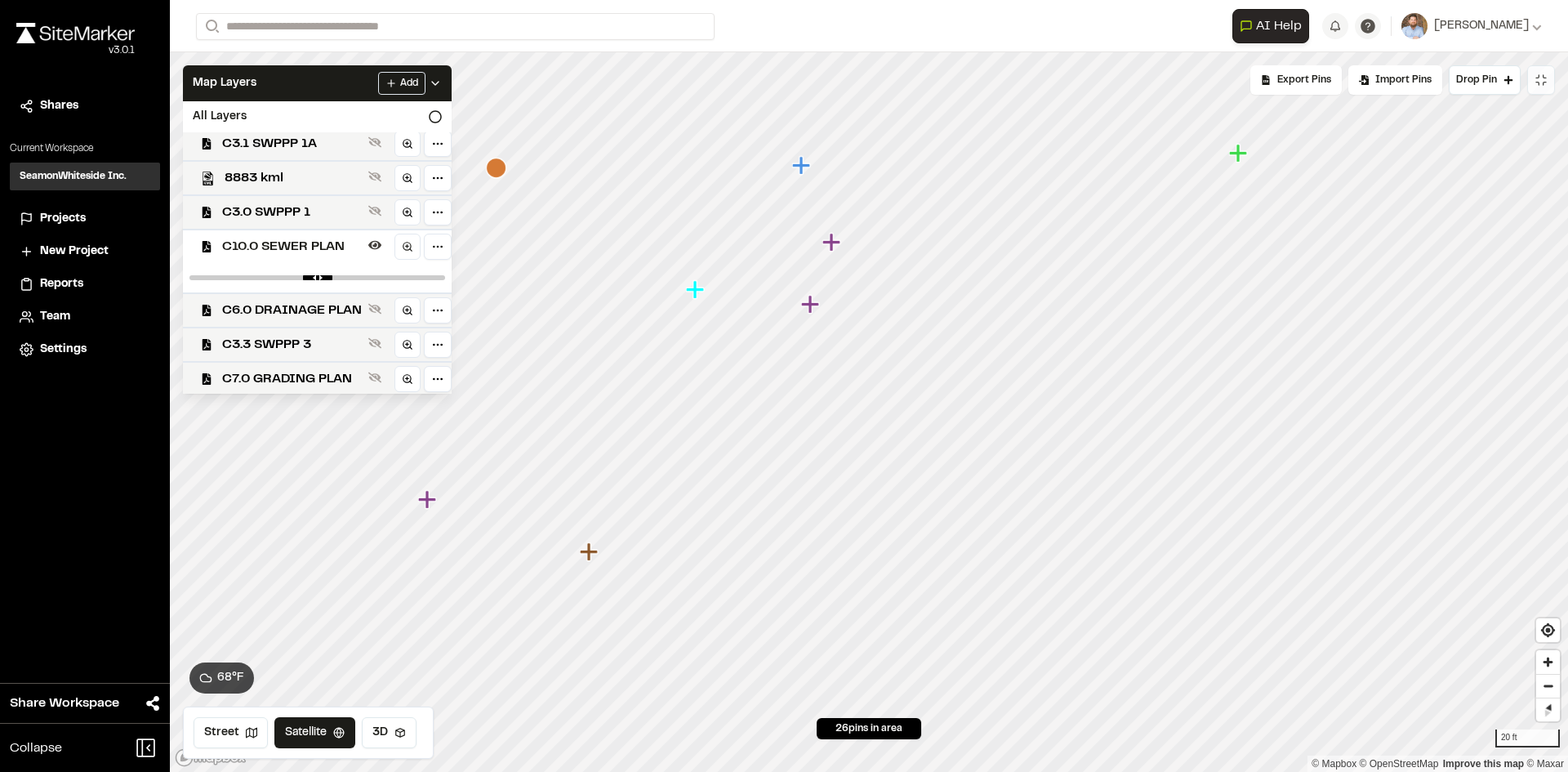
scroll to position [77, 0]
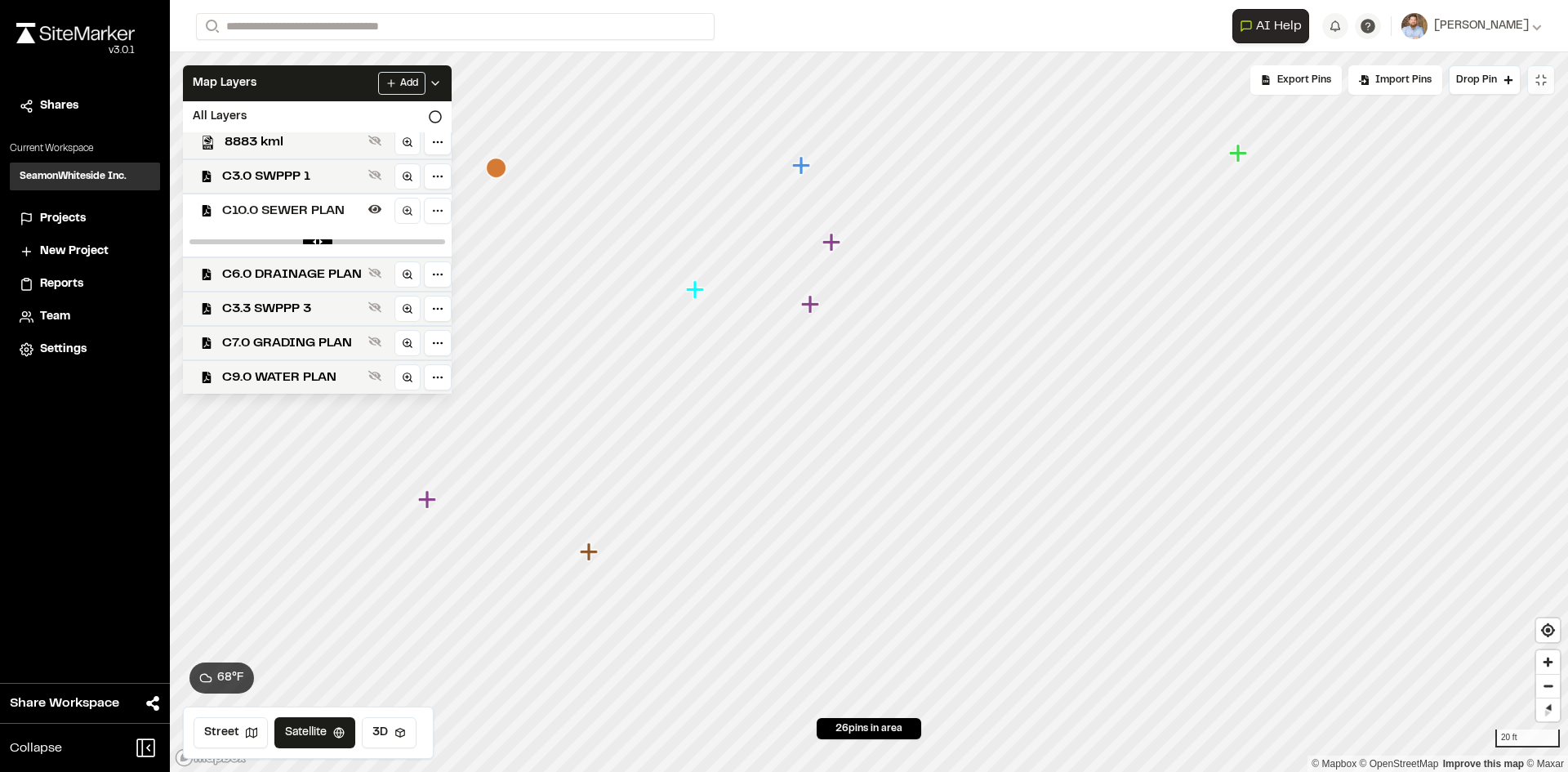
click at [441, 83] on icon at bounding box center [435, 83] width 13 height 13
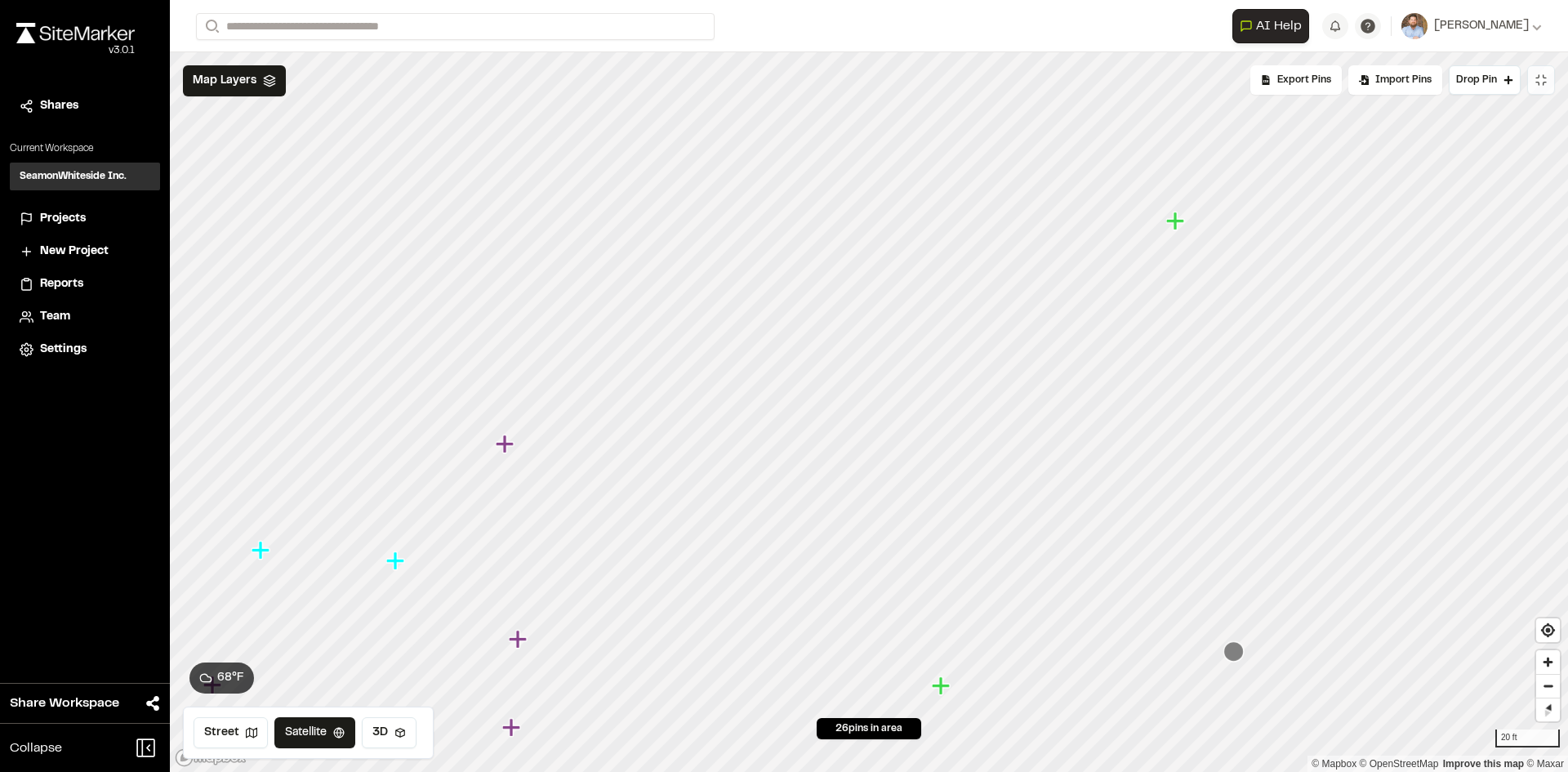
click at [1173, 219] on icon "Map marker" at bounding box center [1175, 220] width 18 height 18
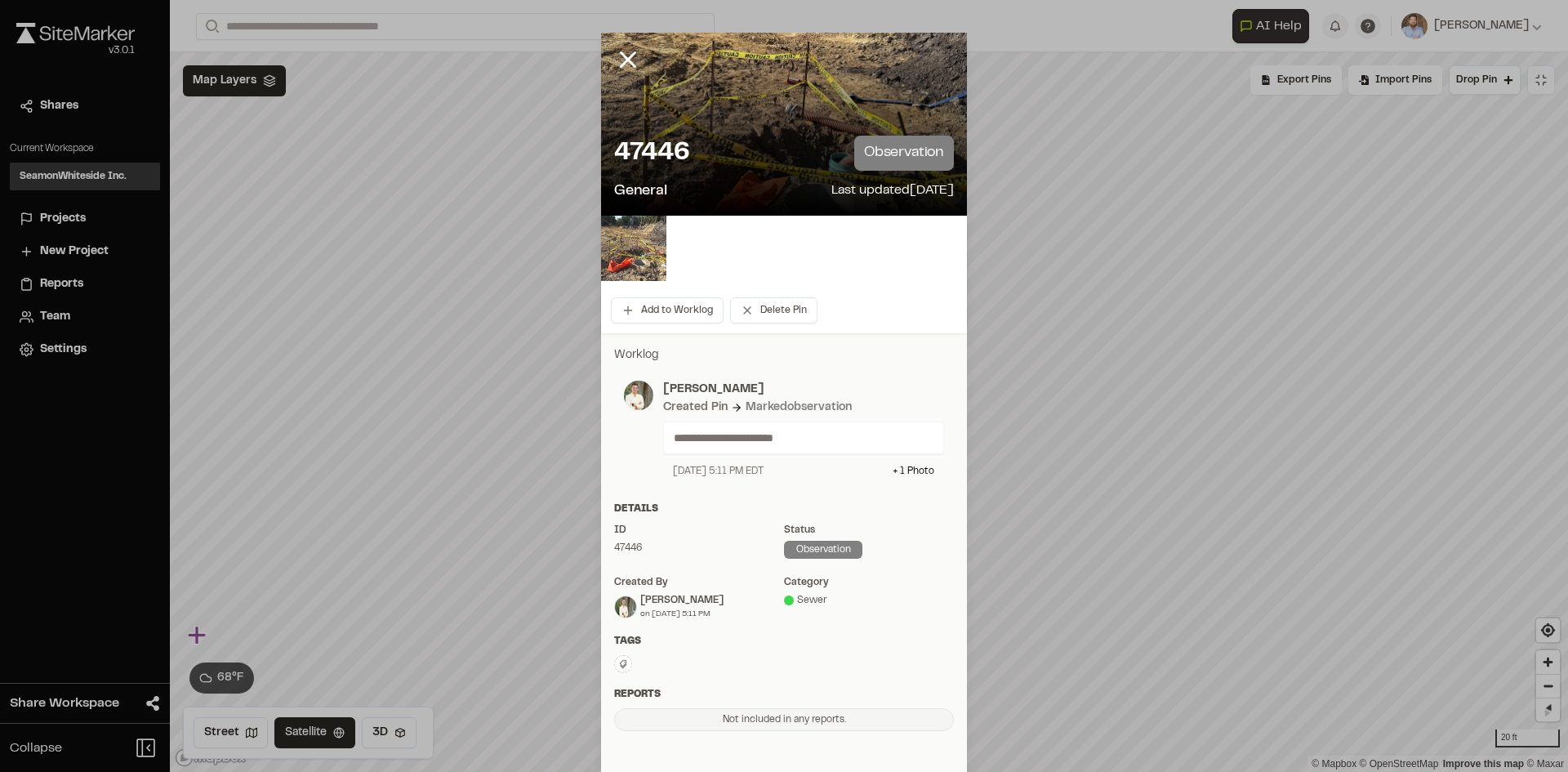
click at [641, 253] on img at bounding box center [633, 248] width 65 height 65
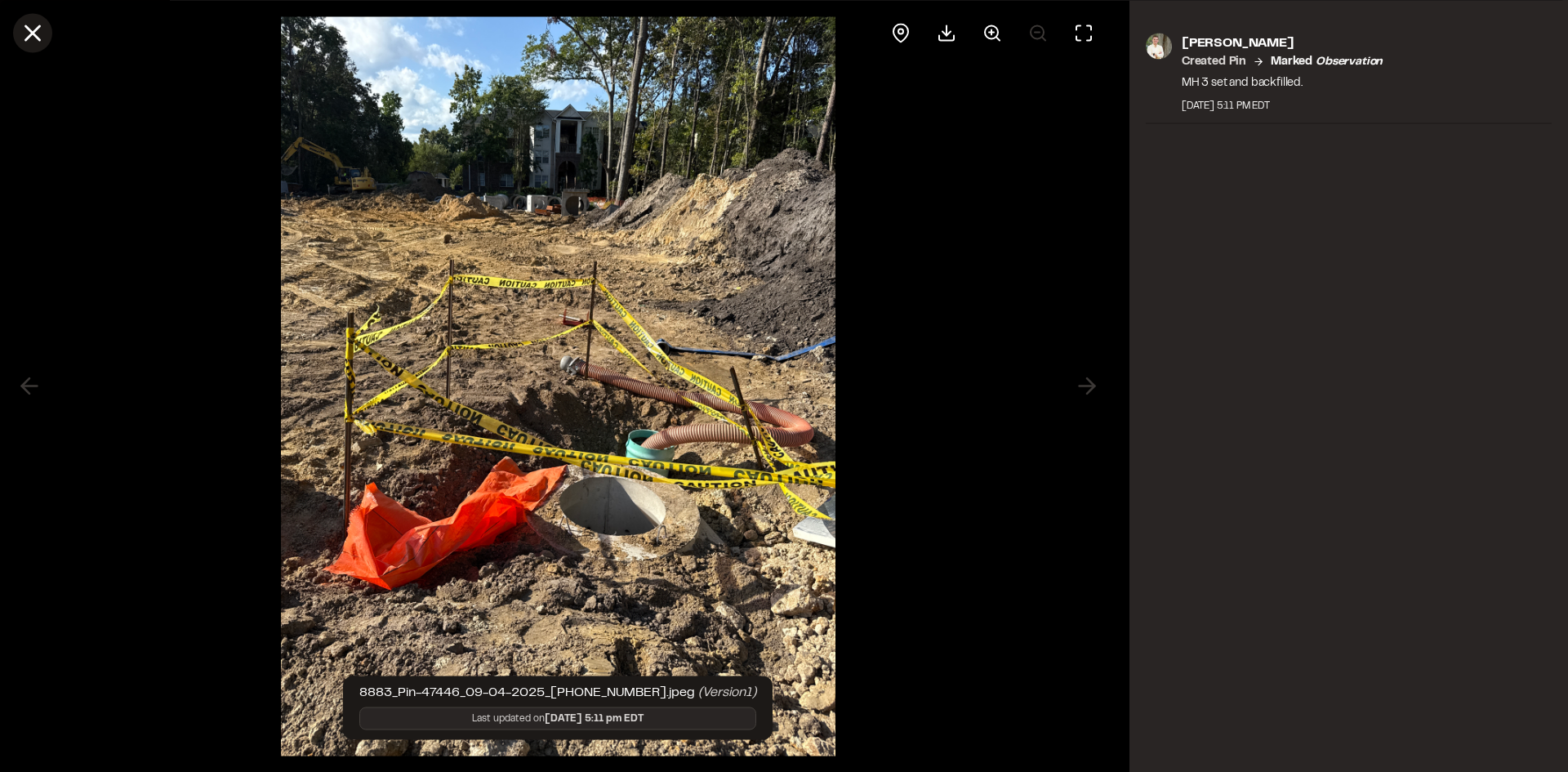
click at [27, 36] on icon at bounding box center [32, 32] width 28 height 28
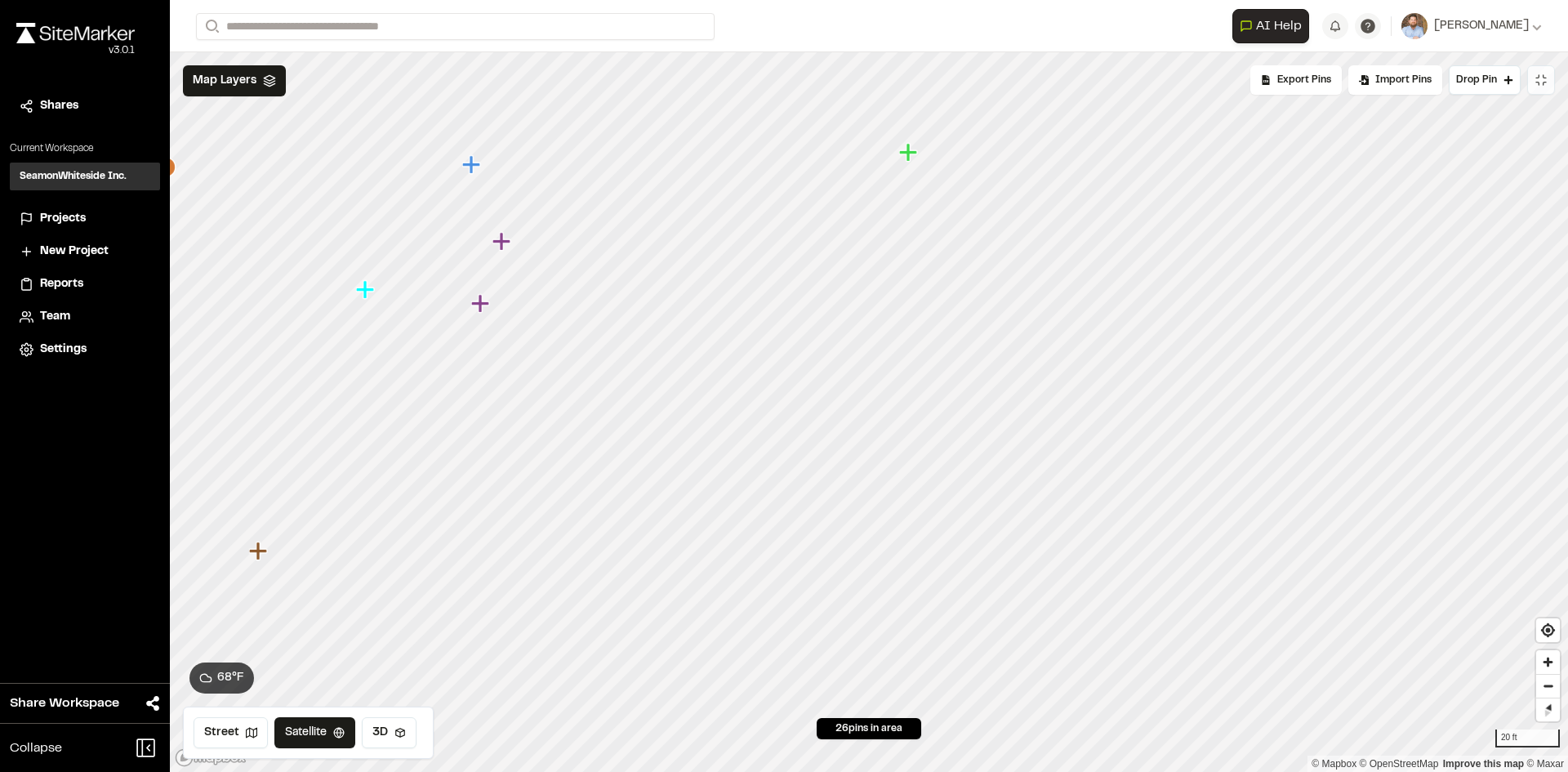
click at [909, 155] on icon "Map marker" at bounding box center [907, 151] width 18 height 18
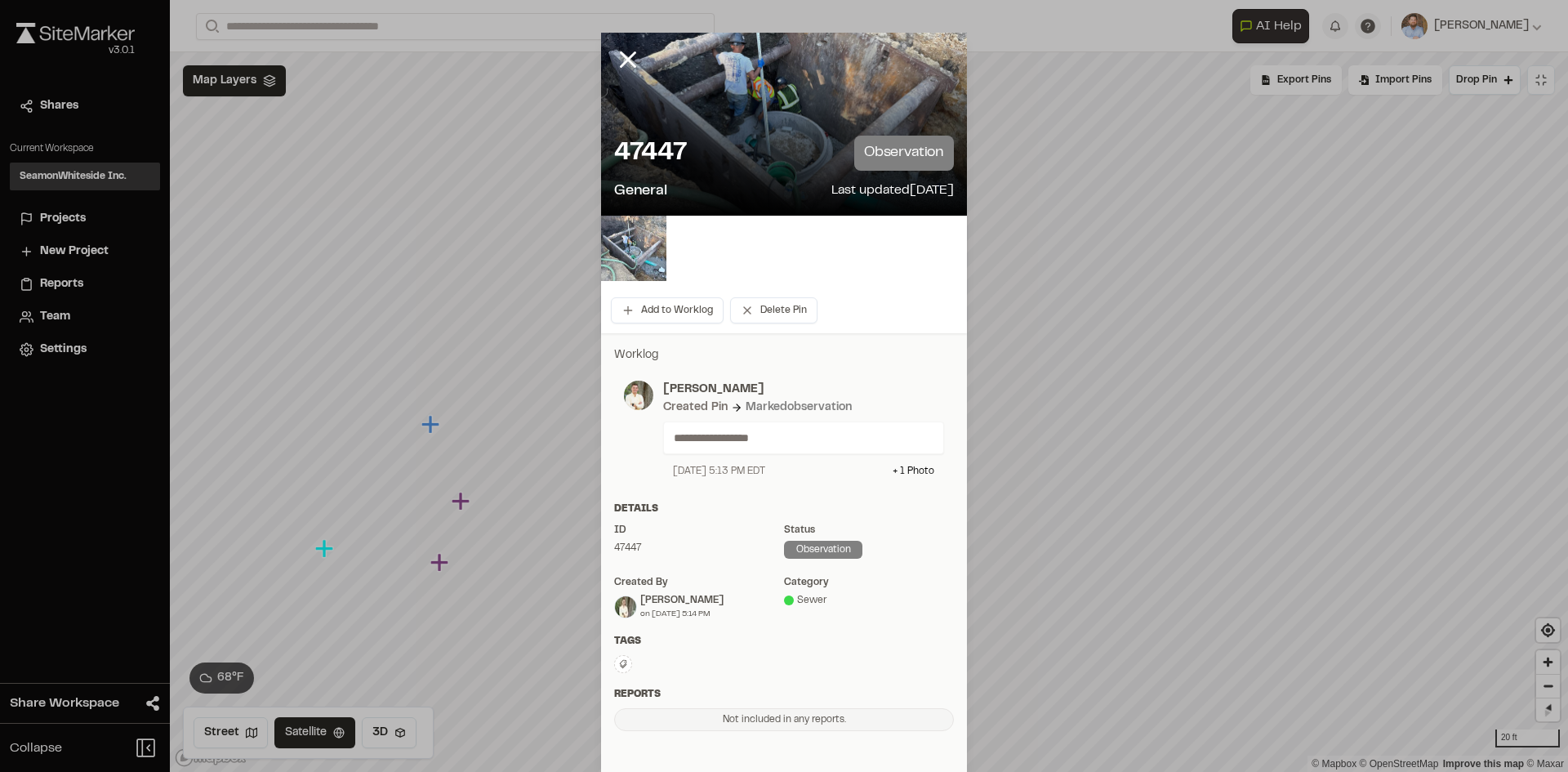
click at [637, 241] on img at bounding box center [633, 248] width 65 height 65
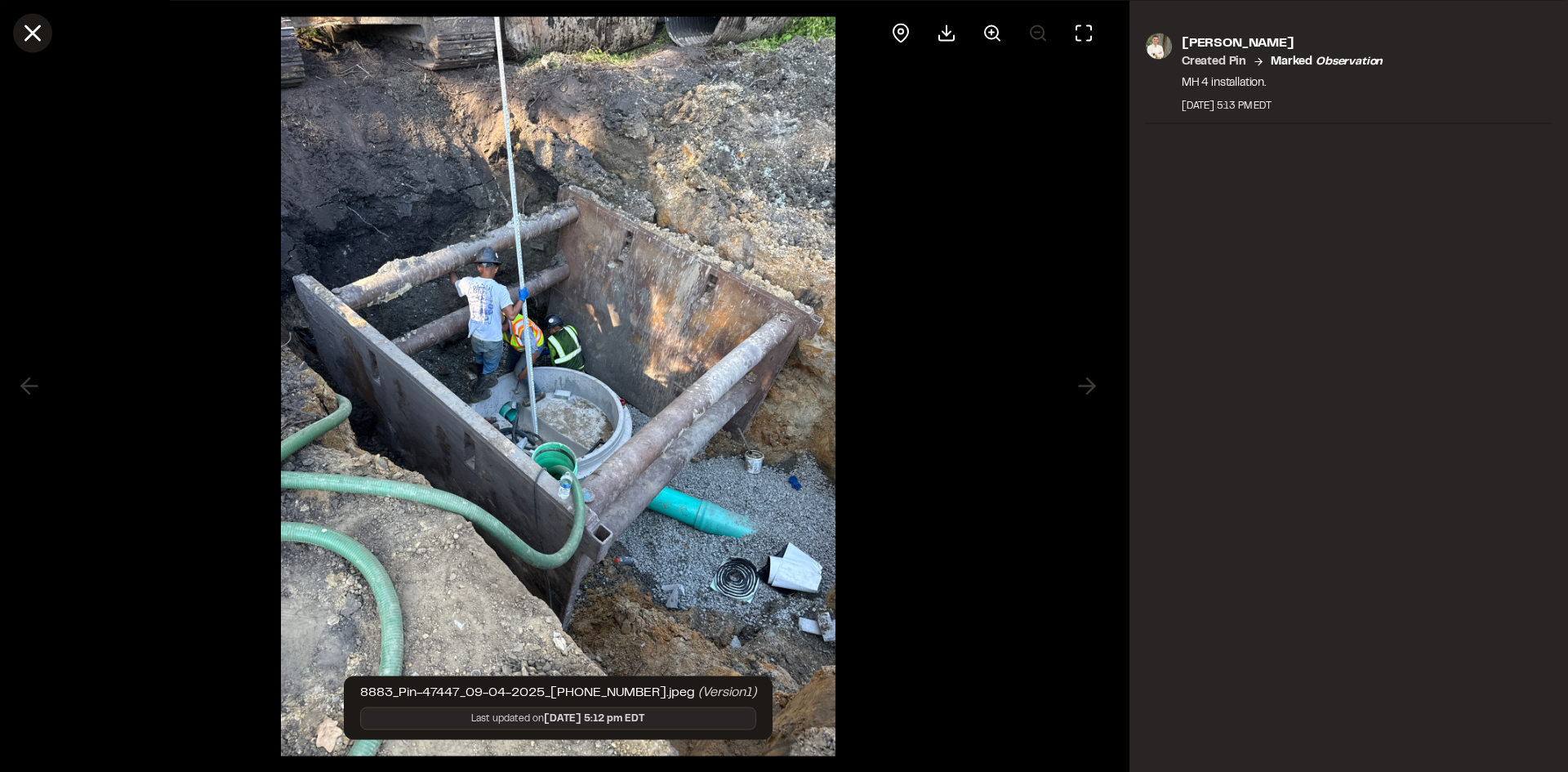
click at [37, 27] on line at bounding box center [33, 33] width 14 height 14
